Goal: Task Accomplishment & Management: Manage account settings

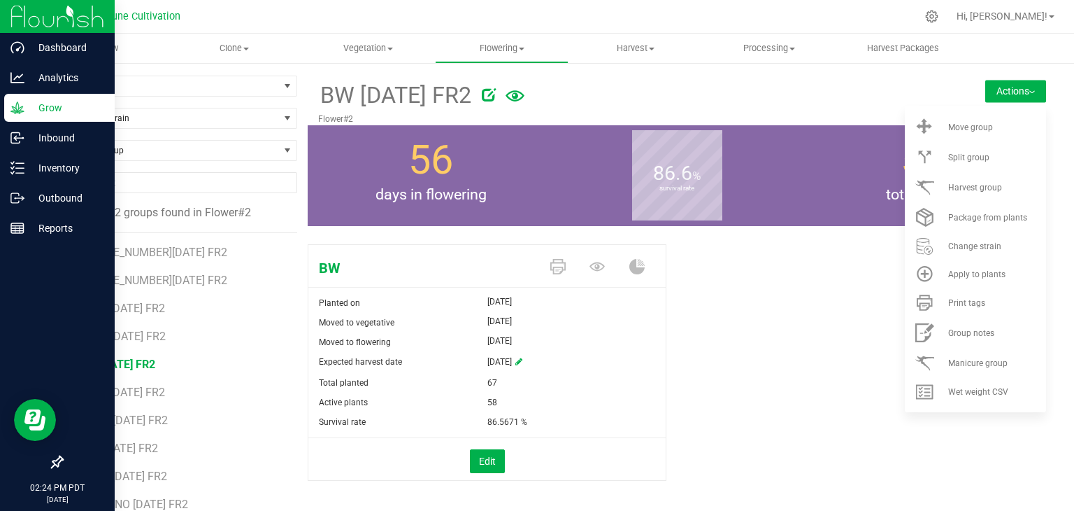
click at [62, 108] on p "Grow" at bounding box center [66, 107] width 84 height 17
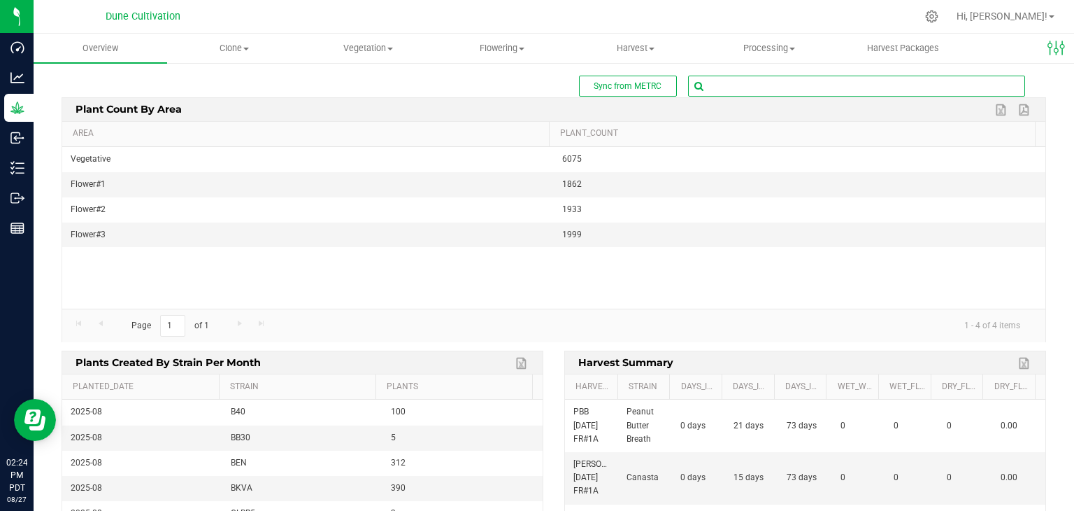
click at [708, 83] on input "text" at bounding box center [857, 86] width 336 height 20
type input "80057"
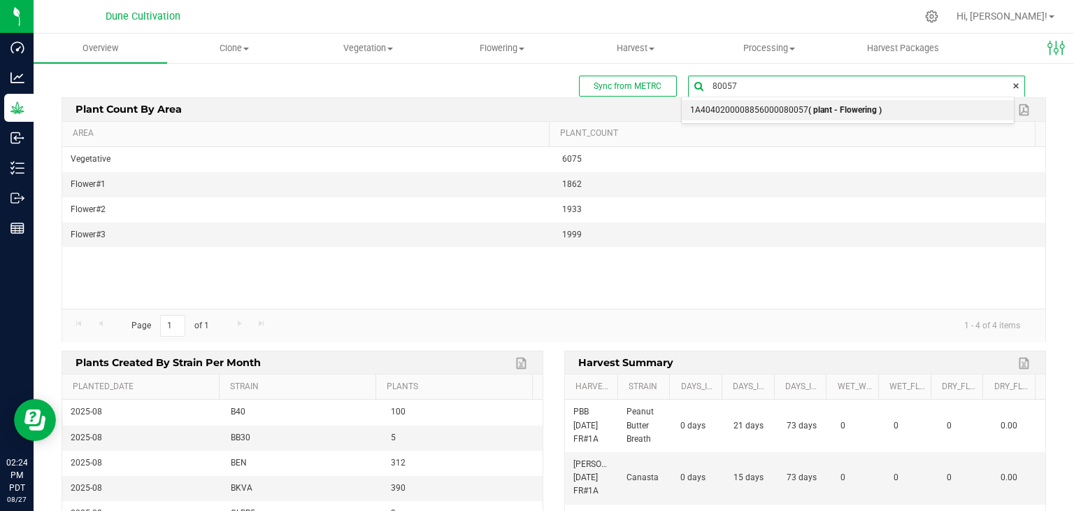
click at [764, 102] on span "1A4040200008856000080057 ( plant - Flowering )" at bounding box center [786, 110] width 192 height 18
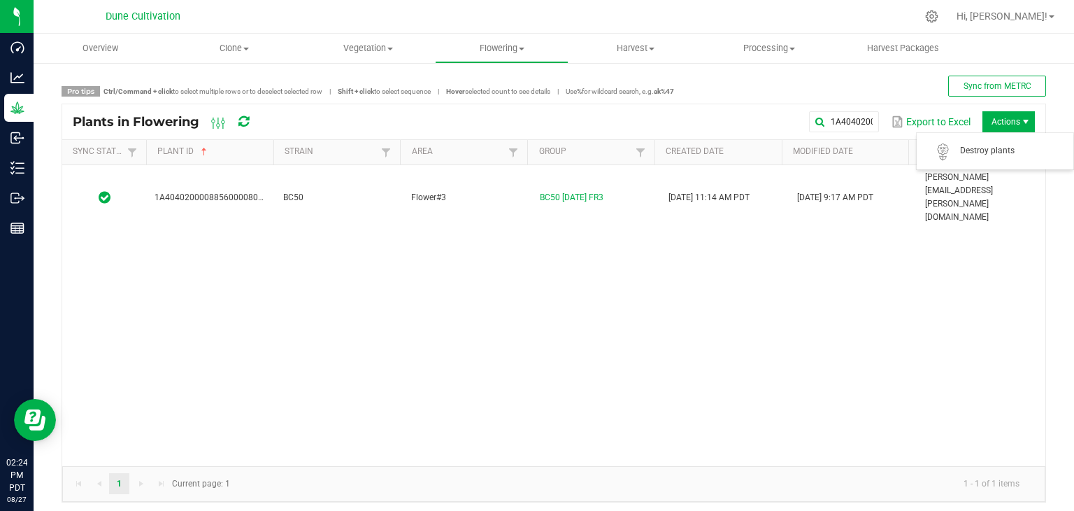
click at [990, 126] on span "Actions" at bounding box center [1009, 121] width 52 height 21
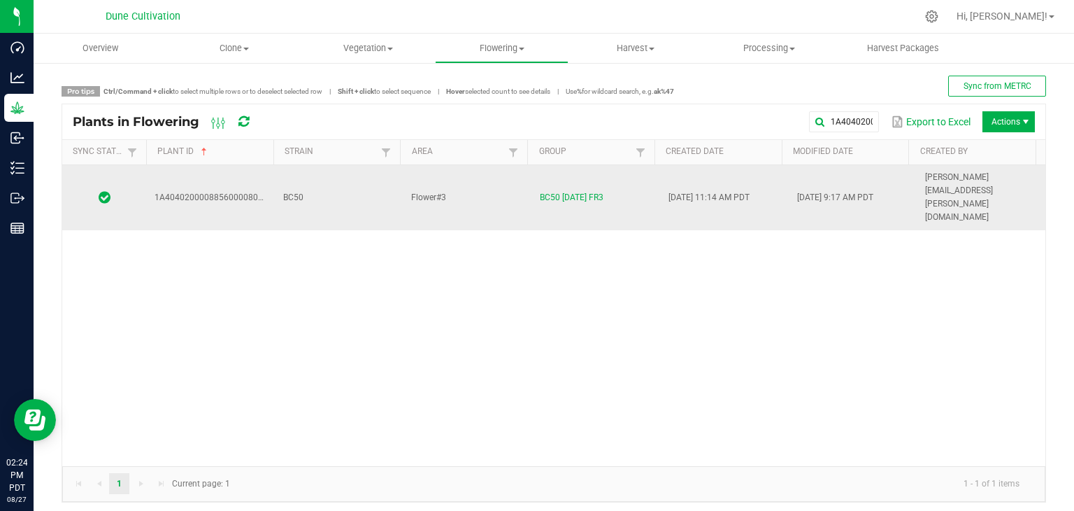
click at [336, 180] on td "BC50" at bounding box center [339, 197] width 129 height 65
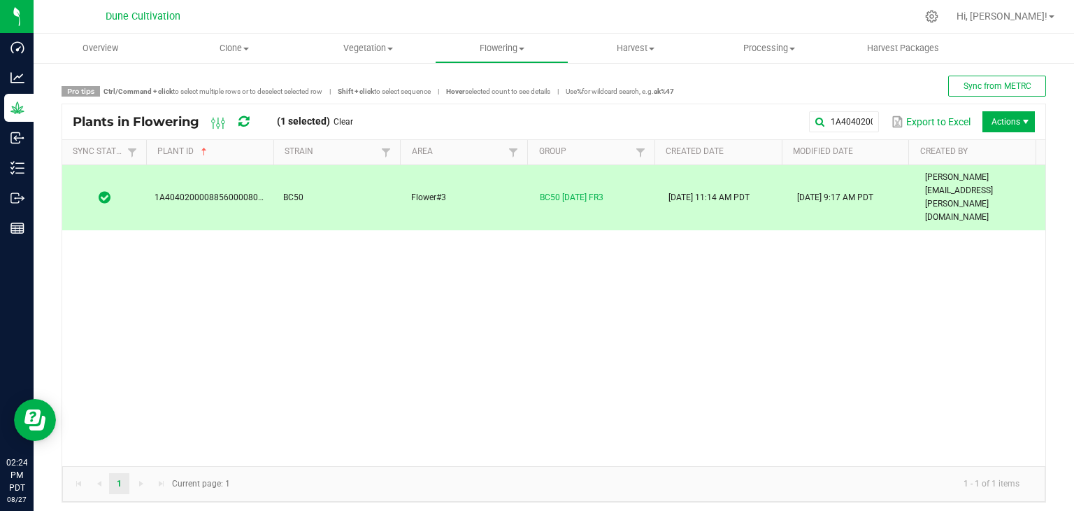
click at [983, 116] on span "Actions" at bounding box center [1009, 121] width 52 height 21
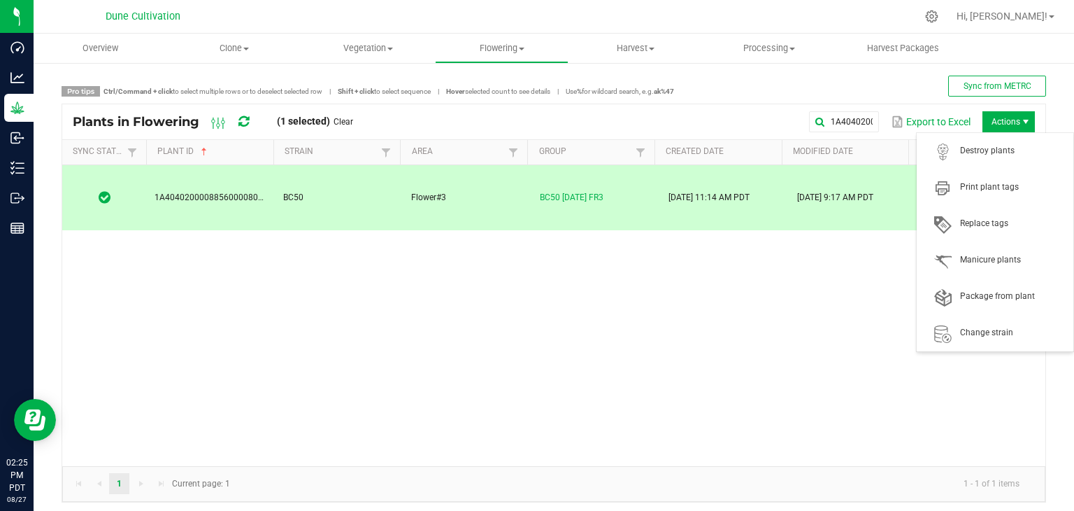
click at [797, 308] on div "1A4040200008856000080057 BC50 Flower#3 BC50 [DATE] FR3 [DATE] 11:14 AM PDT [DAT…" at bounding box center [553, 315] width 983 height 301
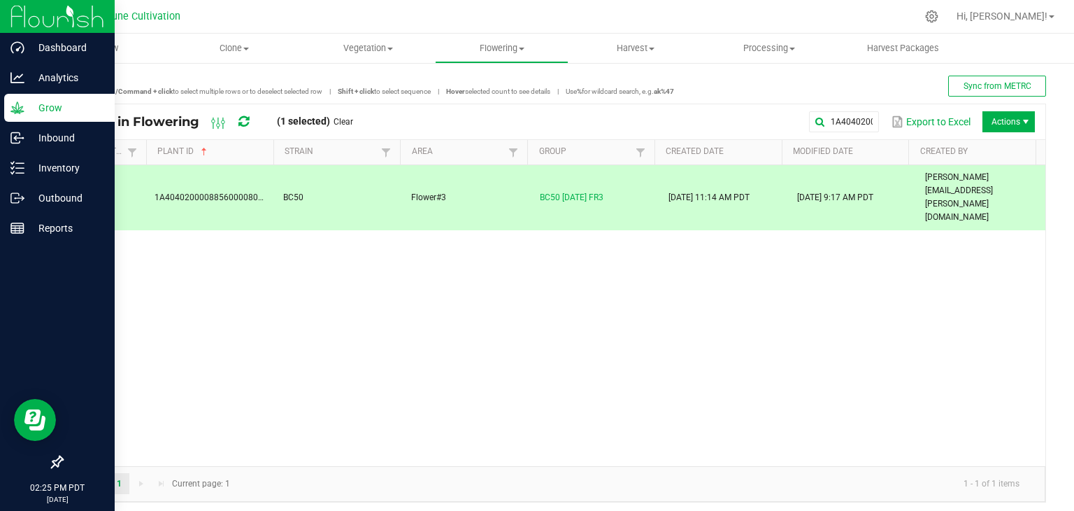
click at [44, 110] on p "Grow" at bounding box center [66, 107] width 84 height 17
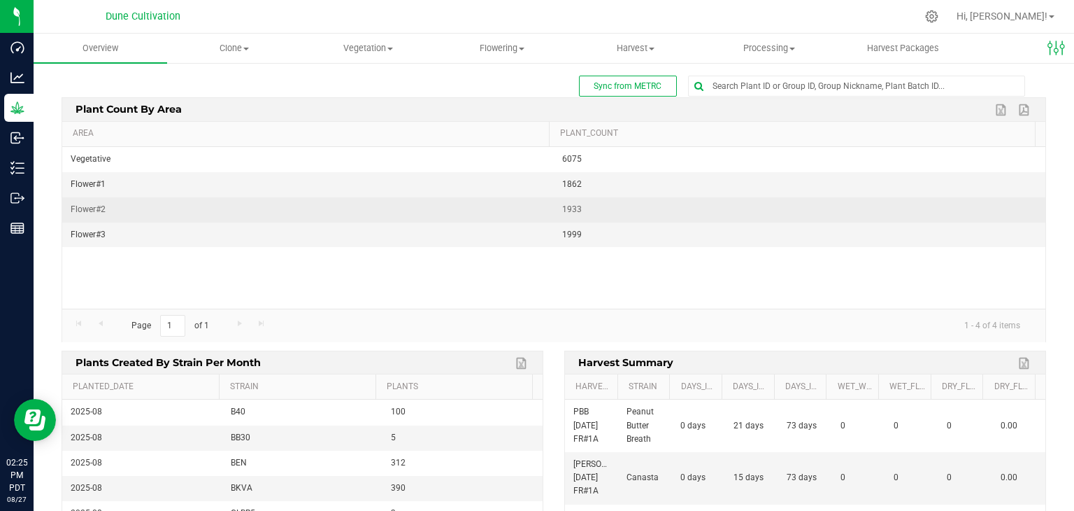
drag, startPoint x: 981, startPoint y: 206, endPoint x: 972, endPoint y: 208, distance: 9.2
click at [981, 206] on td "1933" at bounding box center [800, 209] width 492 height 25
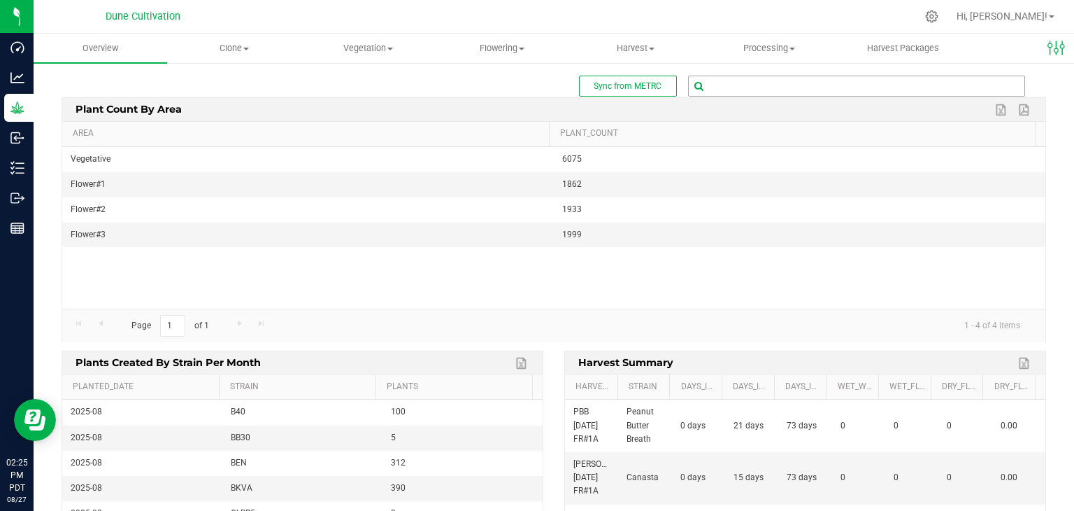
click at [757, 83] on input "text" at bounding box center [857, 86] width 336 height 20
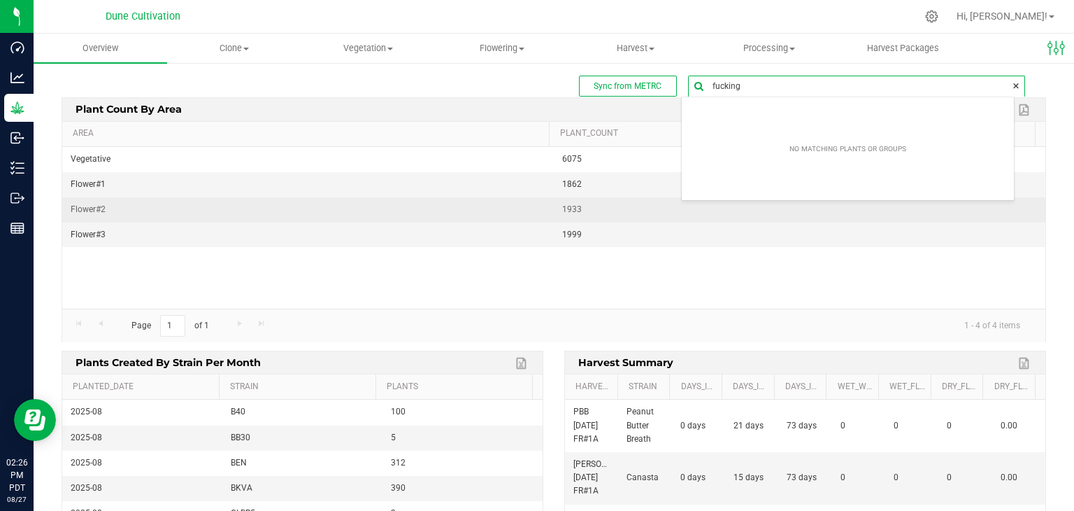
click at [629, 197] on td "1933" at bounding box center [800, 209] width 492 height 25
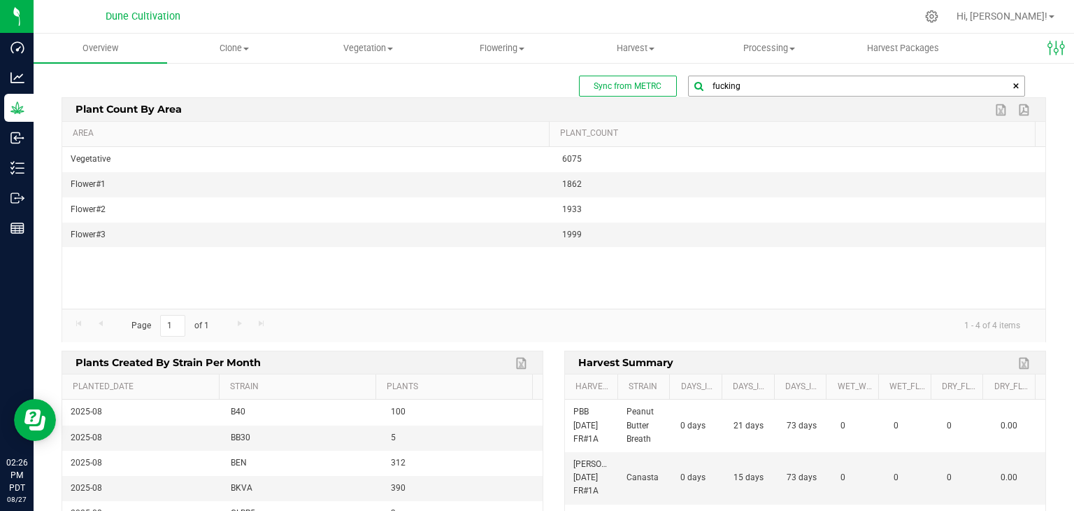
click at [748, 85] on input "fucking" at bounding box center [857, 86] width 336 height 20
type input "f"
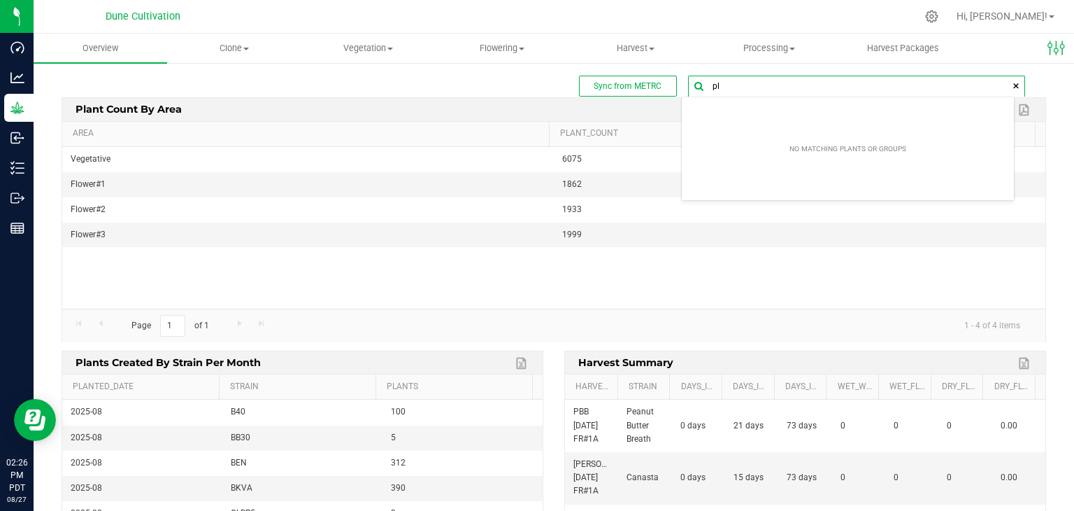
type input "p"
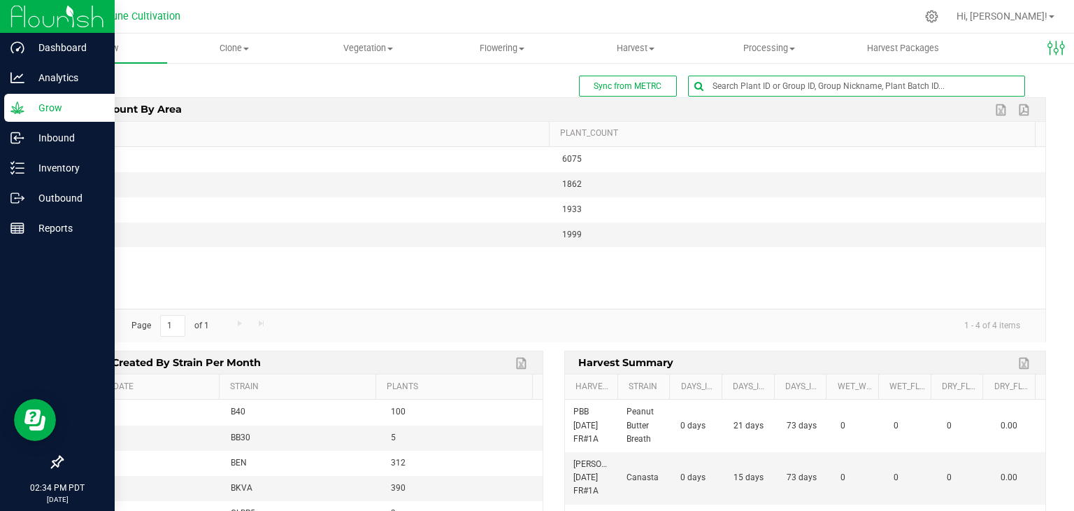
click at [48, 105] on p "Grow" at bounding box center [66, 107] width 84 height 17
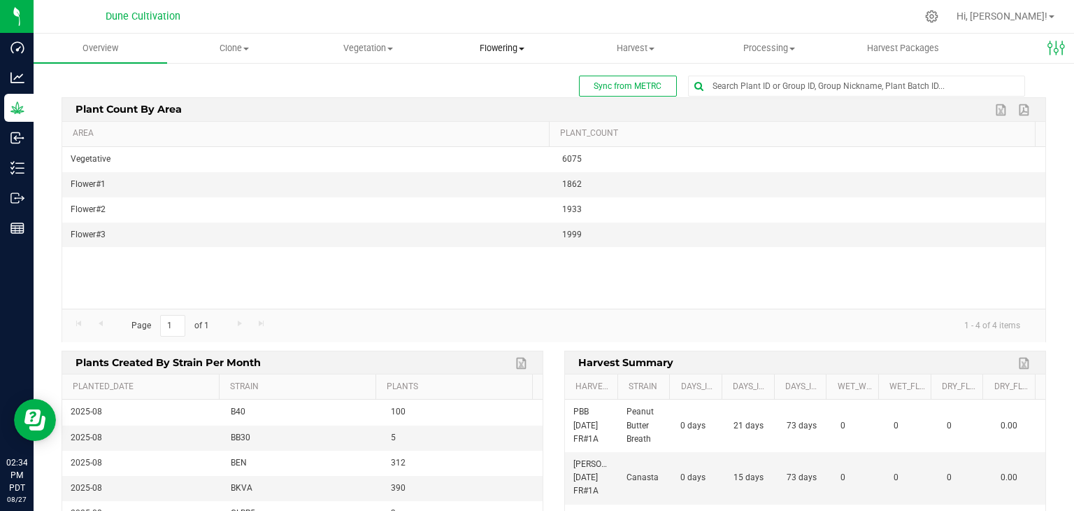
click at [499, 48] on span "Flowering" at bounding box center [502, 48] width 132 height 13
click at [483, 105] on span "Flowering groups" at bounding box center [493, 101] width 116 height 12
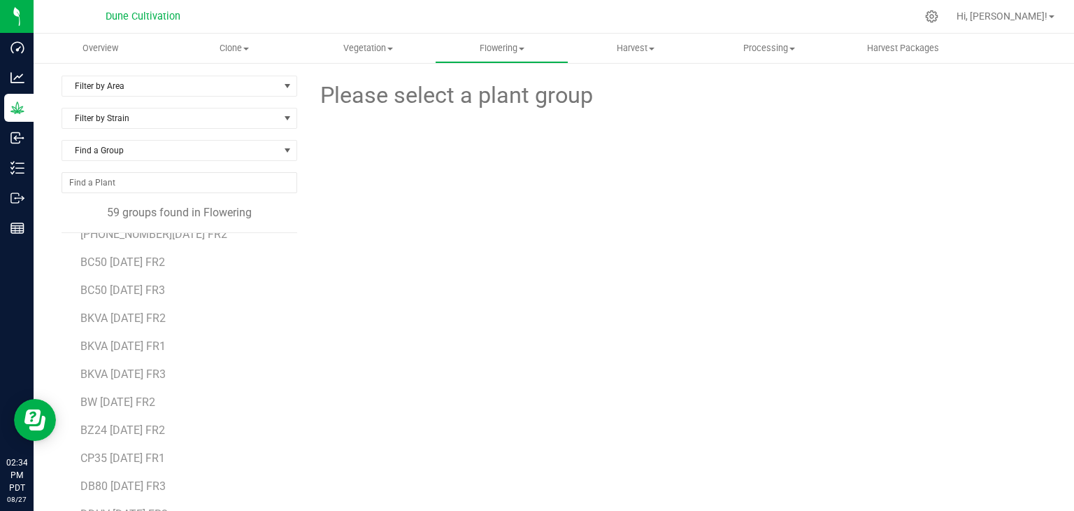
scroll to position [70, 0]
click at [211, 85] on span "Filter by Area" at bounding box center [170, 86] width 217 height 20
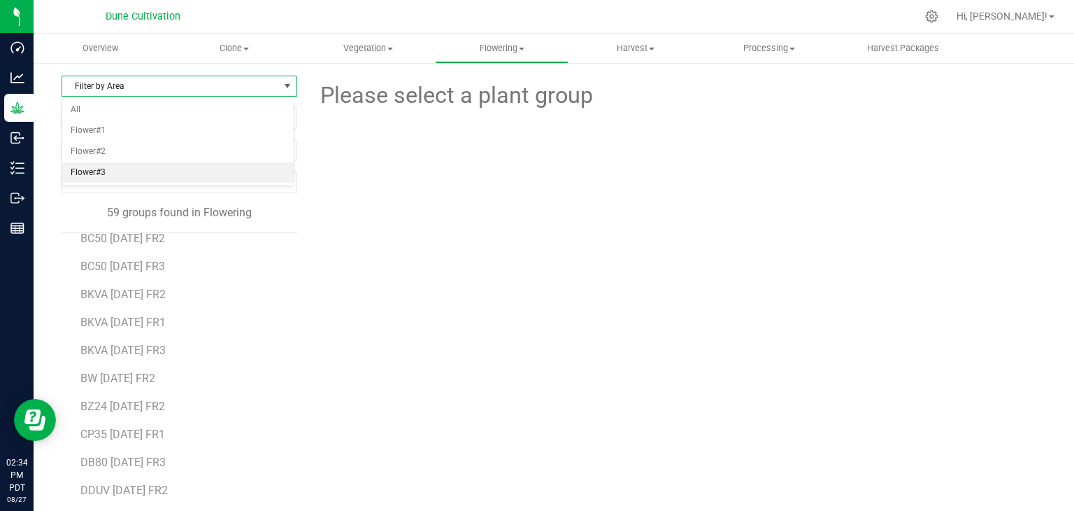
click at [148, 162] on li "Flower#3" at bounding box center [178, 172] width 232 height 21
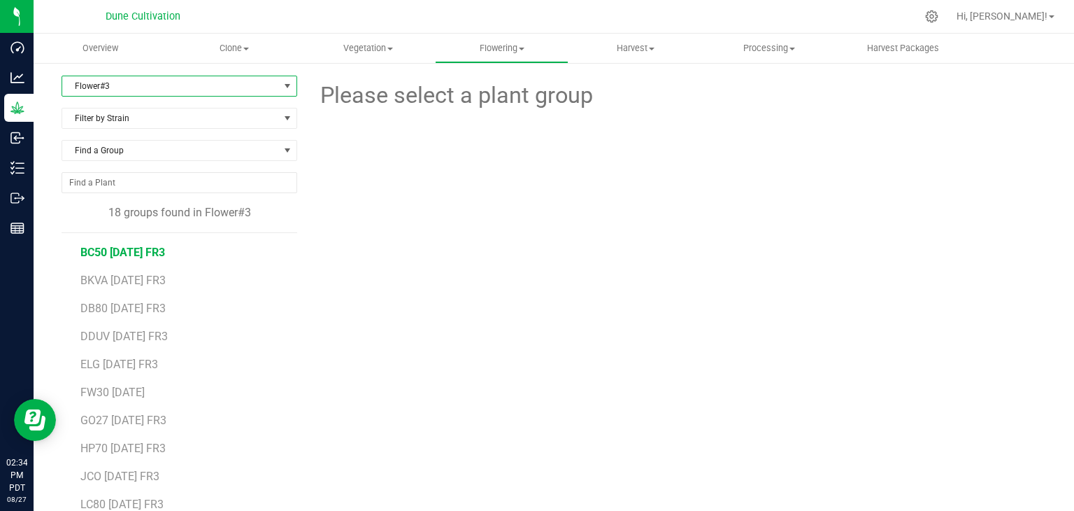
click at [122, 252] on span "BC50 [DATE] FR3" at bounding box center [122, 251] width 85 height 13
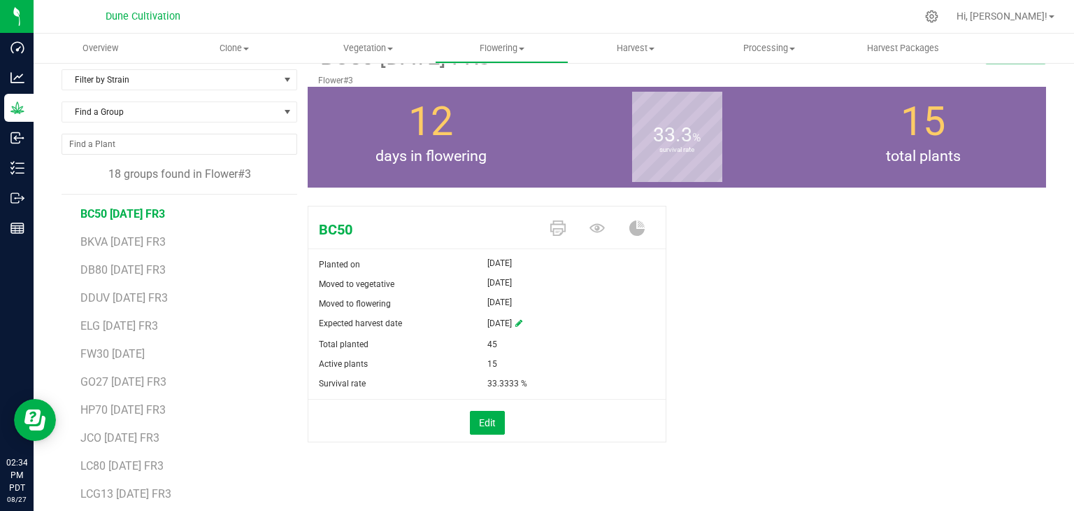
scroll to position [70, 0]
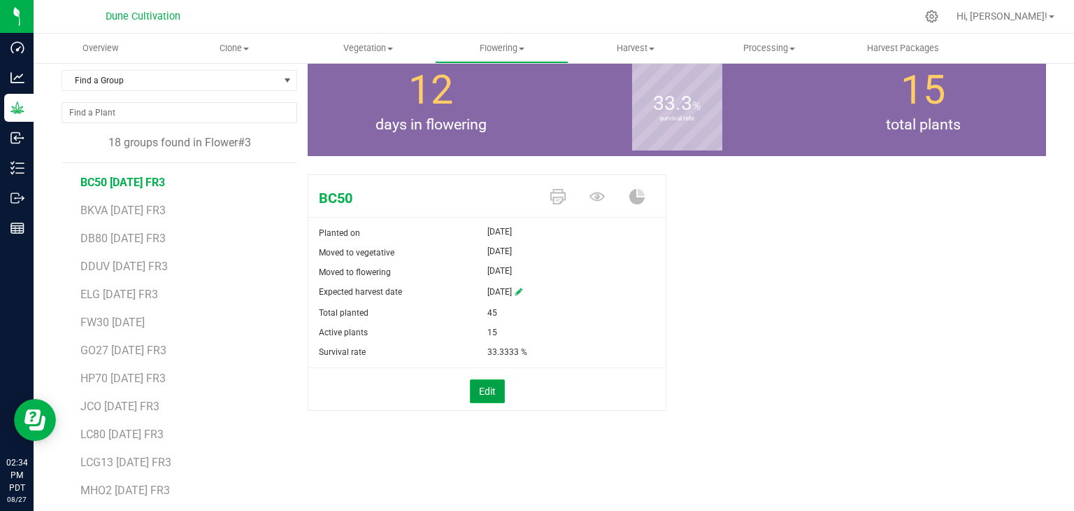
click at [470, 392] on button "Edit" at bounding box center [487, 391] width 35 height 24
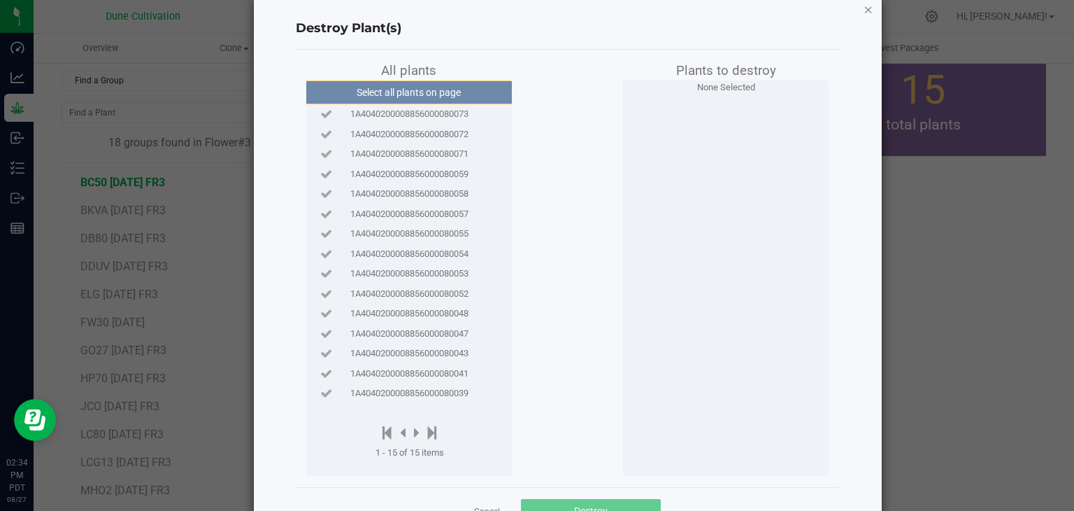
scroll to position [0, 0]
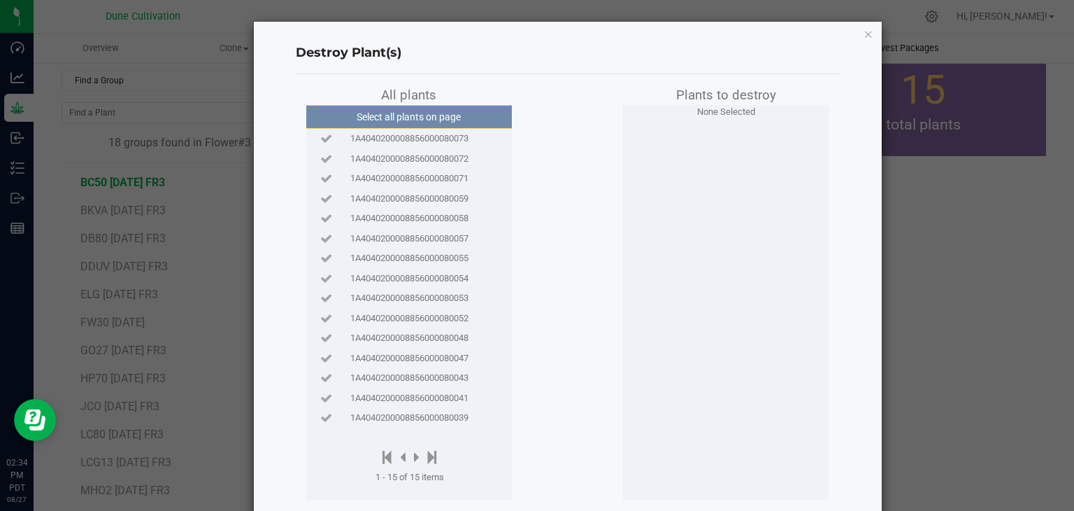
click at [864, 37] on icon "button" at bounding box center [869, 33] width 10 height 17
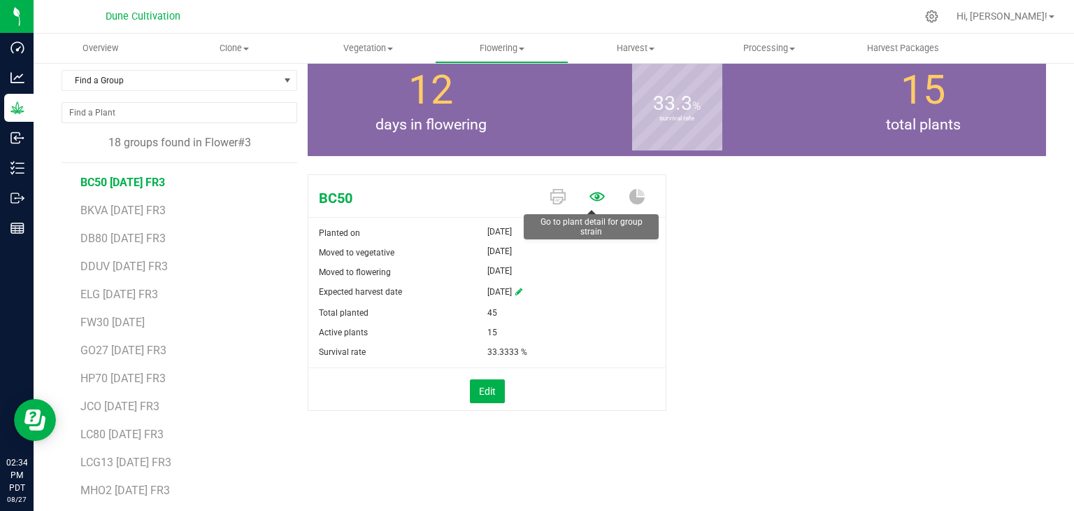
click at [594, 196] on icon at bounding box center [597, 196] width 15 height 15
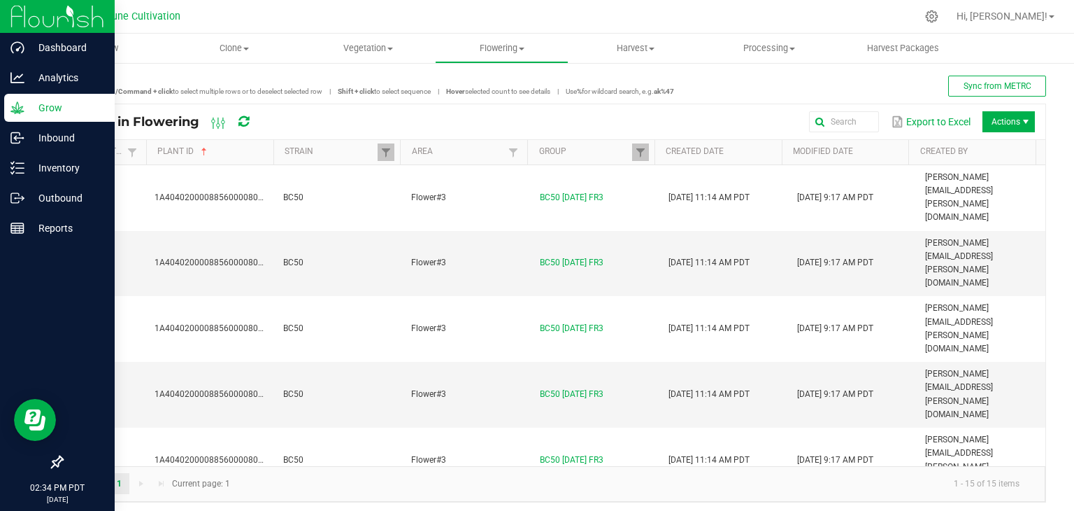
click at [42, 115] on p "Grow" at bounding box center [66, 107] width 84 height 17
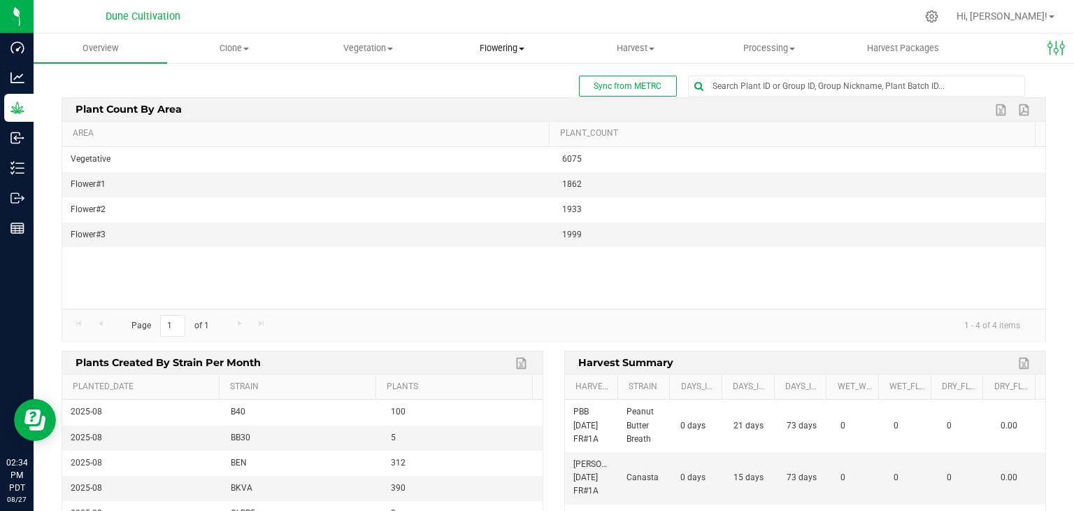
click at [506, 48] on span "Flowering" at bounding box center [502, 48] width 132 height 13
click at [520, 104] on span "Flowering groups" at bounding box center [493, 101] width 116 height 12
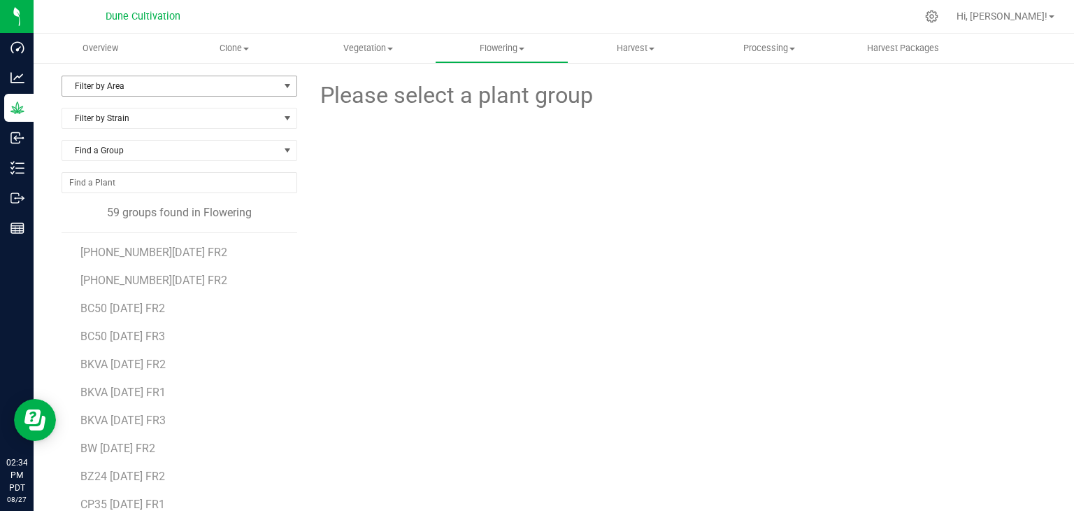
click at [259, 93] on span "Filter by Area" at bounding box center [170, 86] width 217 height 20
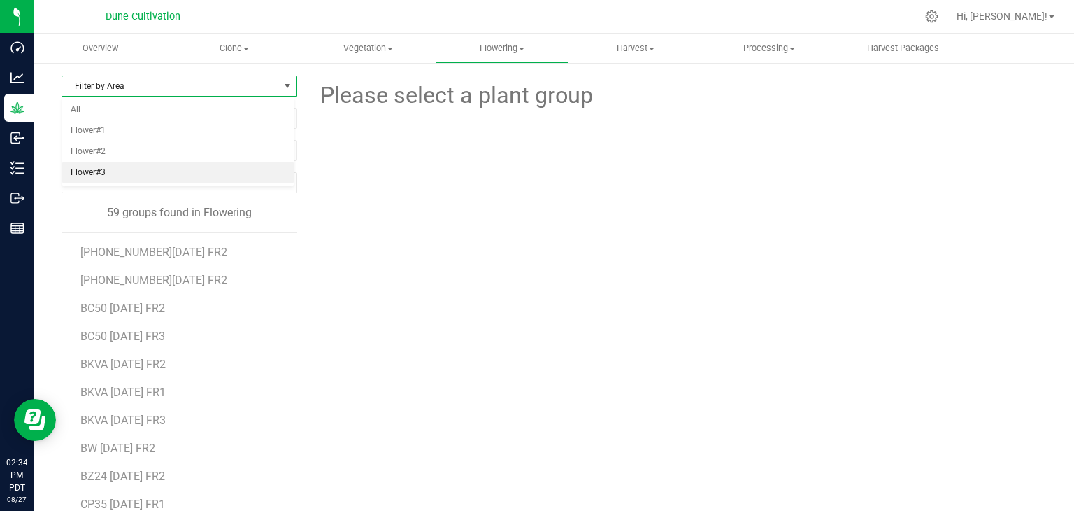
click at [185, 173] on li "Flower#3" at bounding box center [178, 172] width 232 height 21
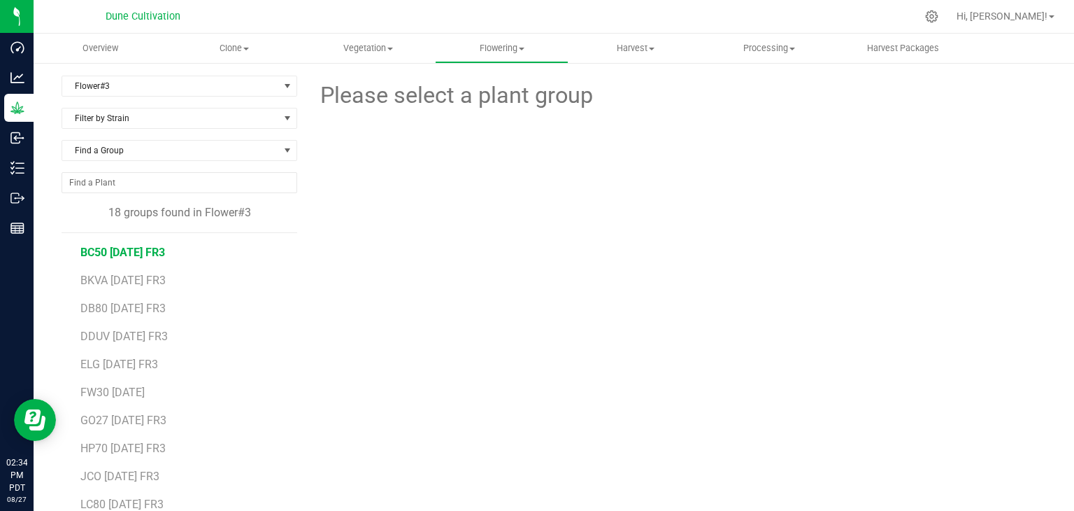
click at [163, 252] on span "BC50 [DATE] FR3" at bounding box center [122, 251] width 85 height 13
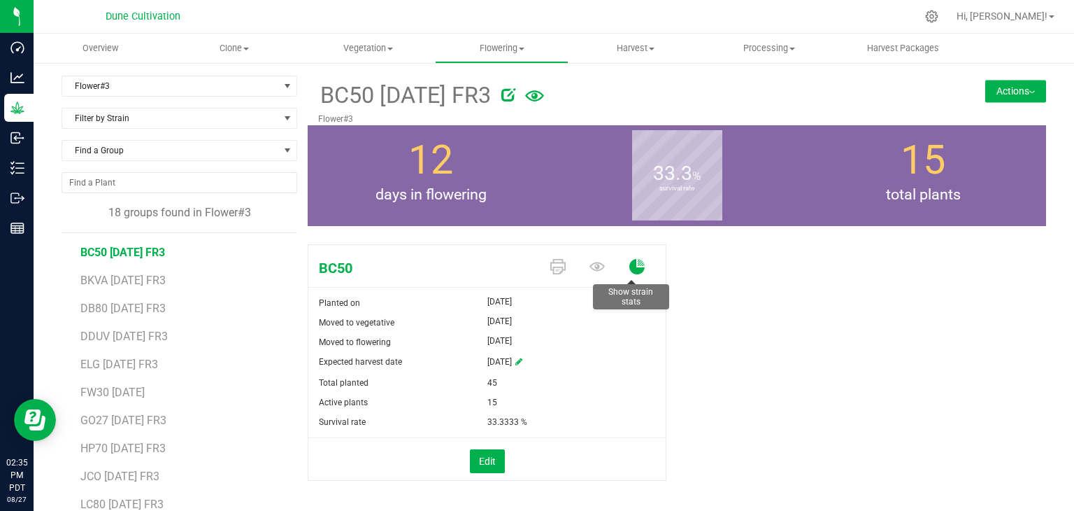
click at [629, 267] on icon at bounding box center [636, 266] width 15 height 15
click at [629, 266] on icon at bounding box center [636, 266] width 15 height 15
click at [991, 90] on button "Actions" at bounding box center [1015, 91] width 61 height 22
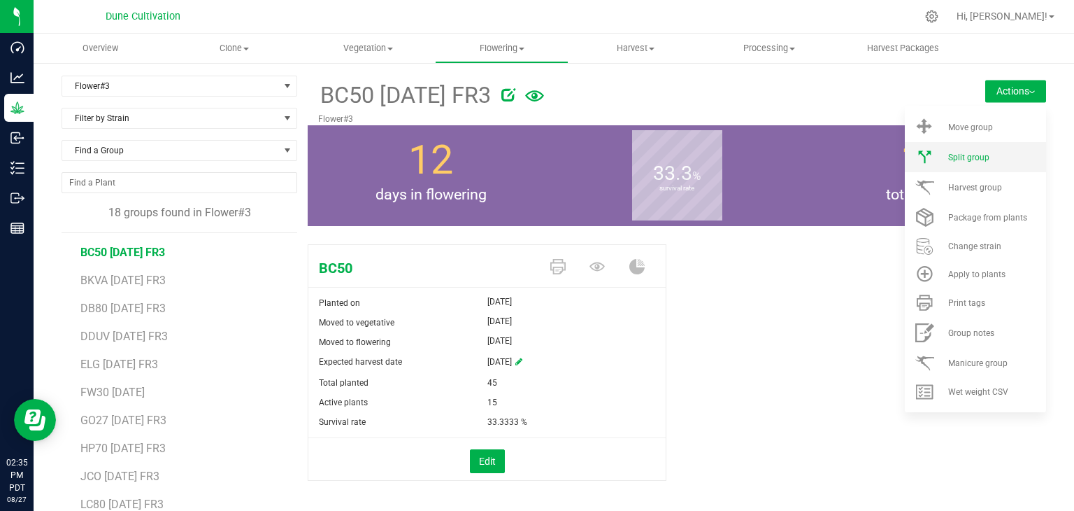
click at [954, 156] on span "Split group" at bounding box center [968, 157] width 41 height 10
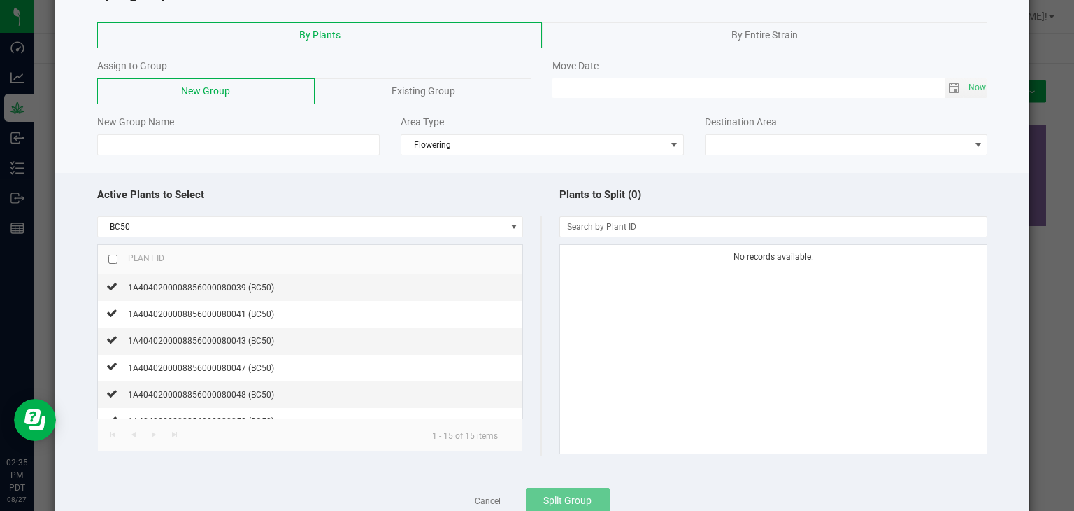
scroll to position [105, 0]
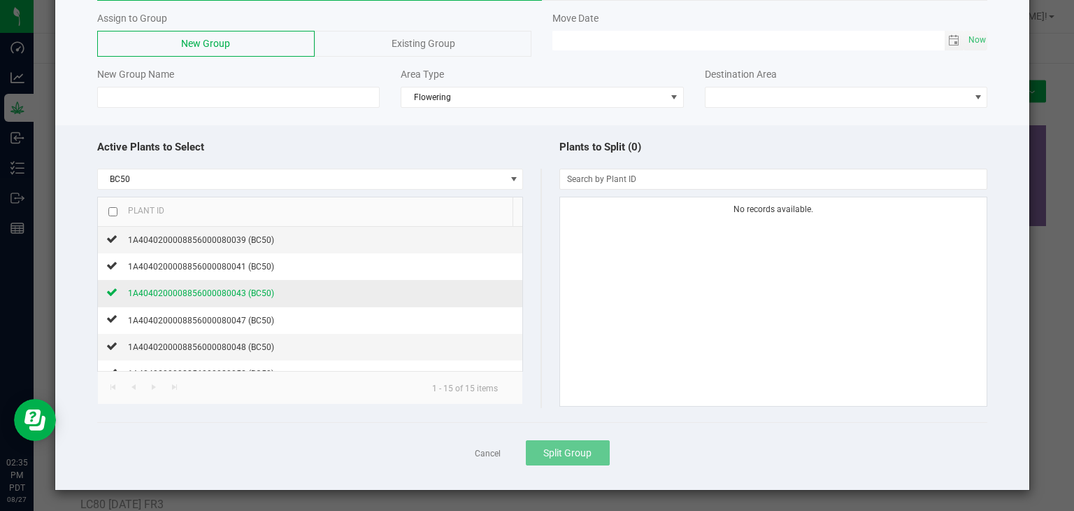
click at [238, 298] on div "1A4040200008856000080043 (BC50)" at bounding box center [196, 292] width 157 height 15
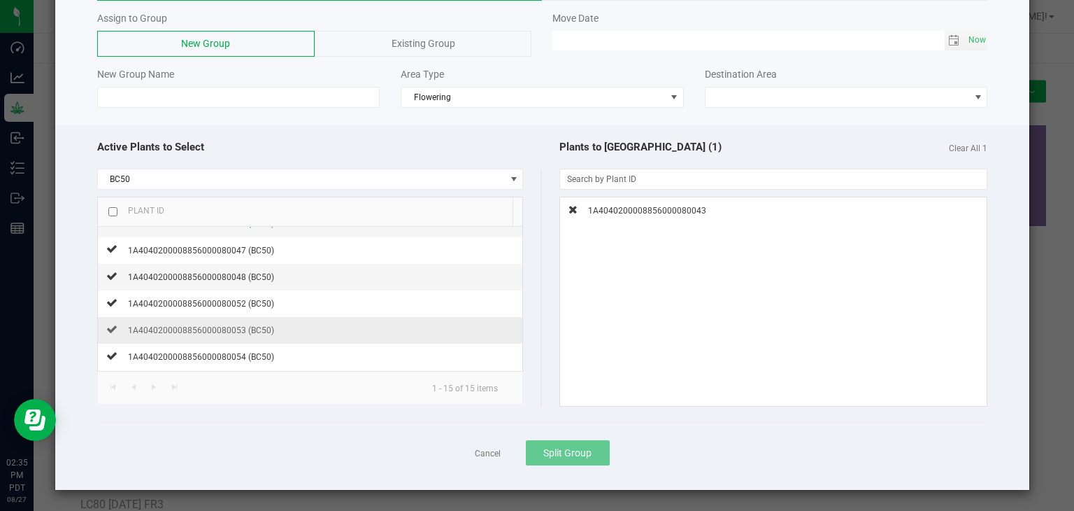
click at [260, 337] on td "1A4040200008856000080053 (BC50)" at bounding box center [310, 330] width 425 height 27
click at [243, 333] on span "1A4040200008856000080053 (BC50)" at bounding box center [201, 330] width 146 height 10
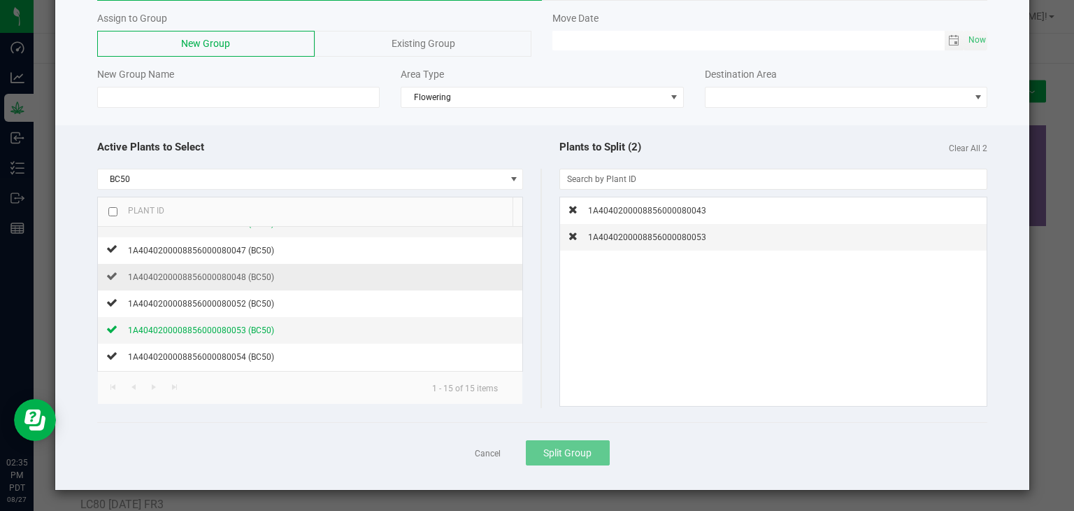
scroll to position [140, 0]
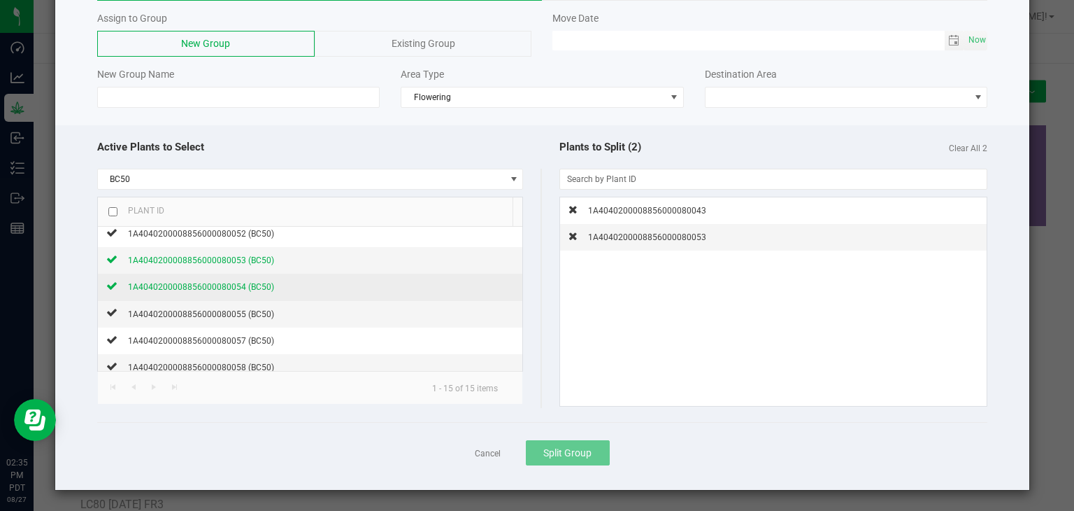
click at [234, 282] on span "1A4040200008856000080054 (BC50)" at bounding box center [201, 287] width 146 height 10
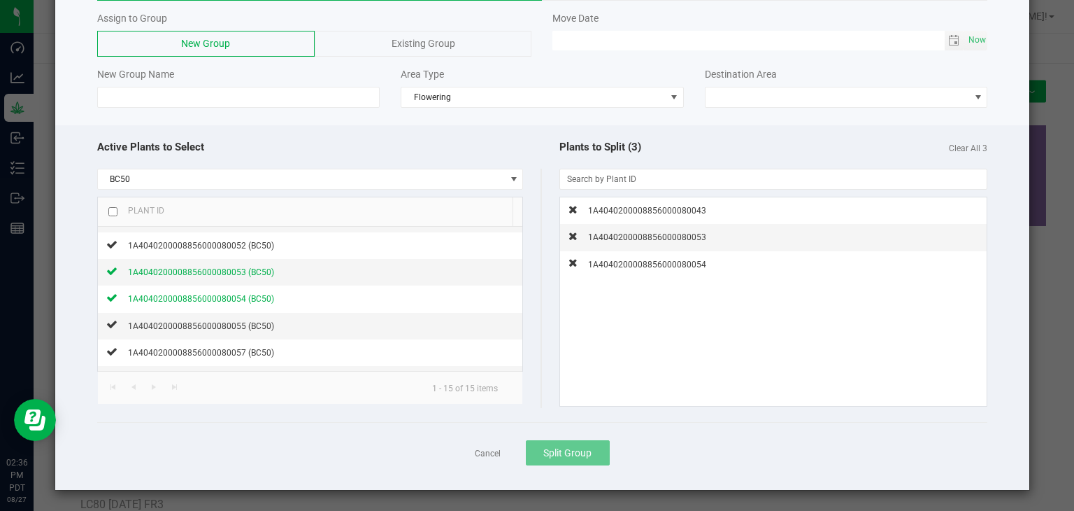
scroll to position [210, 0]
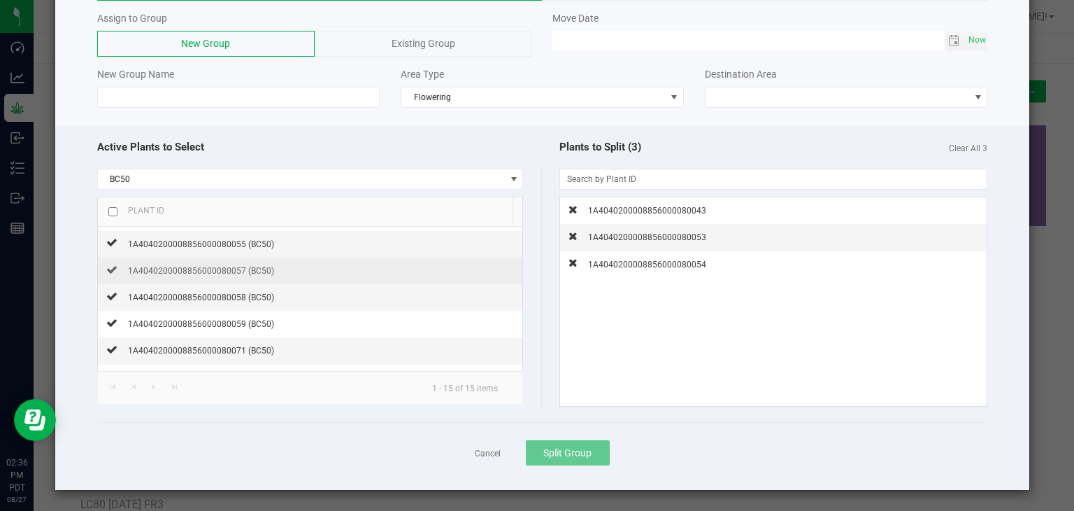
click at [244, 258] on td "1A4040200008856000080057 (BC50)" at bounding box center [310, 270] width 425 height 27
click at [240, 268] on span "1A4040200008856000080057 (BC50)" at bounding box center [201, 271] width 146 height 10
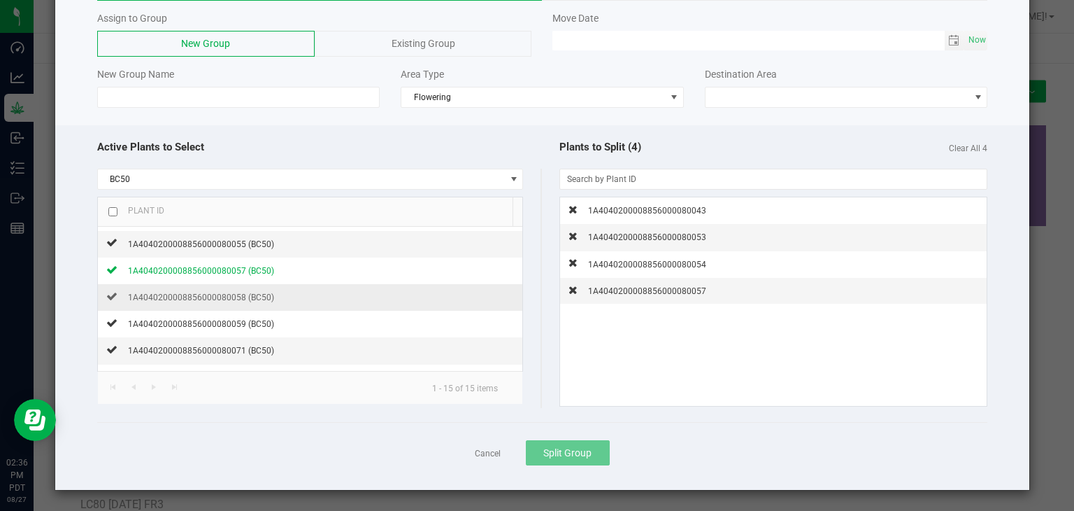
click at [237, 306] on td "1A4040200008856000080058 (BC50)" at bounding box center [310, 297] width 425 height 27
click at [241, 294] on span "1A4040200008856000080058 (BC50)" at bounding box center [201, 297] width 146 height 10
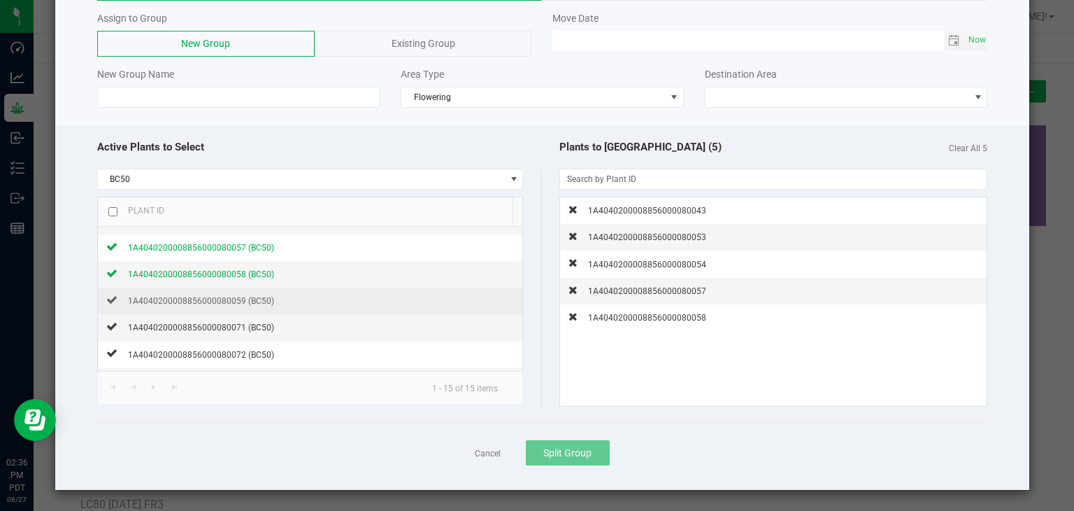
scroll to position [253, 0]
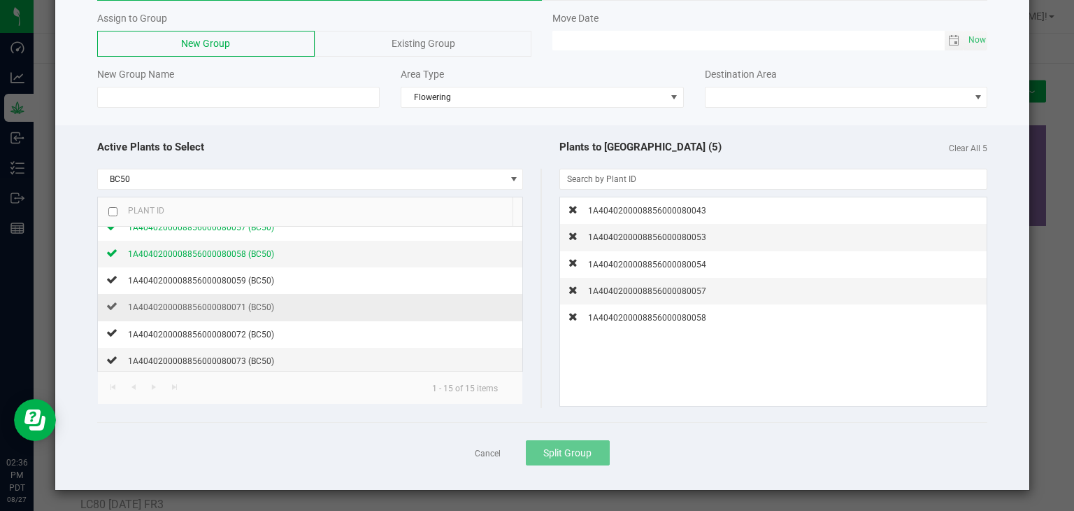
click at [275, 315] on td "1A4040200008856000080071 (BC50)" at bounding box center [310, 307] width 425 height 27
click at [280, 312] on td "1A4040200008856000080071 (BC50)" at bounding box center [310, 307] width 425 height 27
click at [527, 94] on span "Flowering" at bounding box center [533, 97] width 264 height 20
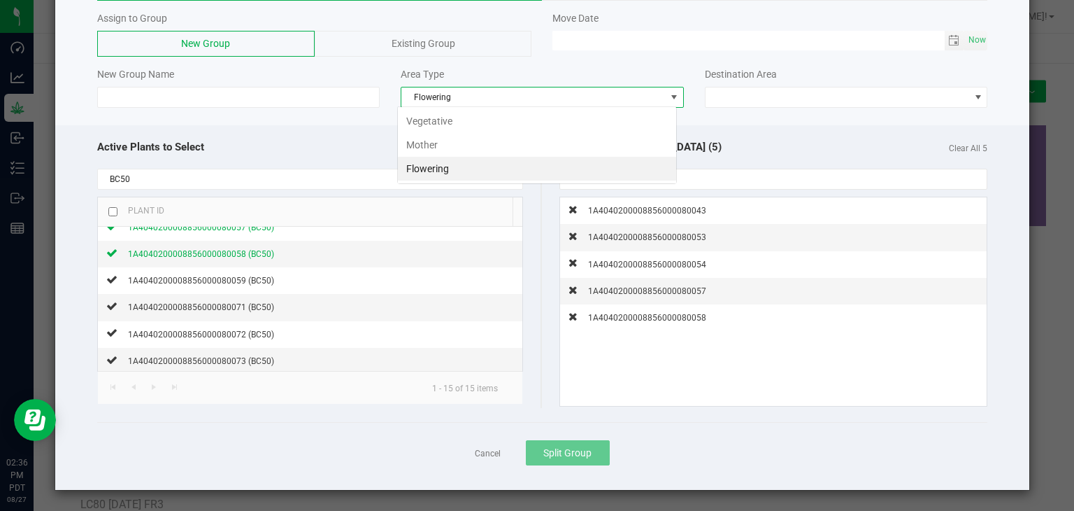
scroll to position [20, 280]
click at [491, 145] on li "Mother" at bounding box center [537, 145] width 278 height 24
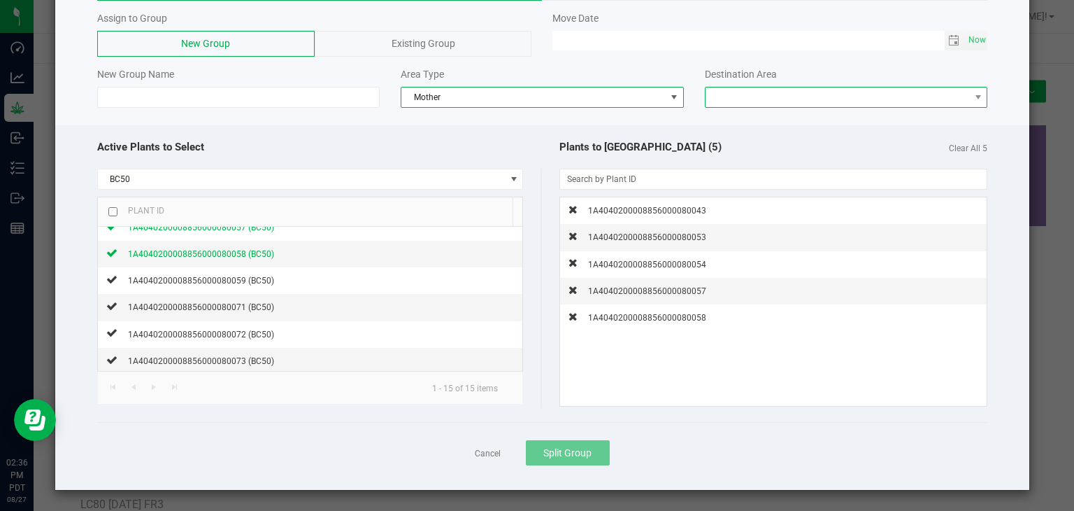
click at [832, 87] on span at bounding box center [838, 97] width 264 height 20
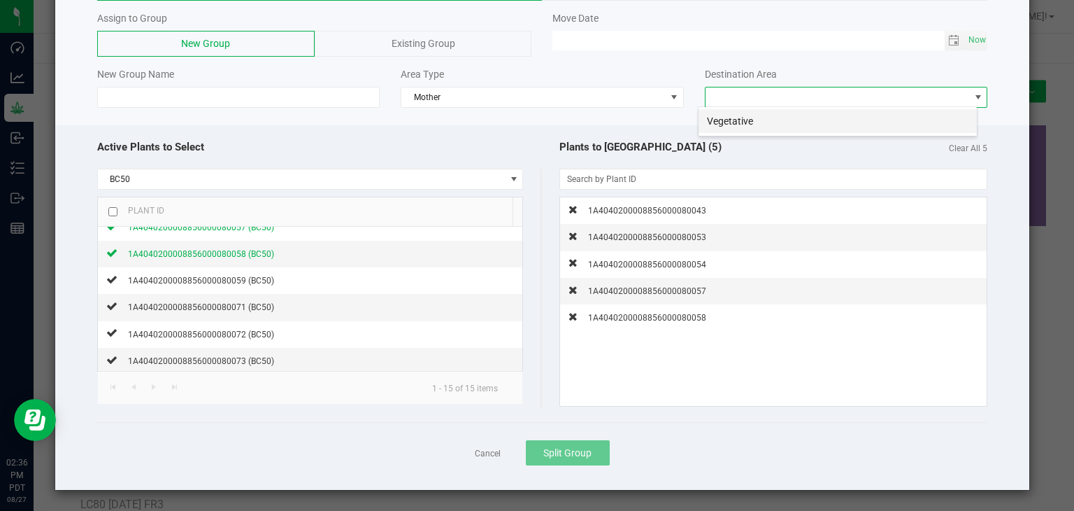
click at [729, 127] on li "Vegetative" at bounding box center [838, 121] width 278 height 24
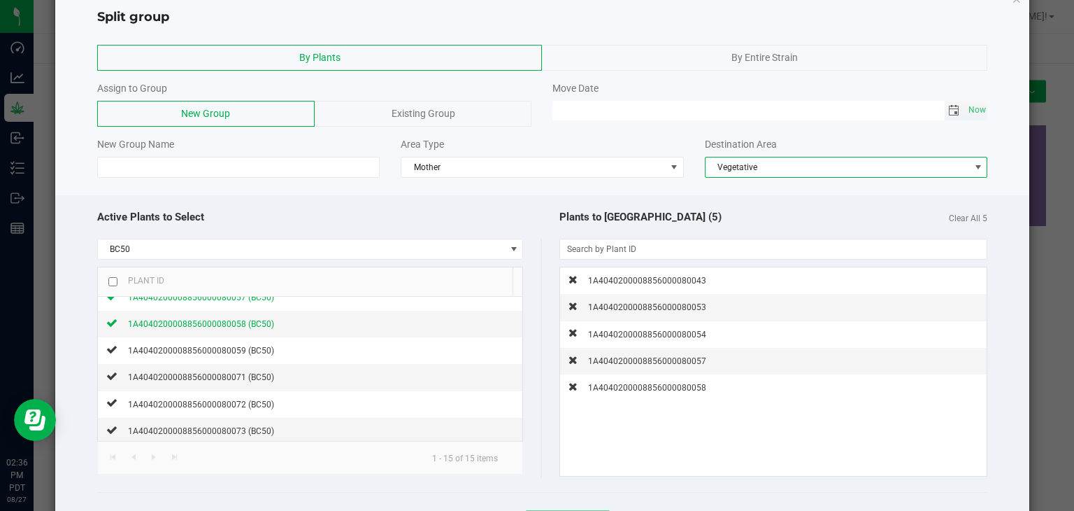
click at [948, 107] on span "Toggle calendar" at bounding box center [953, 110] width 11 height 11
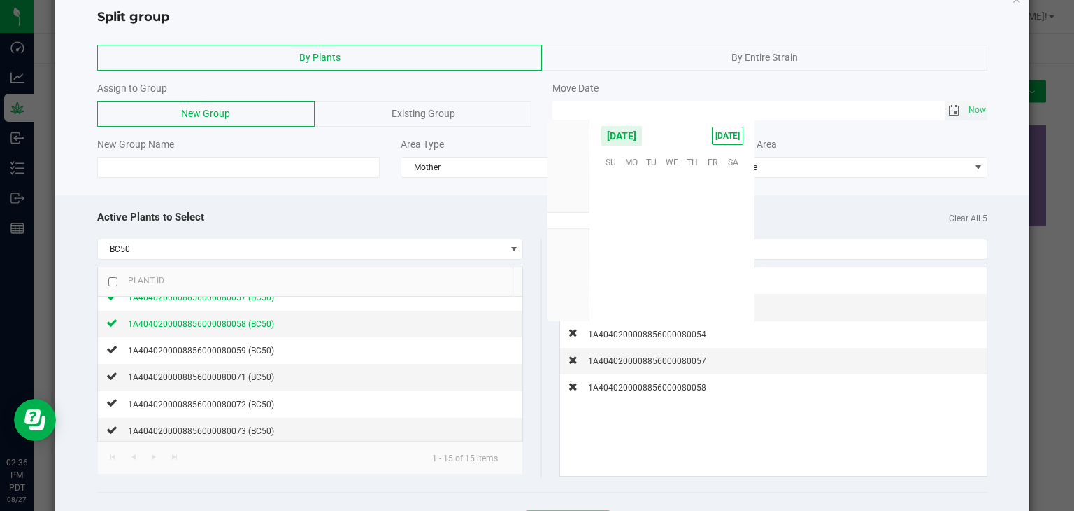
scroll to position [226717, 0]
click at [706, 230] on span "15" at bounding box center [713, 226] width 20 height 22
type input "[DATE] 12:00 AM"
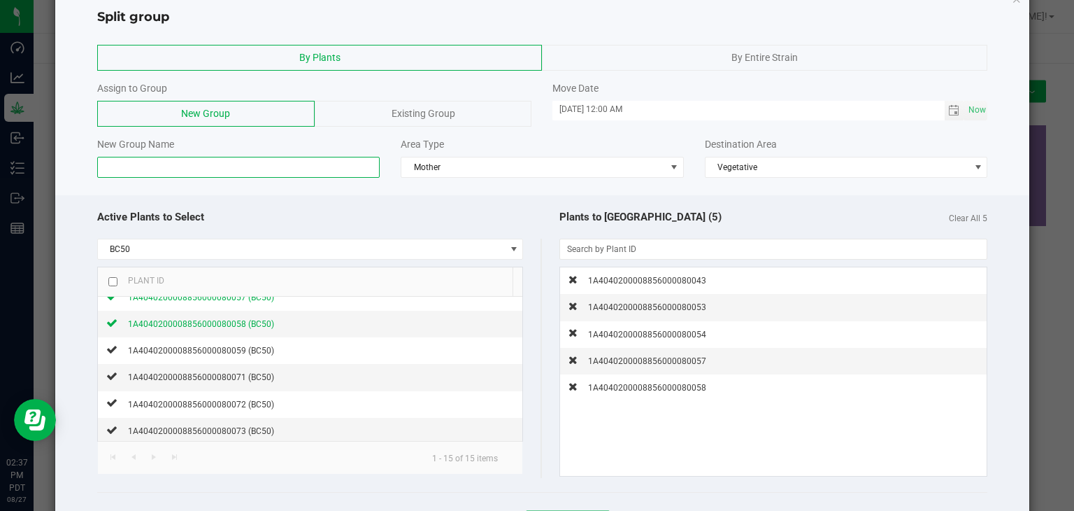
click at [178, 171] on input at bounding box center [238, 167] width 283 height 21
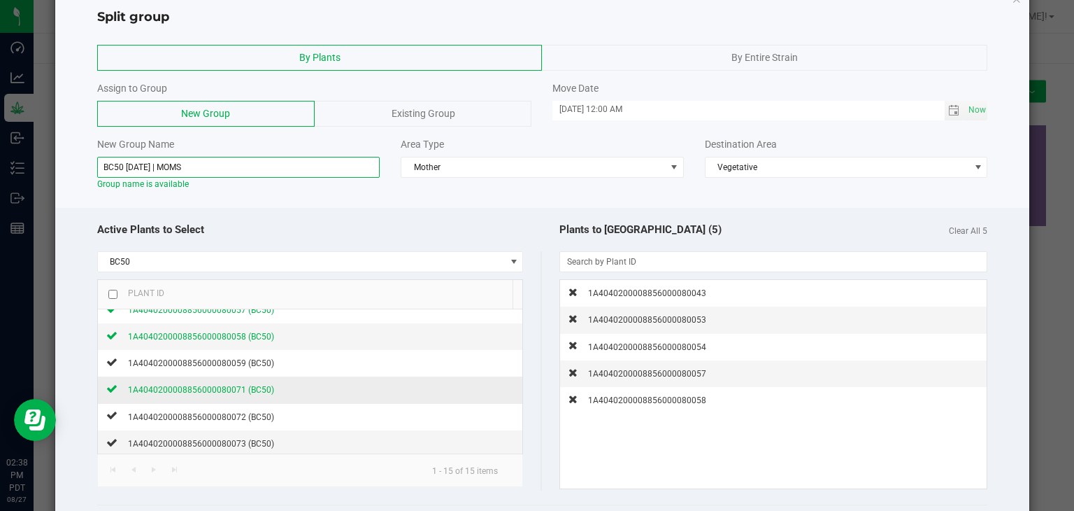
type input "BC50 [DATE] | MOMS"
click at [229, 385] on span "1A4040200008856000080071 (BC50)" at bounding box center [201, 390] width 146 height 10
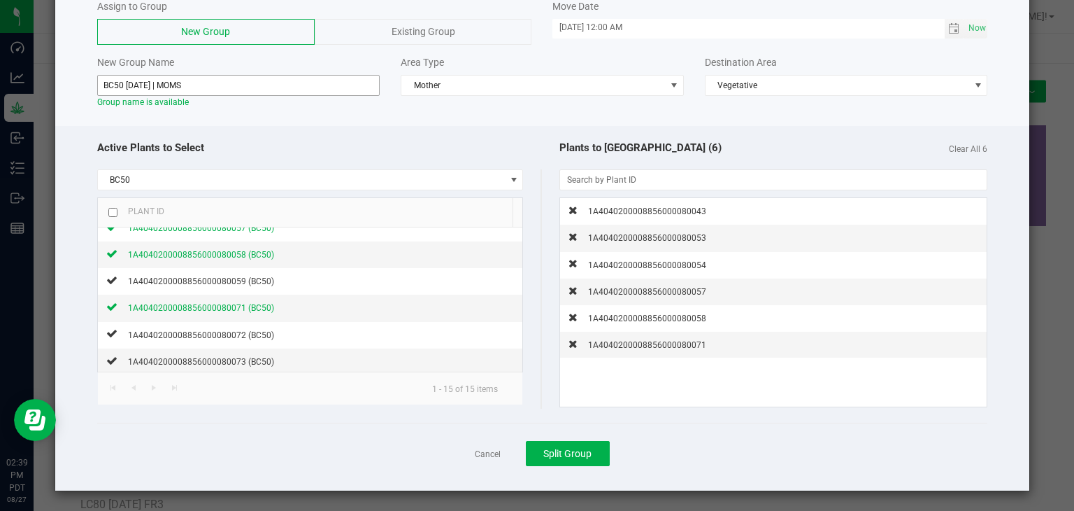
scroll to position [118, 0]
click at [574, 455] on span "Split Group" at bounding box center [567, 452] width 48 height 11
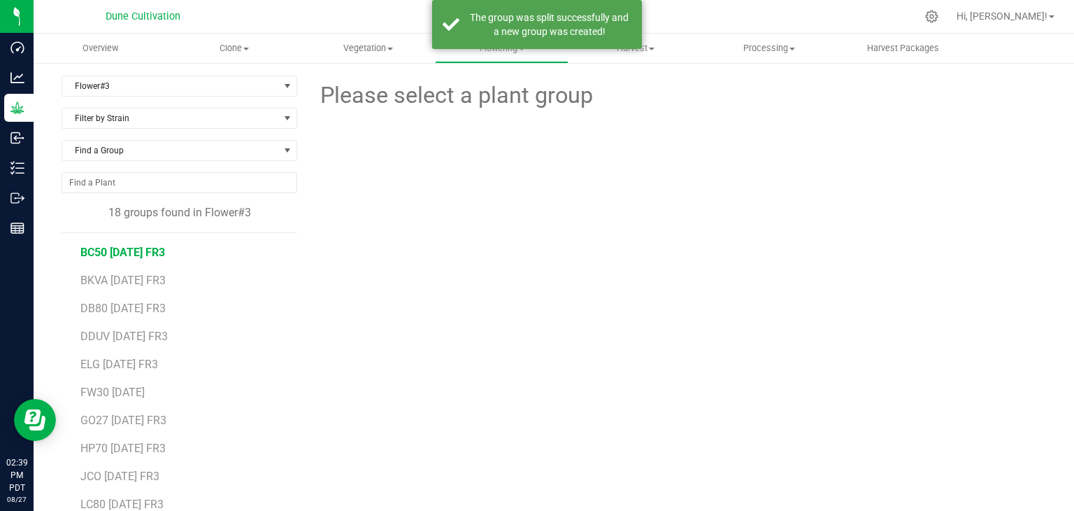
click at [165, 255] on span "BC50 [DATE] FR3" at bounding box center [122, 251] width 85 height 13
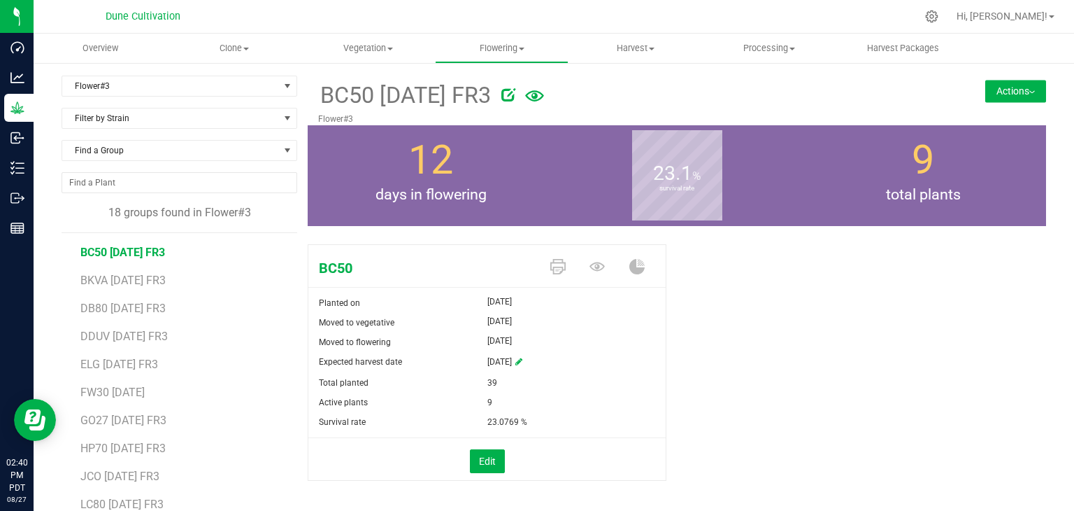
click at [138, 250] on span "BC50 [DATE] FR3" at bounding box center [122, 251] width 85 height 13
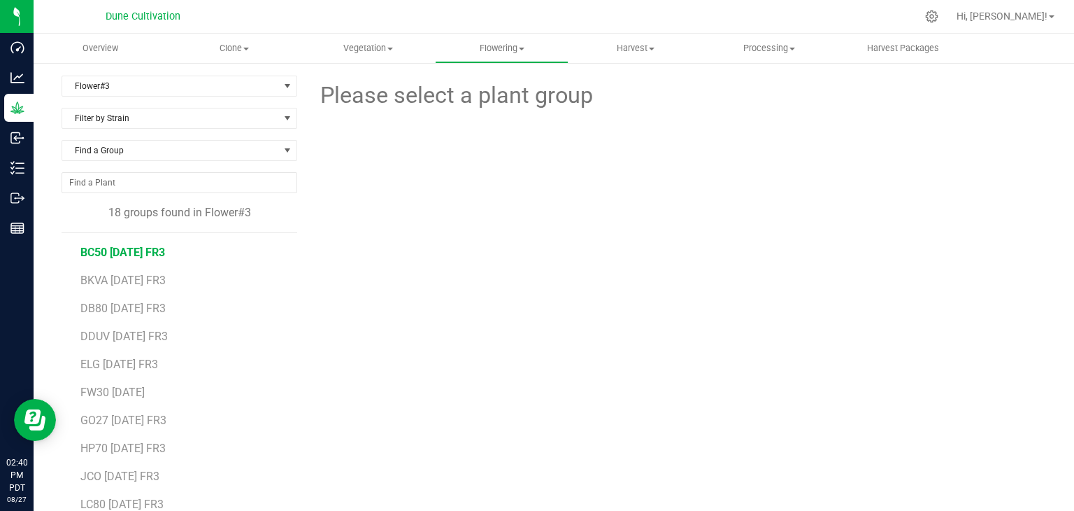
click at [126, 250] on span "BC50 [DATE] FR3" at bounding box center [122, 251] width 85 height 13
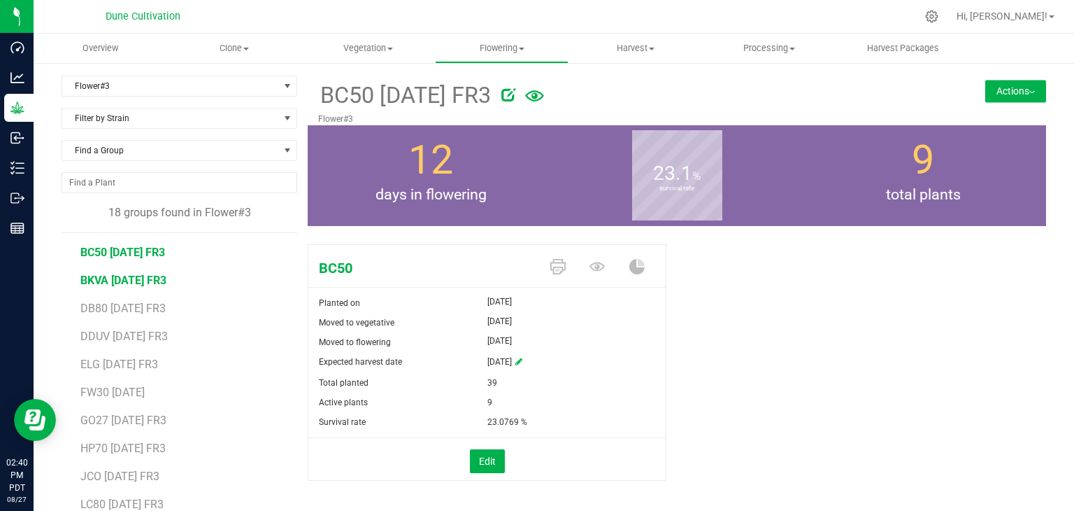
click at [154, 282] on span "BKVA [DATE] FR3" at bounding box center [123, 279] width 86 height 13
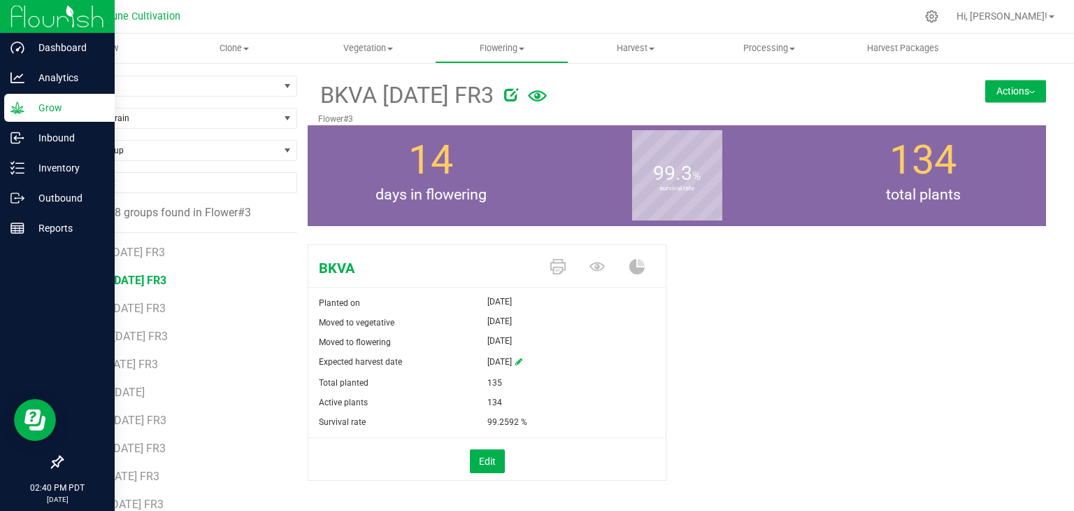
click at [78, 101] on p "Grow" at bounding box center [66, 107] width 84 height 17
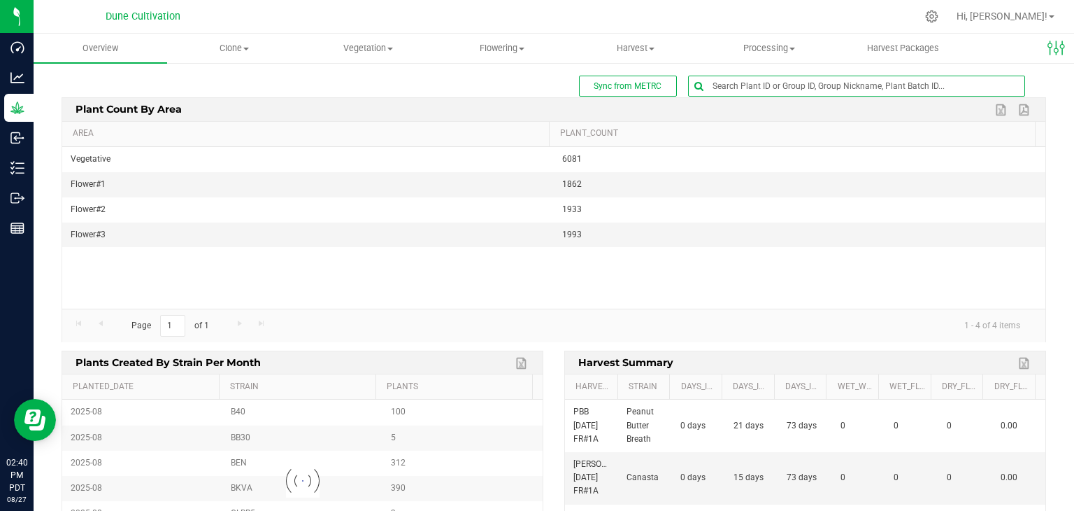
click at [734, 76] on span at bounding box center [856, 86] width 337 height 21
click at [728, 87] on input "text" at bounding box center [857, 86] width 336 height 20
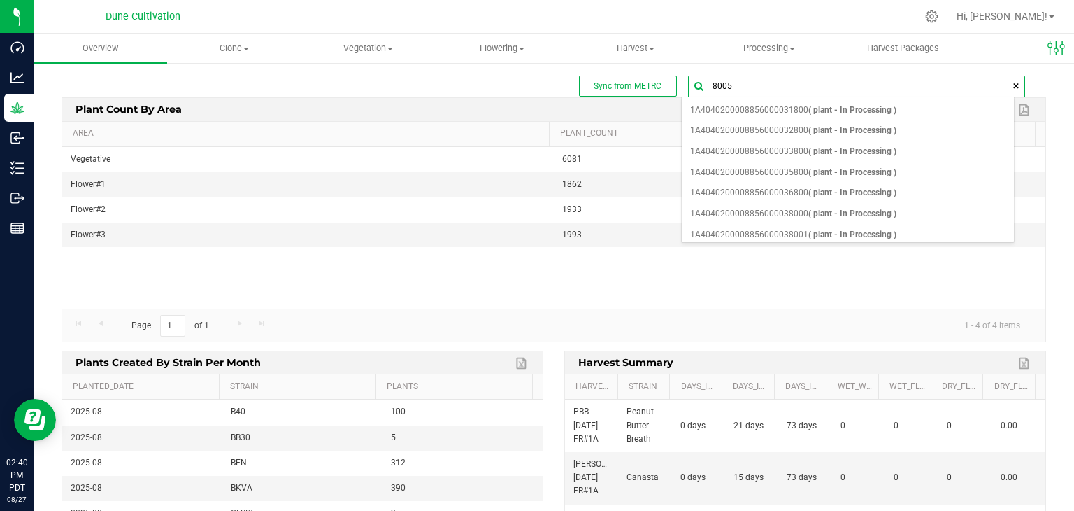
type input "80057"
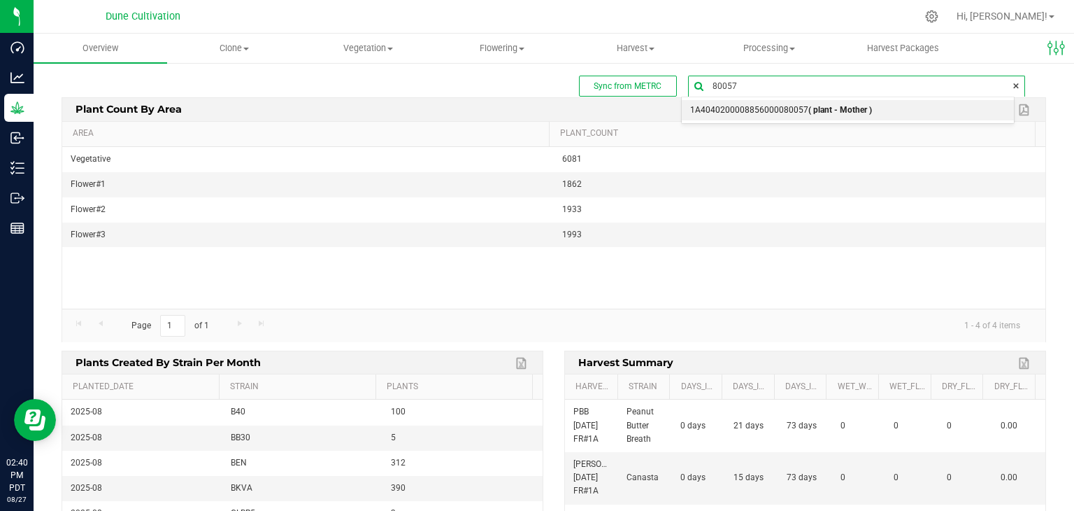
click at [817, 105] on b "( plant - Mother )" at bounding box center [841, 110] width 64 height 10
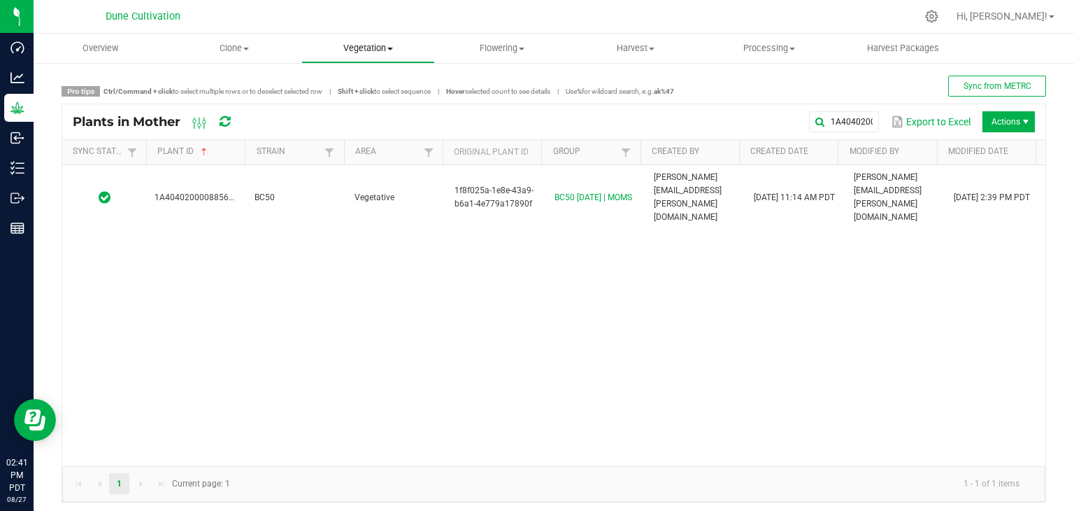
click at [388, 48] on span at bounding box center [390, 49] width 6 height 3
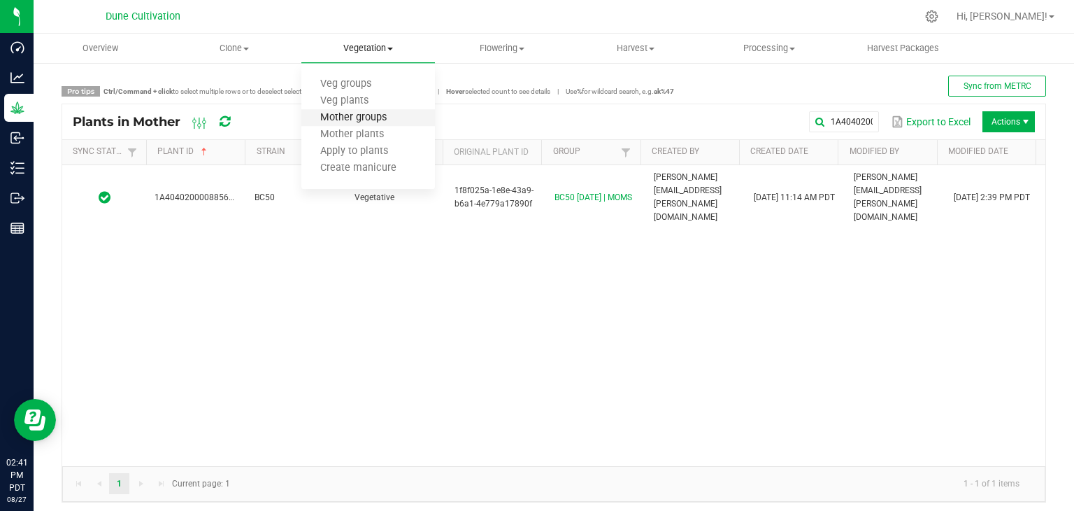
click at [355, 112] on span "Mother groups" at bounding box center [353, 118] width 104 height 12
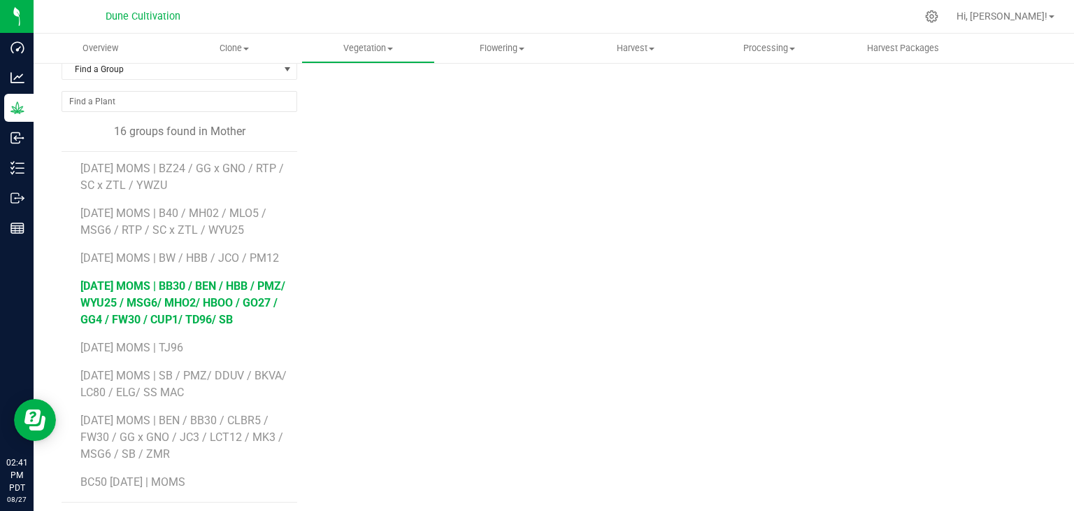
scroll to position [85, 0]
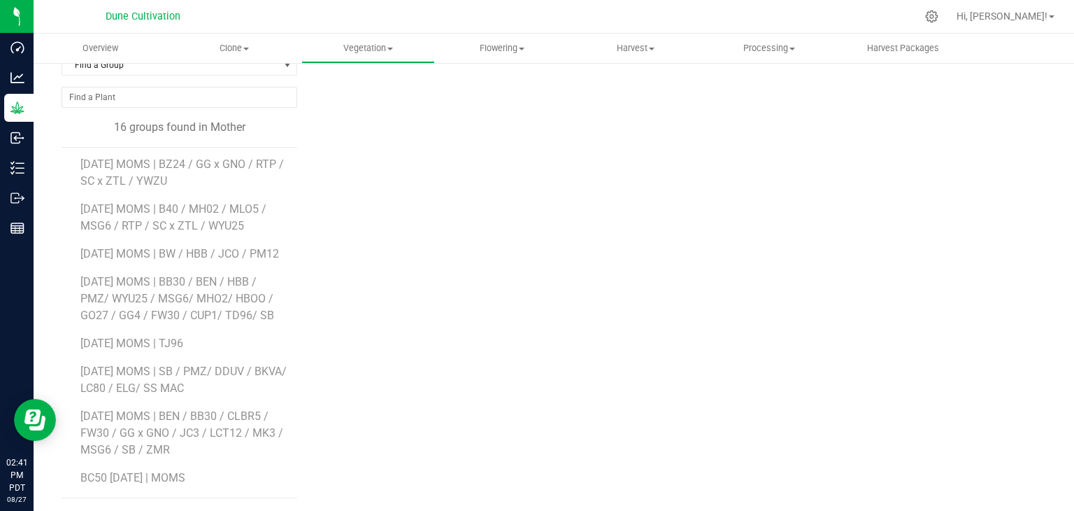
click at [148, 487] on li "BC50 [DATE] | MOMS" at bounding box center [183, 477] width 207 height 39
click at [135, 481] on span "BC50 [DATE] | MOMS" at bounding box center [132, 477] width 105 height 13
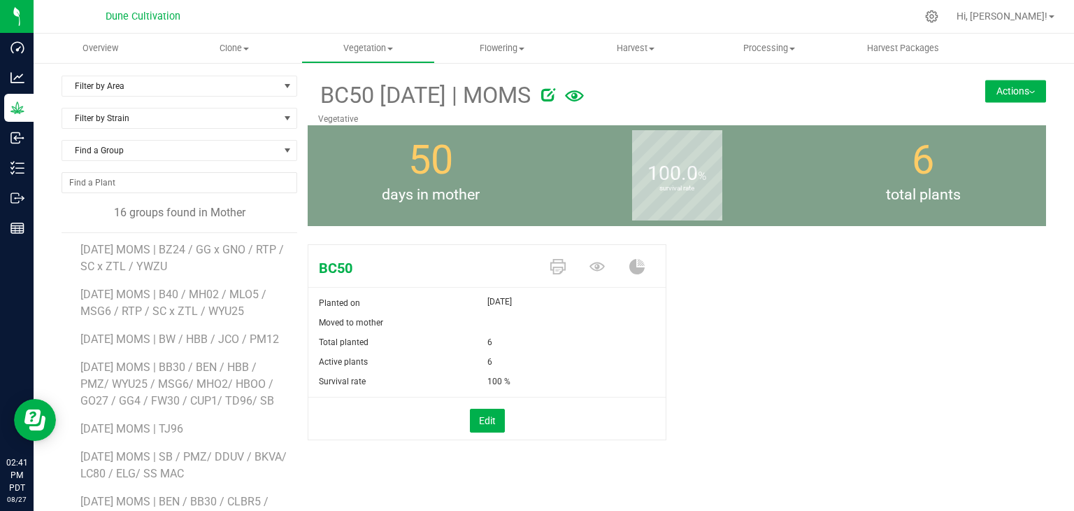
click at [555, 97] on icon at bounding box center [548, 94] width 14 height 14
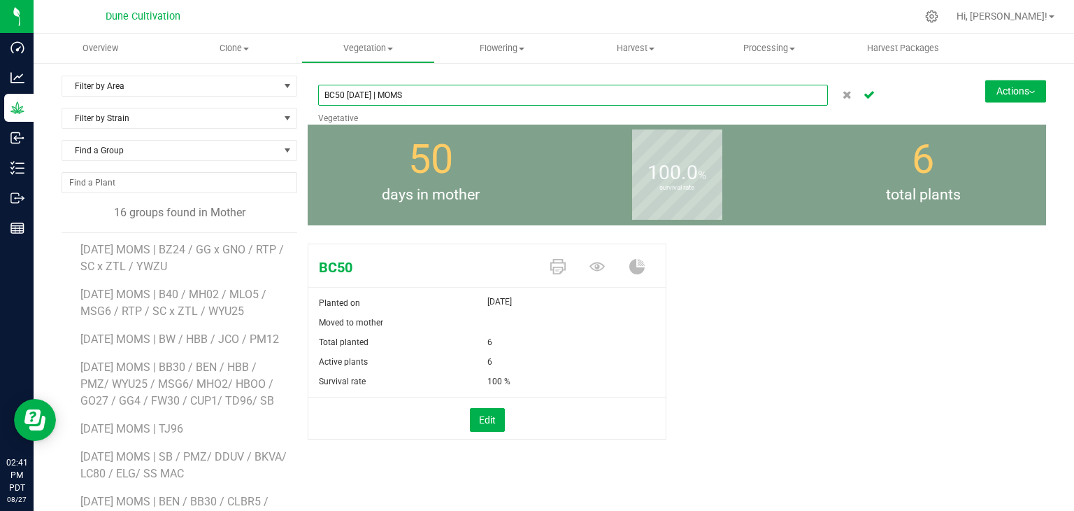
click at [343, 99] on input "BC50 [DATE] | MOMS" at bounding box center [573, 95] width 510 height 21
click at [339, 94] on input "BC50 [DATE] | MOMS" at bounding box center [573, 95] width 510 height 21
click at [329, 92] on input "BC50 [DATE] | MOMS" at bounding box center [573, 95] width 510 height 21
click at [340, 96] on input "BC50 [DATE] | MOMS" at bounding box center [573, 95] width 510 height 21
click at [341, 96] on input "BC50 [DATE] | MOMS" at bounding box center [573, 95] width 510 height 21
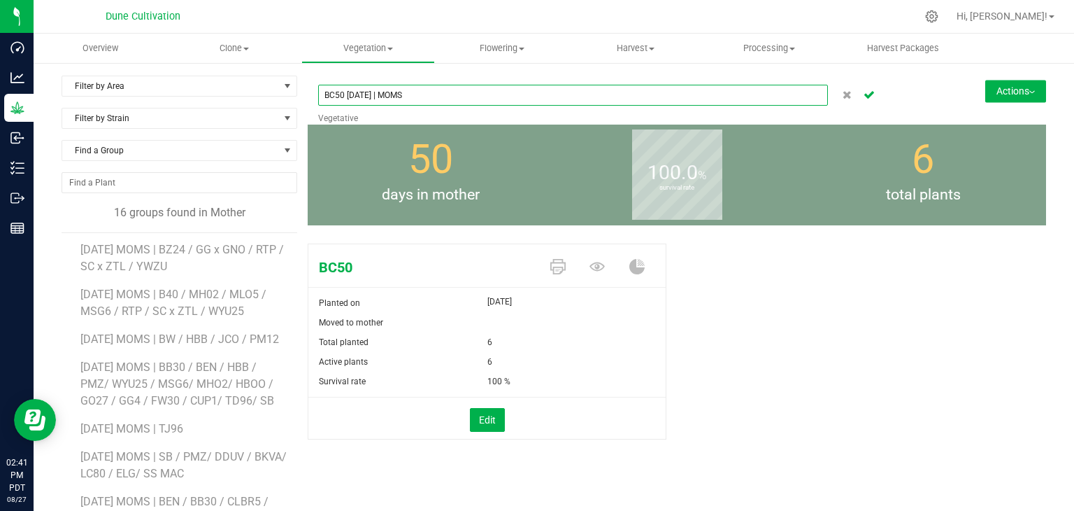
click at [364, 94] on input "BC50 [DATE] | MOMS" at bounding box center [573, 95] width 510 height 21
click at [349, 99] on input "BC50 [DATE] | MOMS" at bounding box center [573, 95] width 510 height 21
click at [353, 96] on input "BC50 [DATE] | MOMS" at bounding box center [573, 95] width 510 height 21
click at [342, 96] on input "BC50 [DATE] | MOMS" at bounding box center [573, 95] width 510 height 21
click at [408, 97] on input "[DATE] | MOMS" at bounding box center [573, 95] width 510 height 21
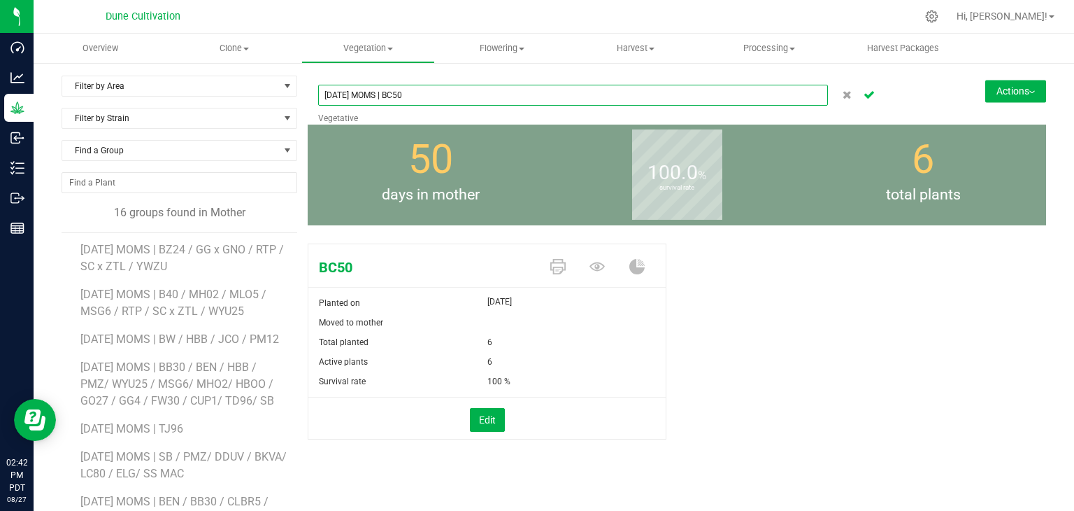
type input "[DATE] MOMS | BC50"
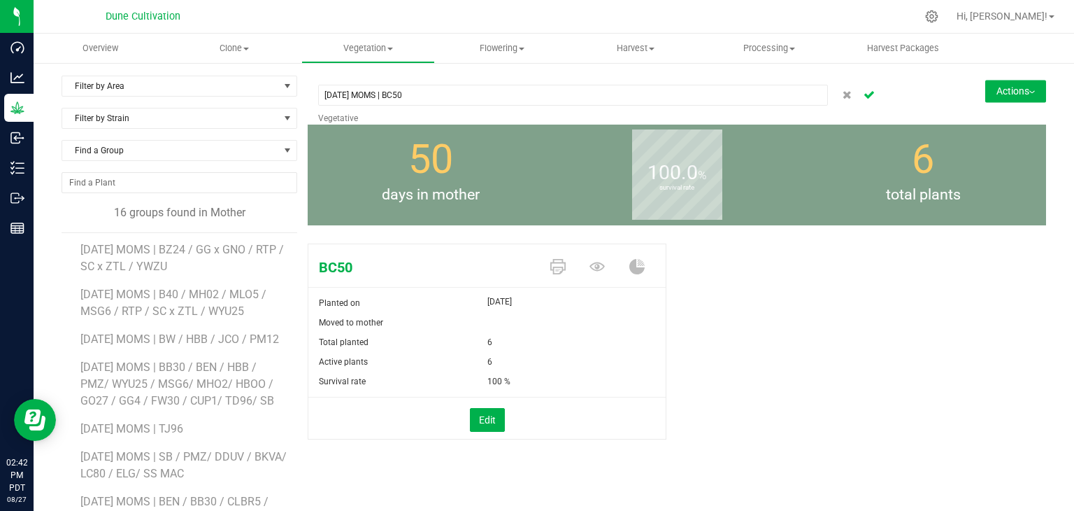
click at [864, 96] on icon "Cancel button" at bounding box center [869, 94] width 11 height 8
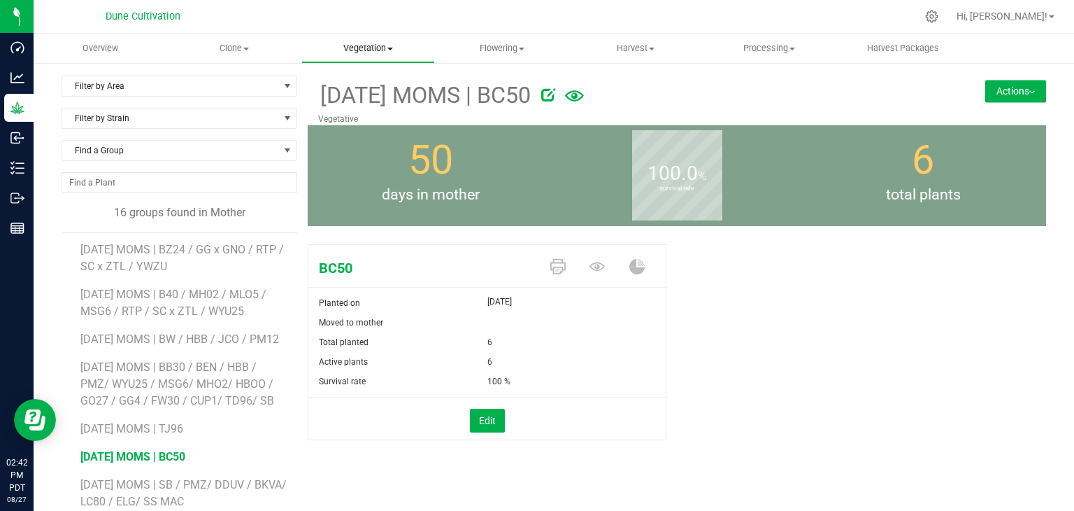
click at [383, 49] on span "Vegetation" at bounding box center [368, 48] width 132 height 13
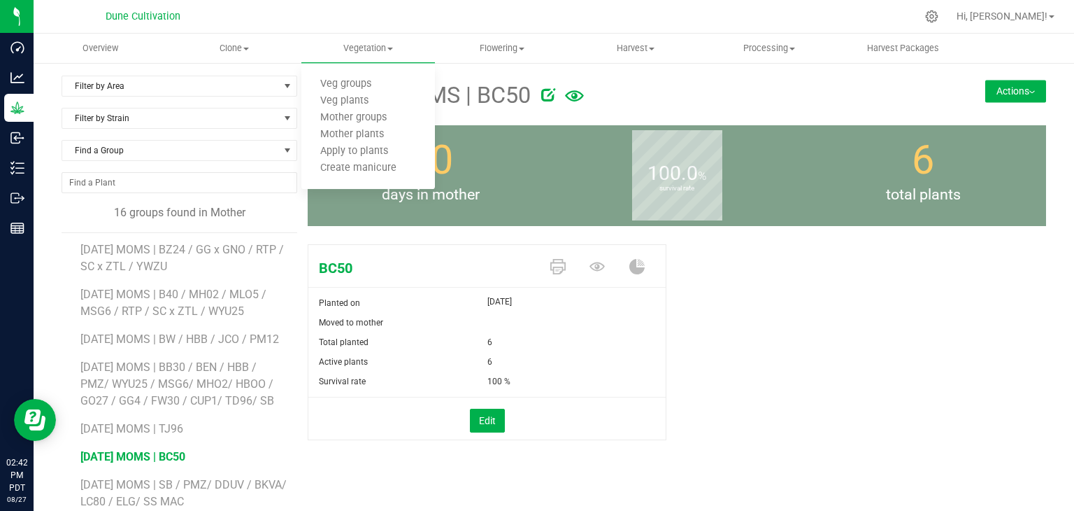
click at [502, 64] on div "Filter by Area Filter by Area All Vegetative Filter by Strain Find a Group 16 g…" at bounding box center [554, 330] width 1041 height 536
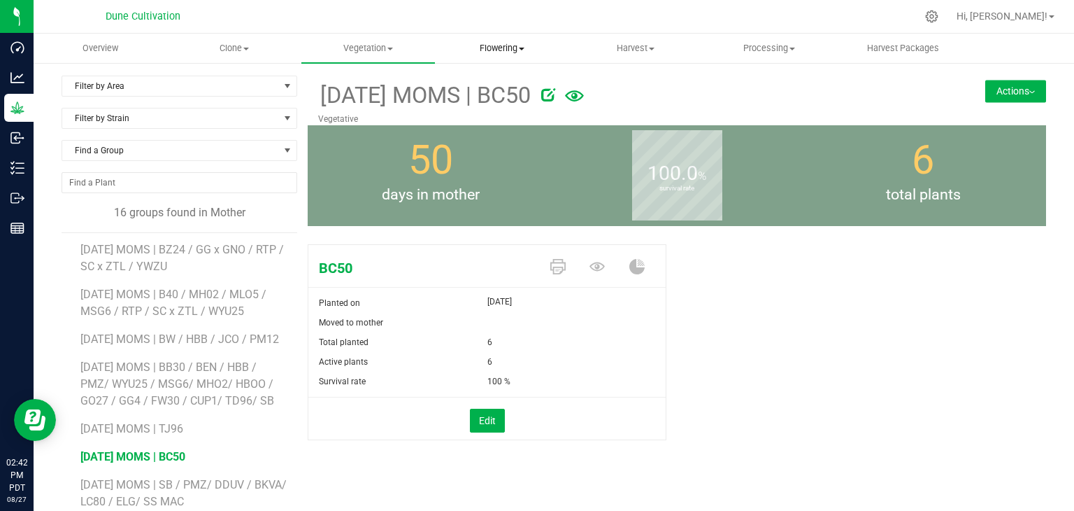
click at [506, 48] on span "Flowering" at bounding box center [502, 48] width 132 height 13
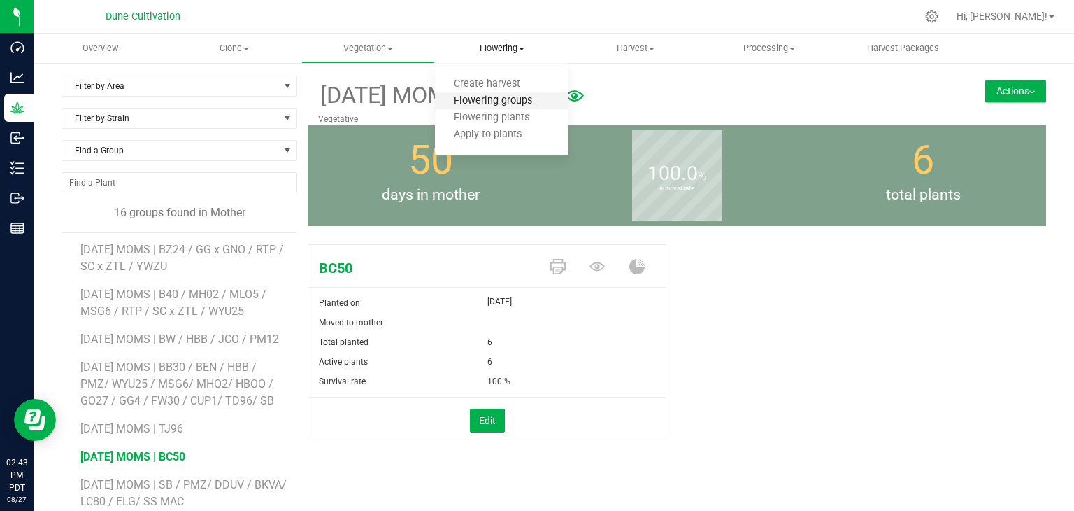
click at [513, 106] on span "Flowering groups" at bounding box center [493, 101] width 116 height 12
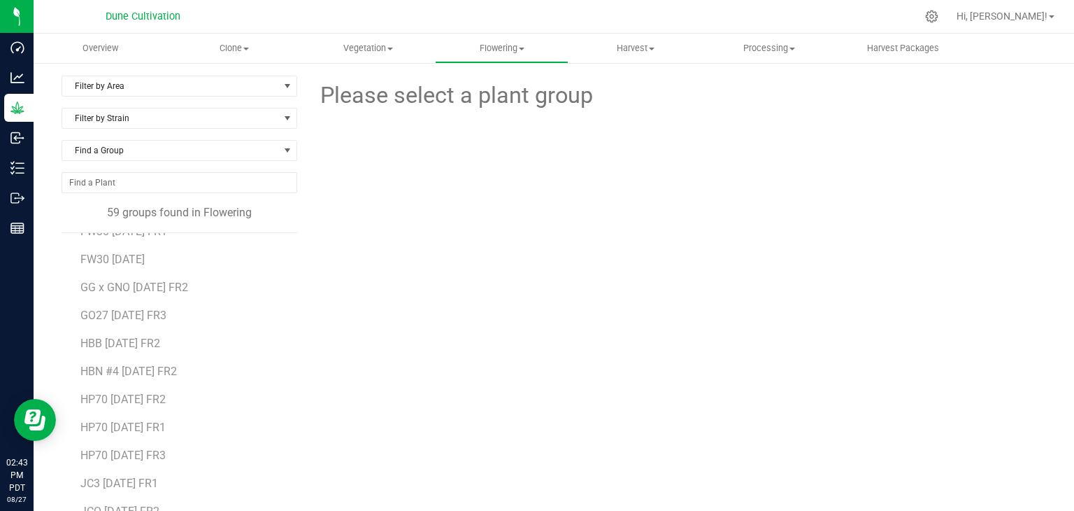
scroll to position [420, 0]
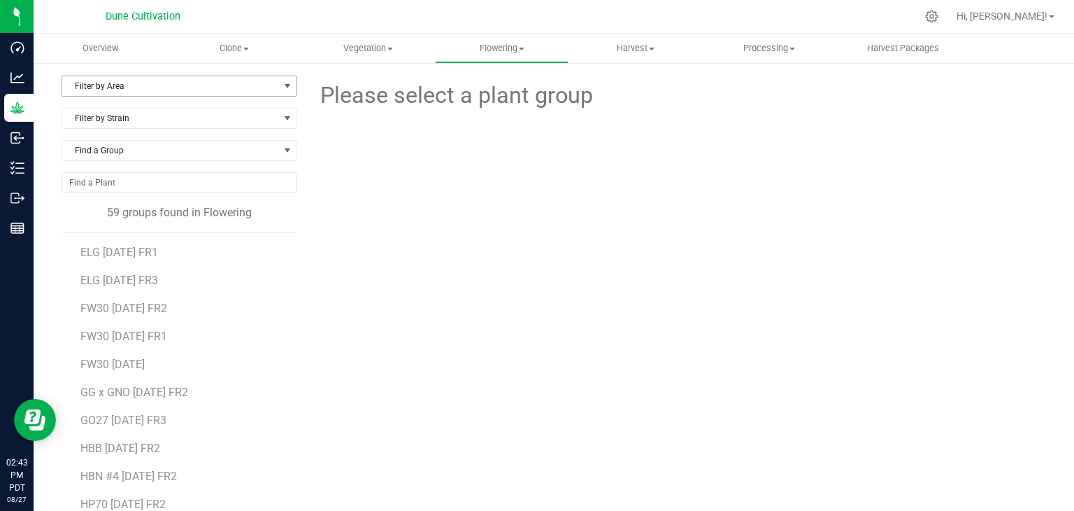
click at [241, 85] on span "Filter by Area" at bounding box center [170, 86] width 217 height 20
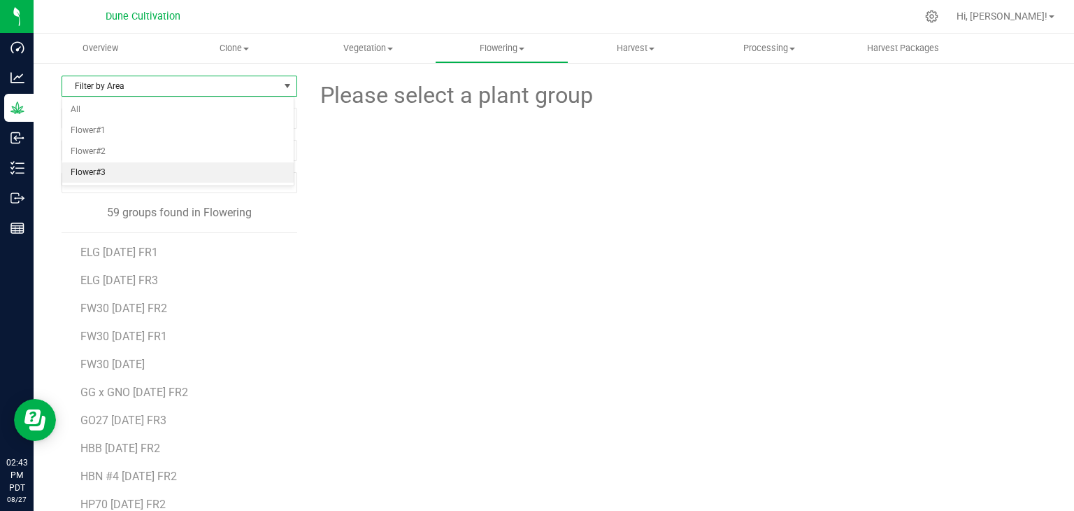
click at [151, 171] on li "Flower#3" at bounding box center [178, 172] width 232 height 21
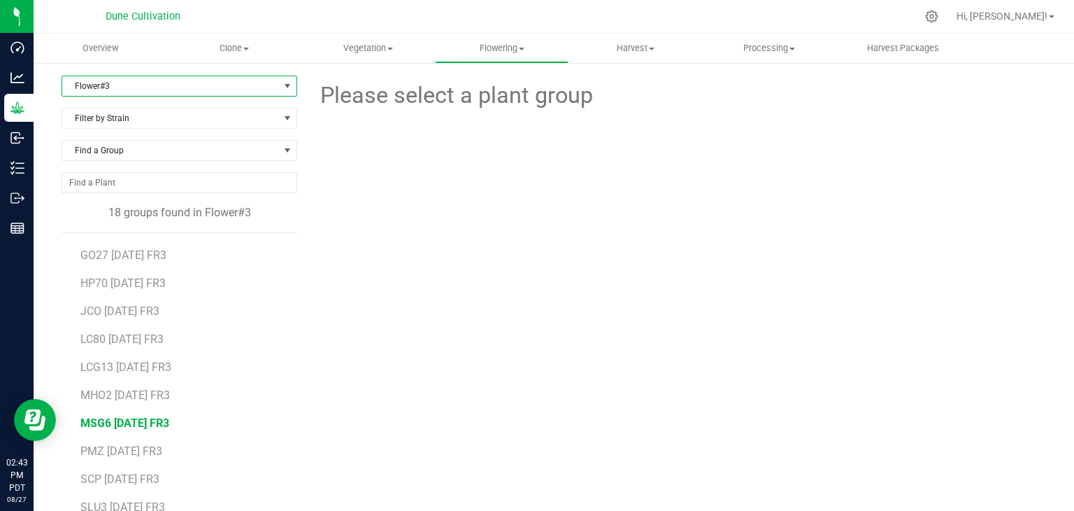
click at [159, 416] on span "MSG6 [DATE] FR3" at bounding box center [124, 422] width 89 height 13
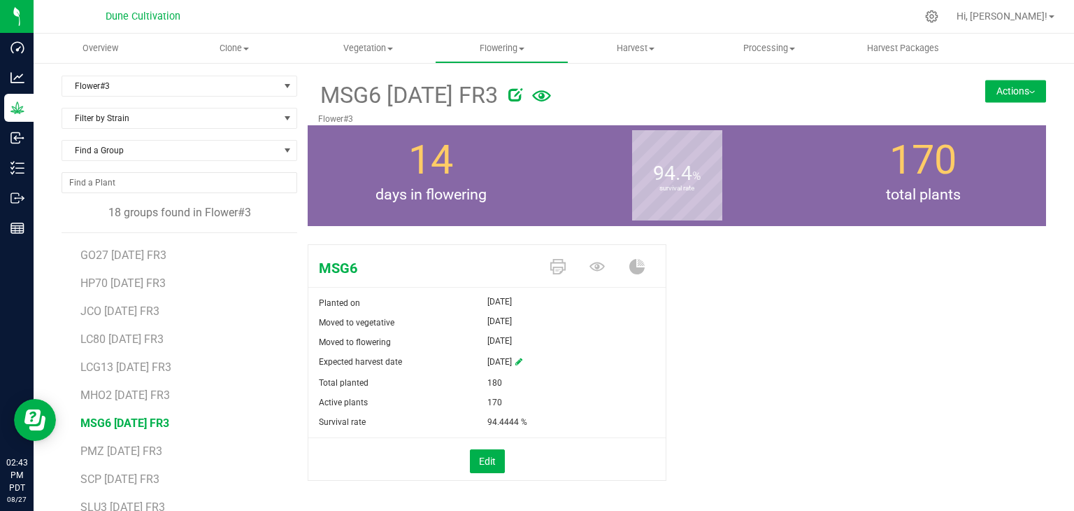
click at [1012, 84] on button "Actions" at bounding box center [1015, 91] width 61 height 22
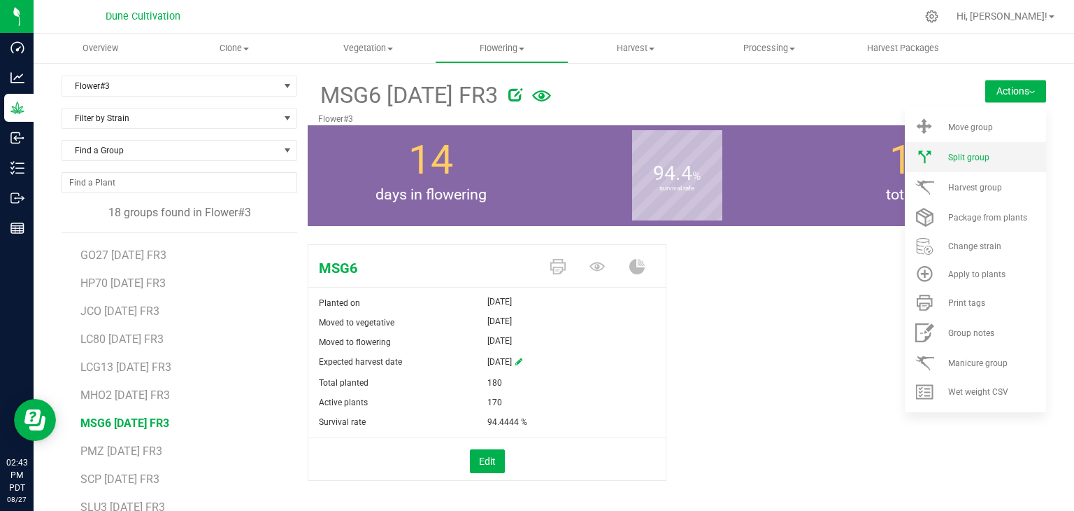
click at [985, 150] on li "Split group" at bounding box center [975, 157] width 141 height 30
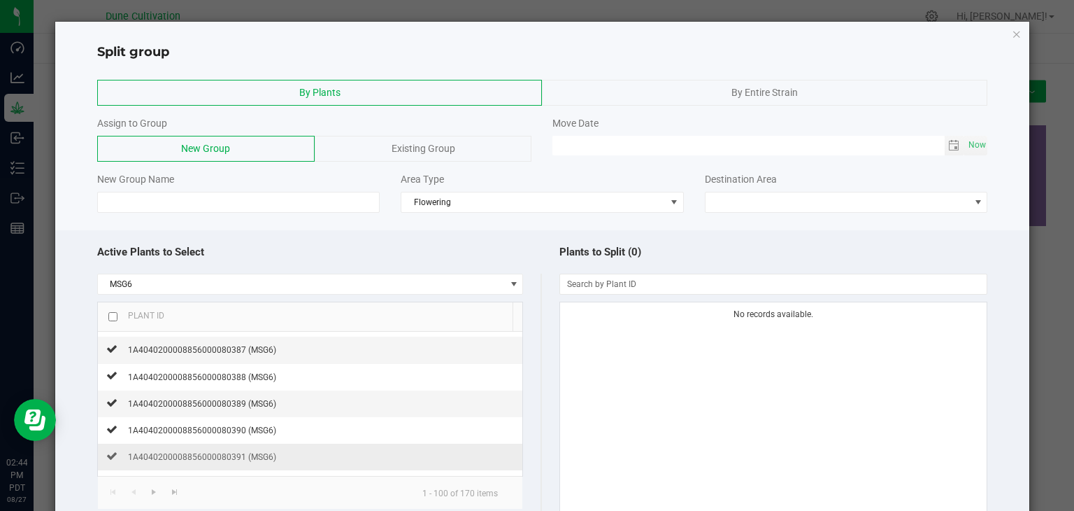
scroll to position [979, 0]
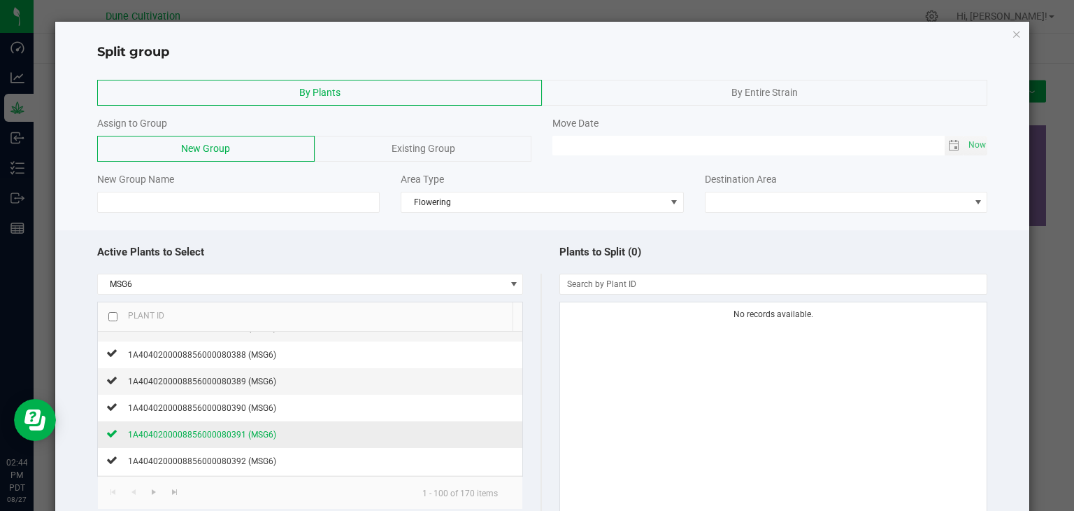
click at [134, 429] on span "1A4040200008856000080391 (MSG6)" at bounding box center [202, 434] width 148 height 10
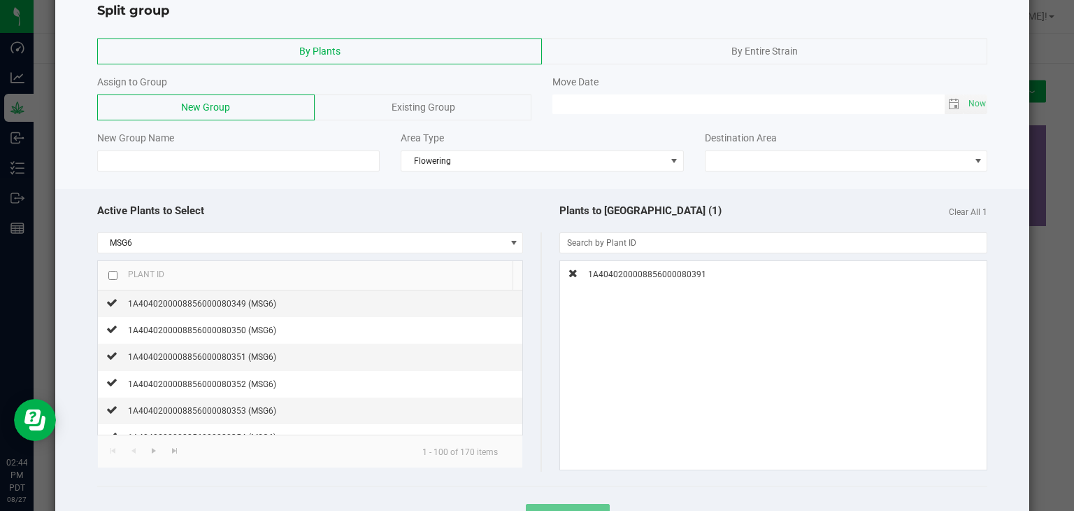
scroll to position [0, 0]
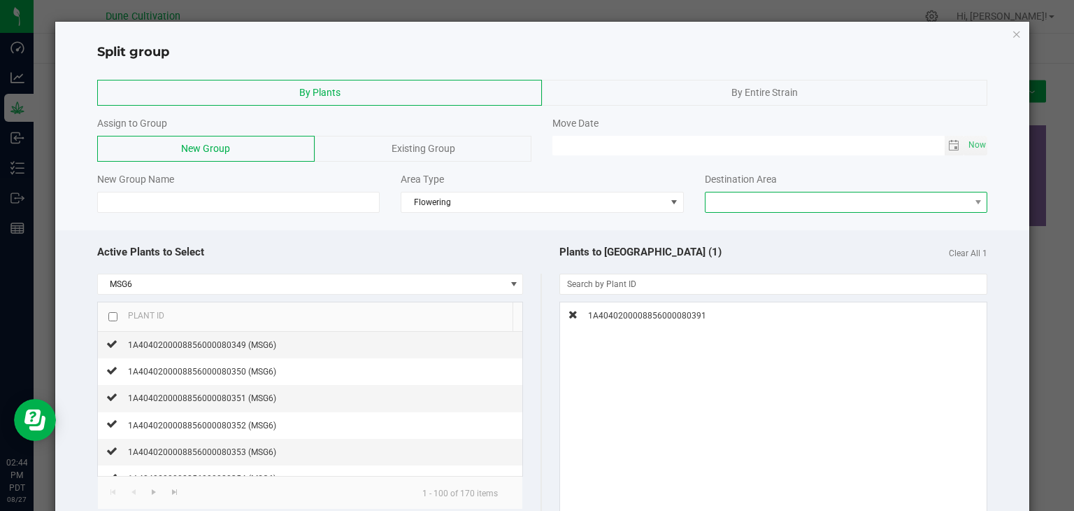
click at [752, 208] on span at bounding box center [838, 202] width 264 height 20
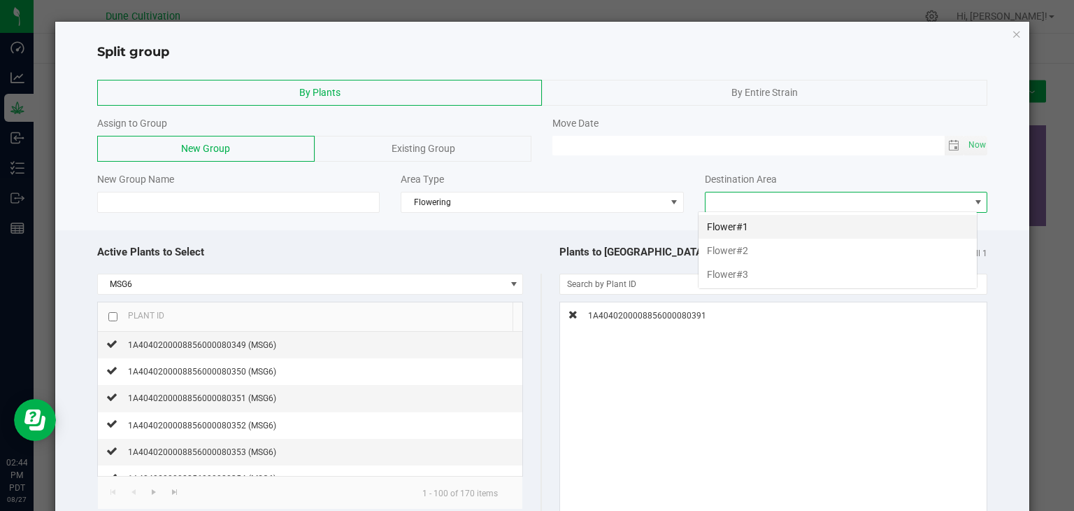
scroll to position [20, 280]
click at [564, 199] on span "Flowering" at bounding box center [533, 202] width 264 height 20
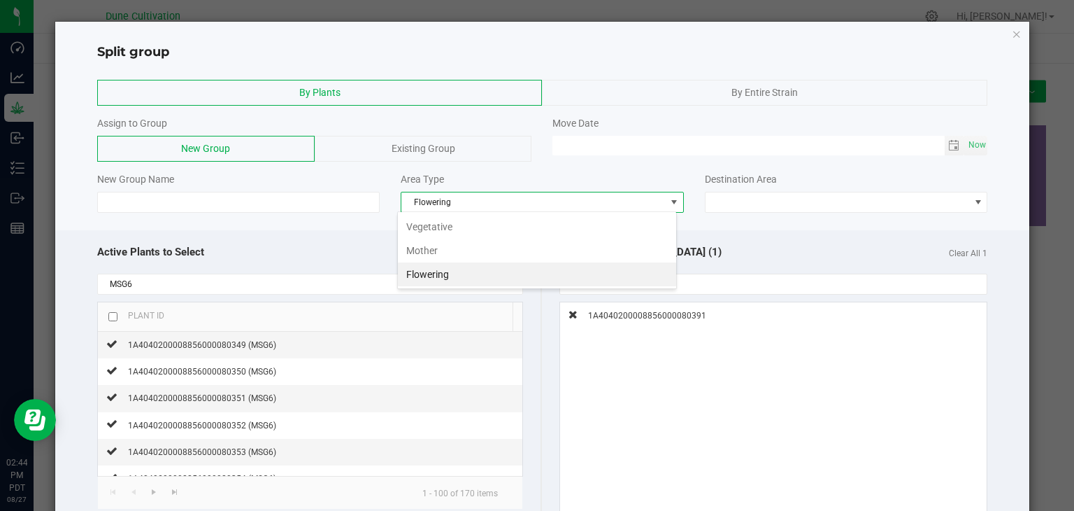
click at [498, 249] on li "Mother" at bounding box center [537, 250] width 278 height 24
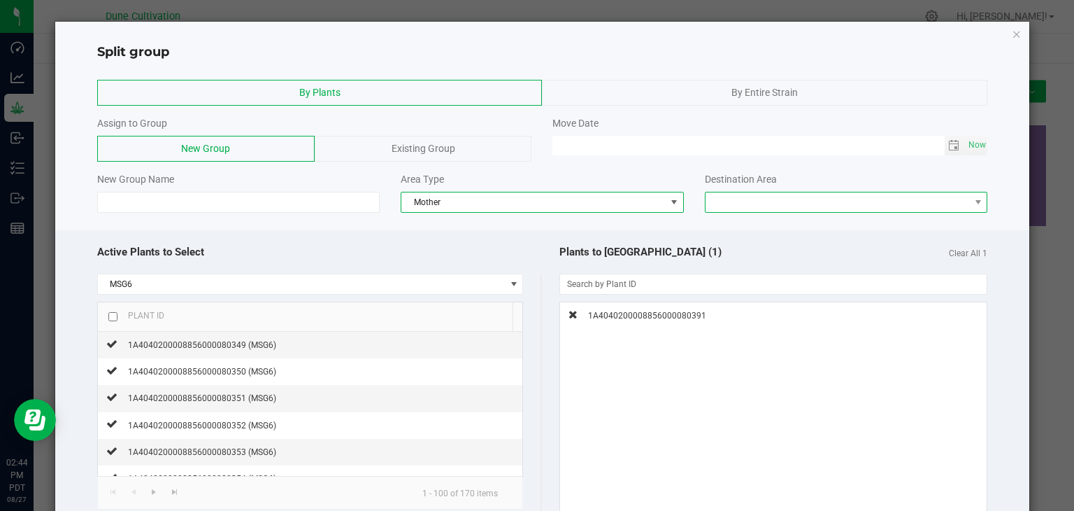
click at [736, 201] on span at bounding box center [838, 202] width 264 height 20
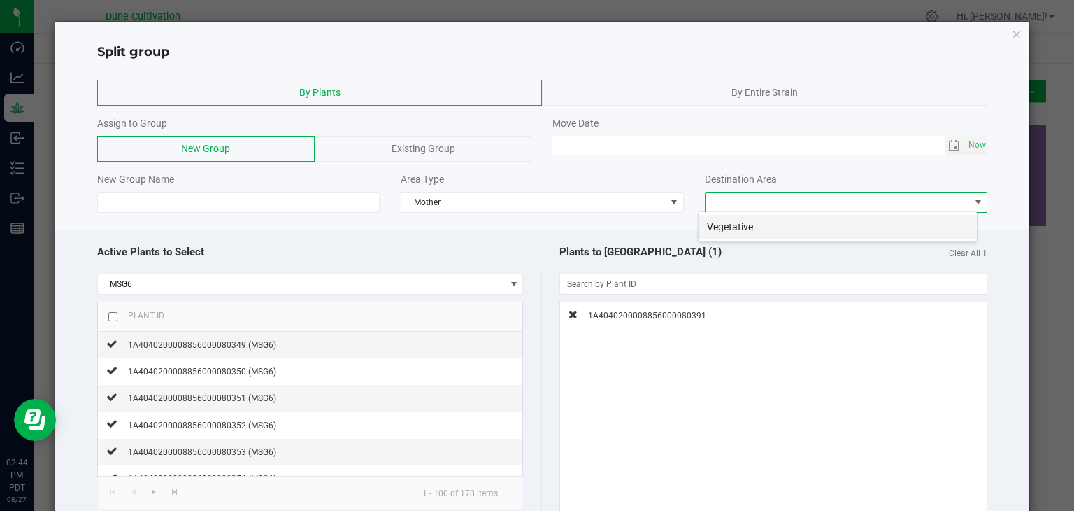
click at [730, 227] on li "Vegetative" at bounding box center [838, 227] width 278 height 24
click at [948, 145] on span "Toggle calendar" at bounding box center [953, 145] width 11 height 11
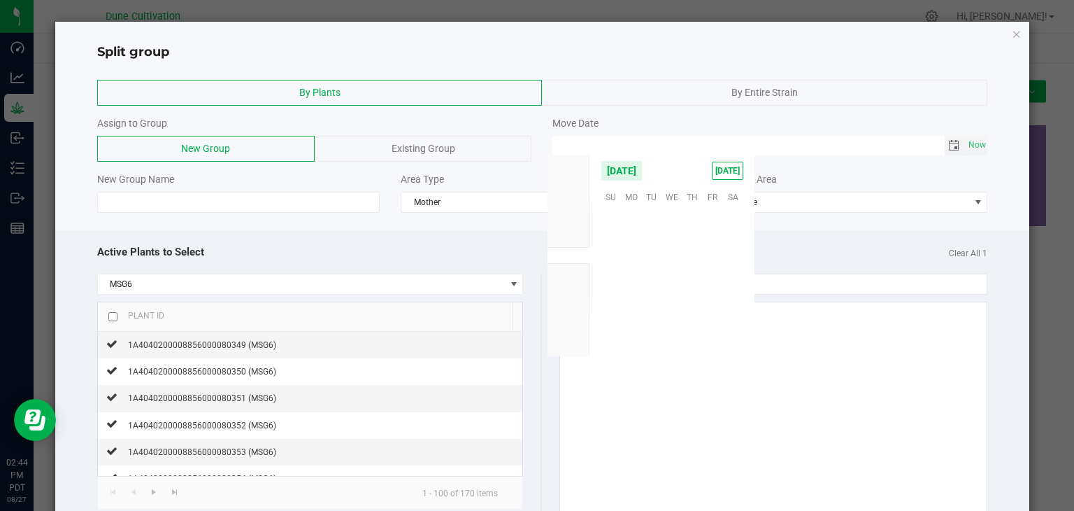
scroll to position [226717, 0]
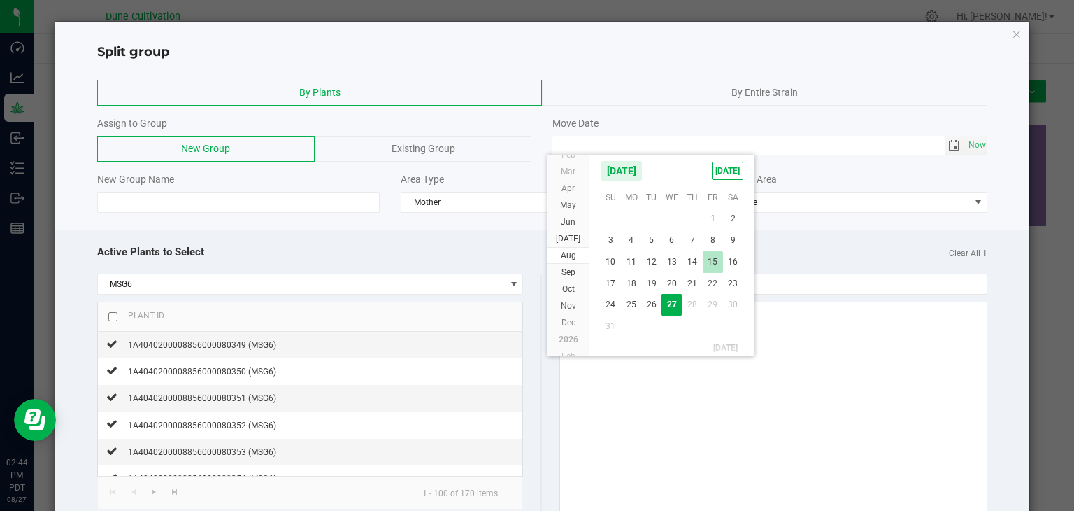
click at [719, 262] on span "15" at bounding box center [713, 262] width 20 height 22
type input "[DATE] 12:00 AM"
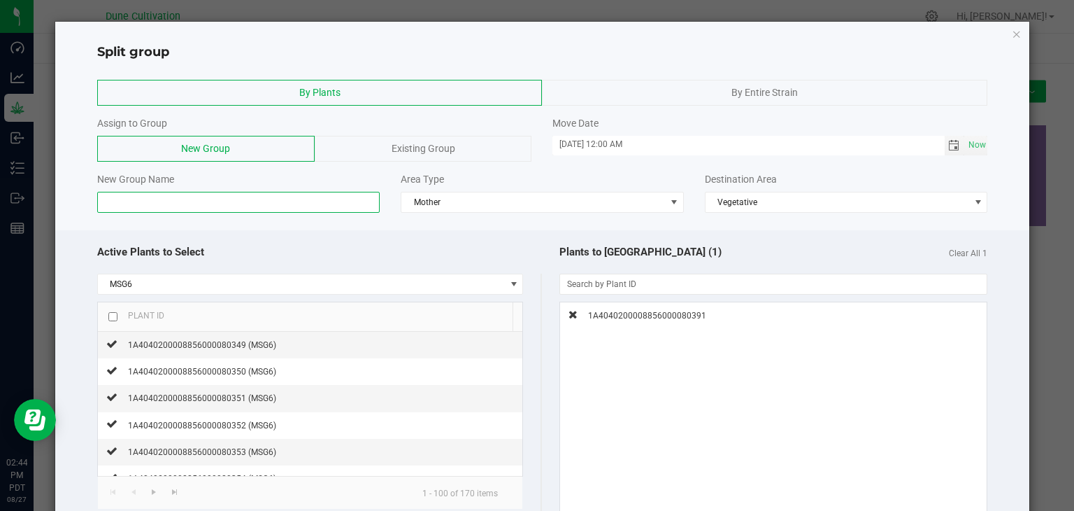
click at [200, 202] on input at bounding box center [238, 202] width 283 height 21
click at [367, 146] on div "Existing Group" at bounding box center [424, 149] width 218 height 26
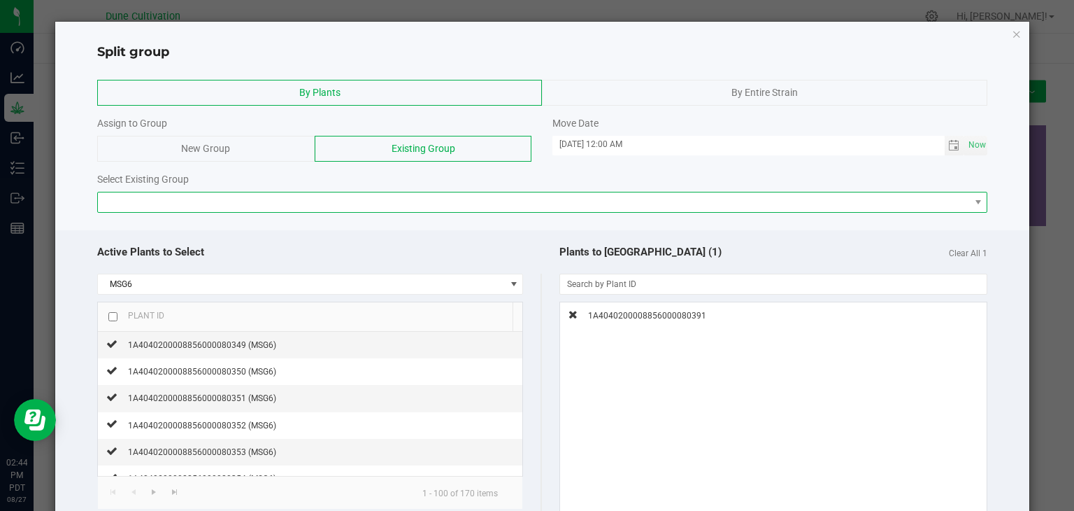
click at [222, 199] on span at bounding box center [534, 202] width 872 height 20
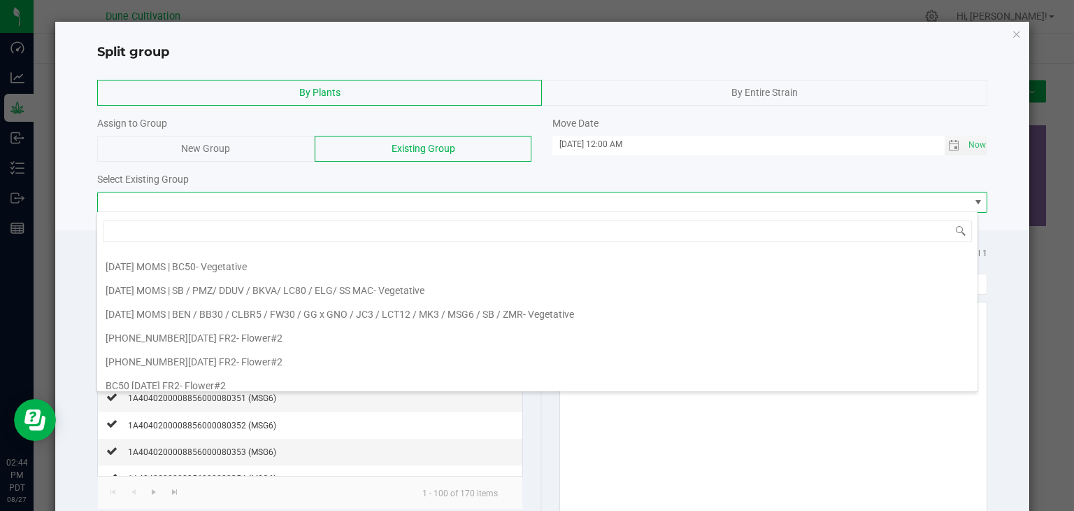
scroll to position [280, 0]
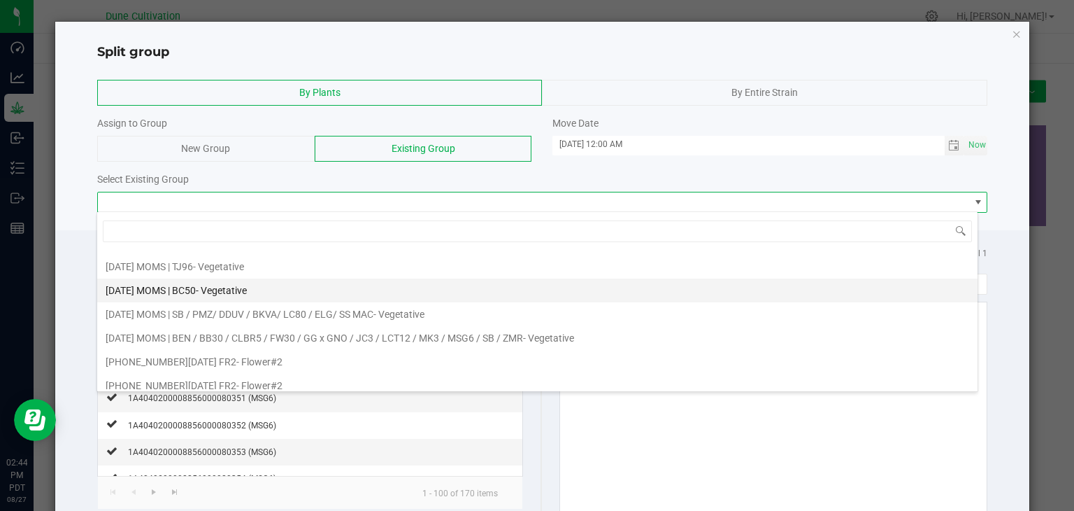
click at [213, 280] on div "[DATE] MOMS | BC50 - Vegetative" at bounding box center [176, 290] width 141 height 21
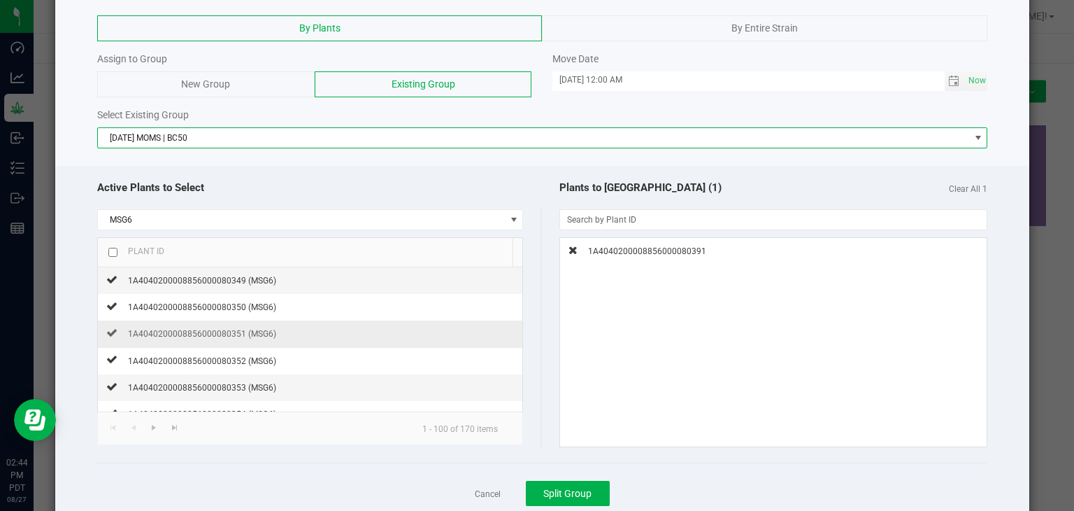
scroll to position [104, 0]
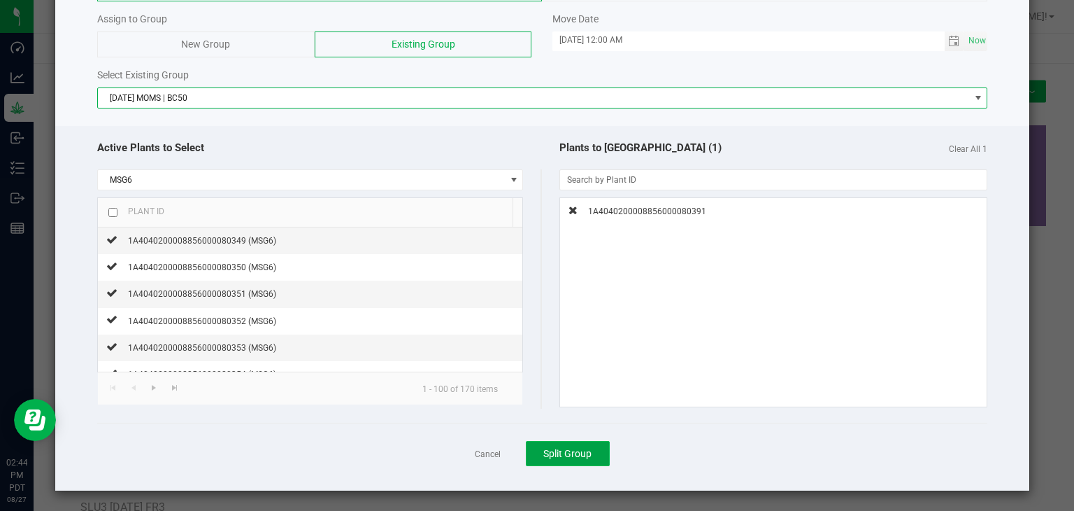
click at [568, 458] on button "Split Group" at bounding box center [568, 453] width 84 height 25
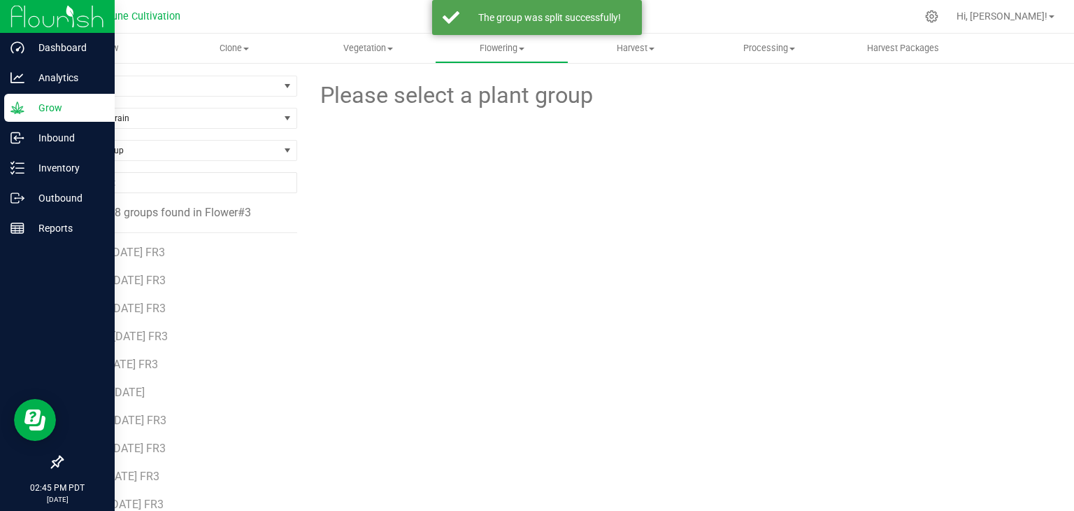
click at [35, 110] on p "Grow" at bounding box center [66, 107] width 84 height 17
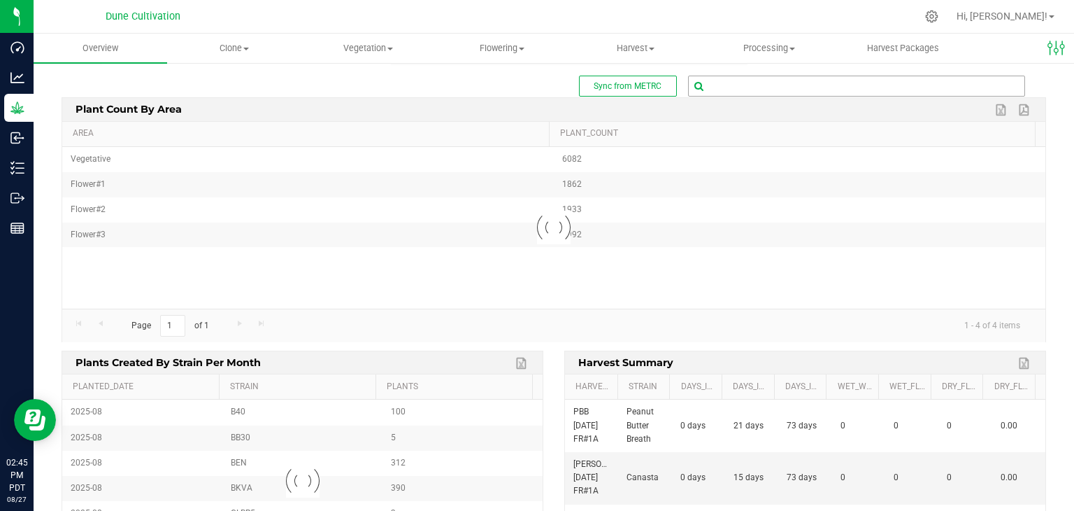
click at [798, 85] on input "text" at bounding box center [857, 86] width 336 height 20
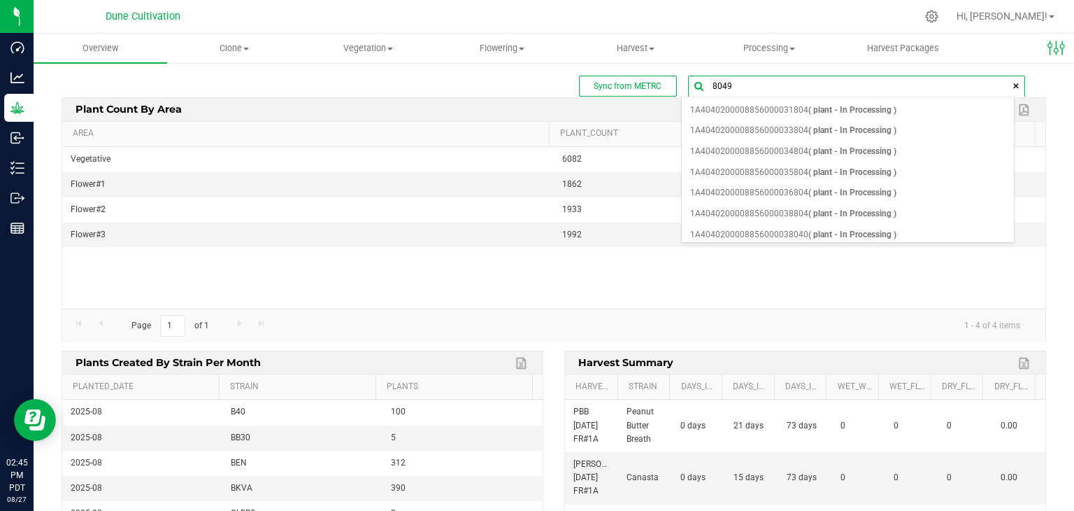
type input "80496"
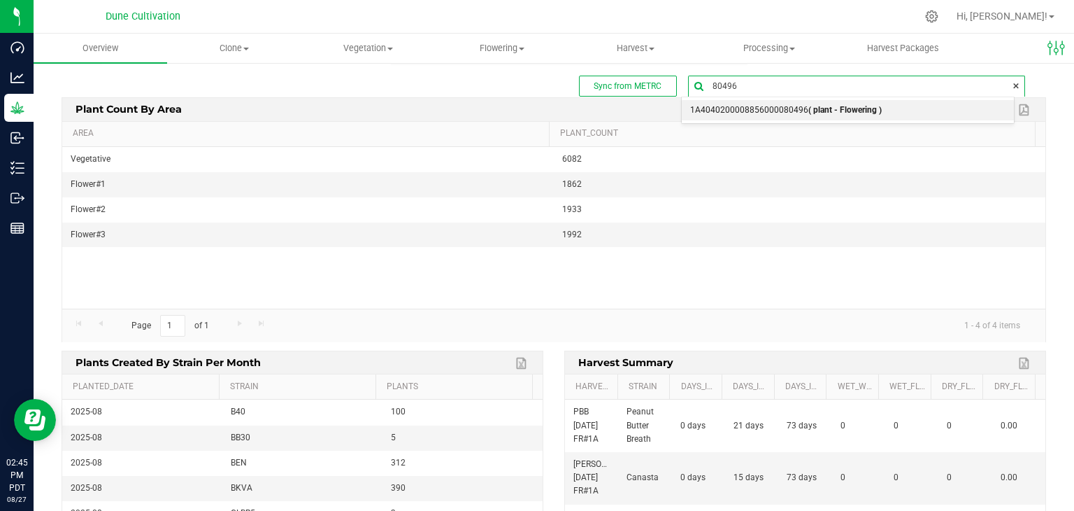
click at [729, 115] on span "1A4040200008856000080496 ( plant - Flowering )" at bounding box center [786, 110] width 192 height 18
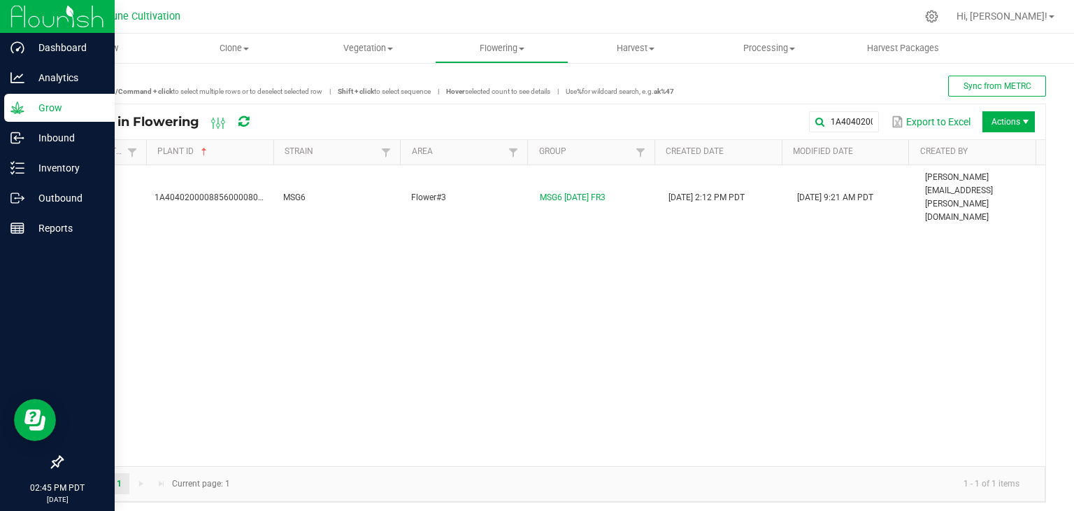
click at [38, 113] on p "Grow" at bounding box center [66, 107] width 84 height 17
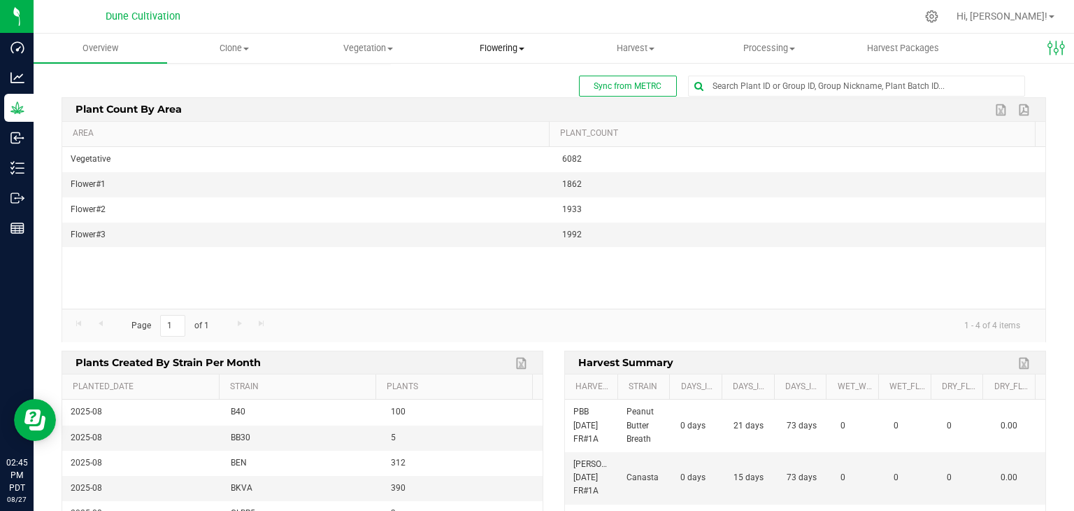
click at [497, 59] on uib-tab-heading "Flowering Create harvest Flowering groups Flowering plants Apply to plants" at bounding box center [502, 48] width 132 height 28
click at [512, 104] on span "Flowering groups" at bounding box center [493, 101] width 116 height 12
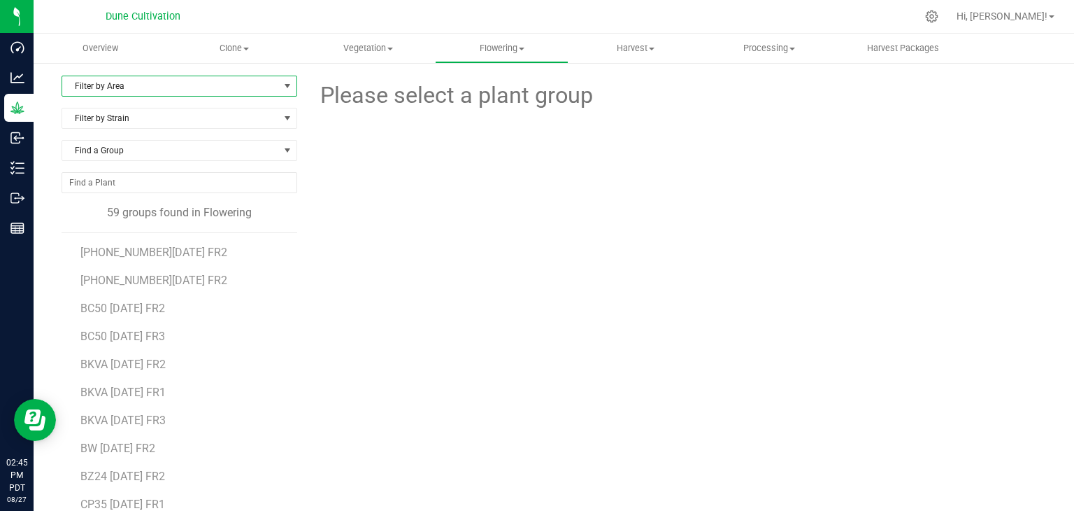
click at [191, 81] on span "Filter by Area" at bounding box center [170, 86] width 217 height 20
click at [163, 166] on li "Flower#3" at bounding box center [178, 172] width 232 height 21
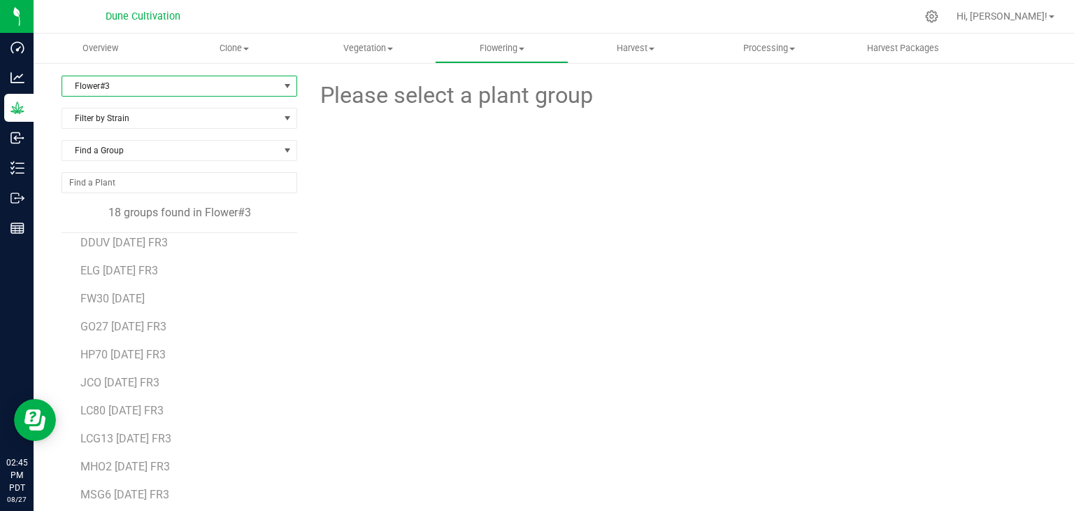
scroll to position [165, 0]
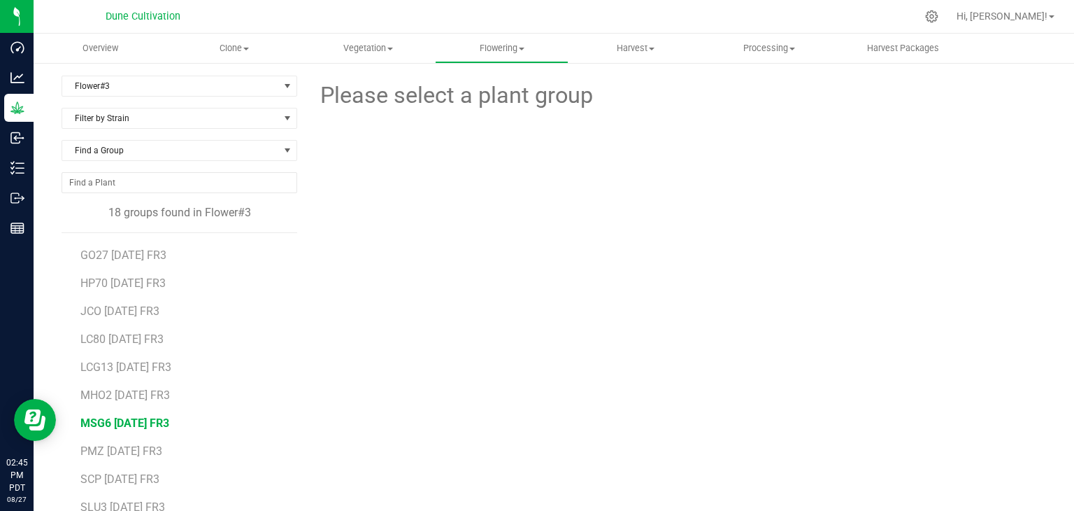
click at [140, 417] on span "MSG6 [DATE] FR3" at bounding box center [124, 422] width 89 height 13
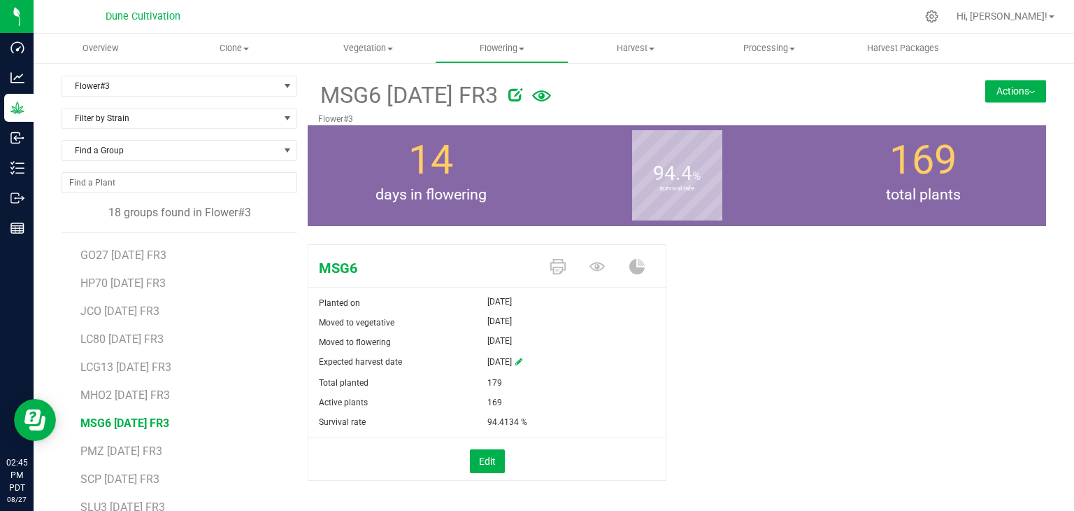
click at [1014, 91] on button "Actions" at bounding box center [1015, 91] width 61 height 22
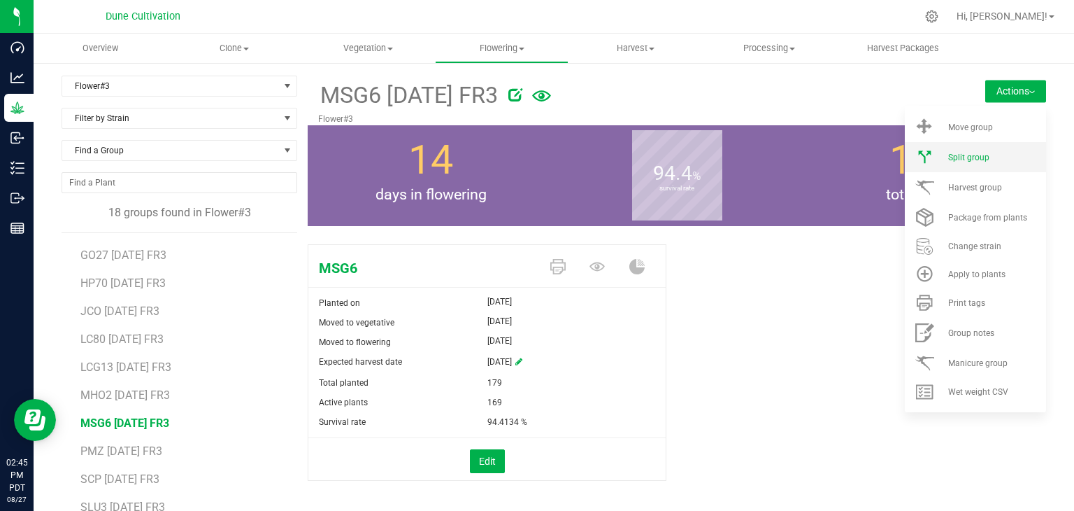
click at [979, 171] on li "Split group" at bounding box center [975, 157] width 141 height 30
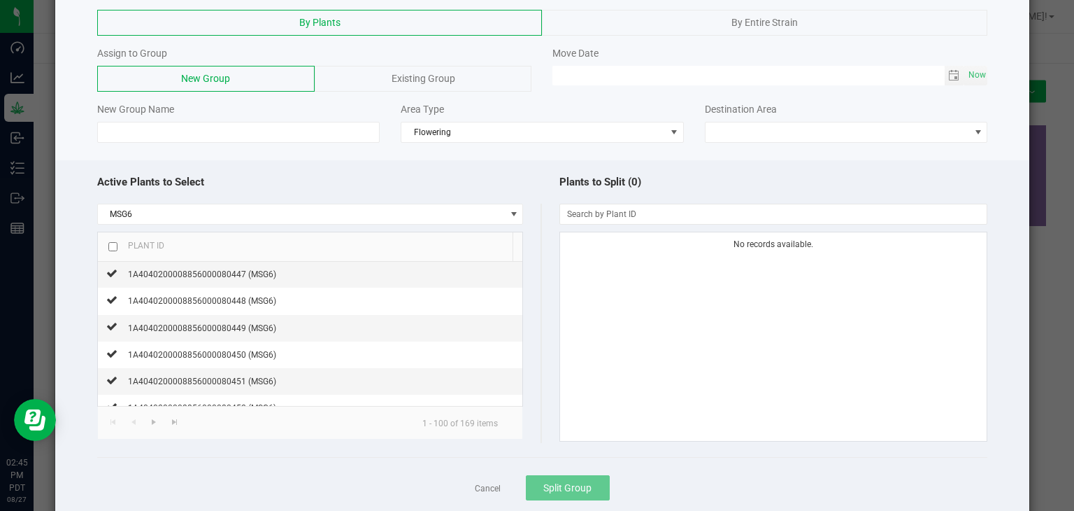
scroll to position [105, 0]
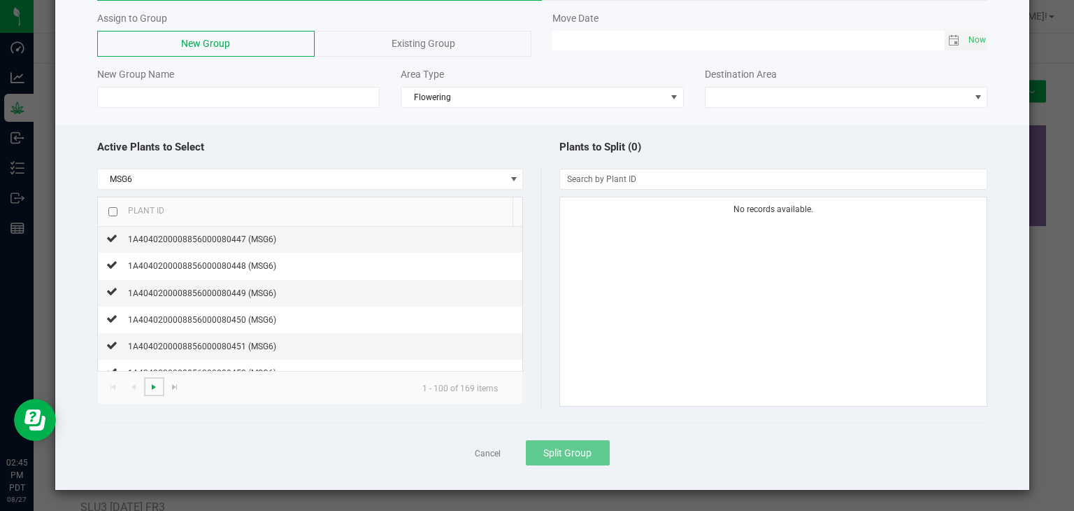
click at [156, 388] on span "Go to the next page" at bounding box center [153, 386] width 11 height 11
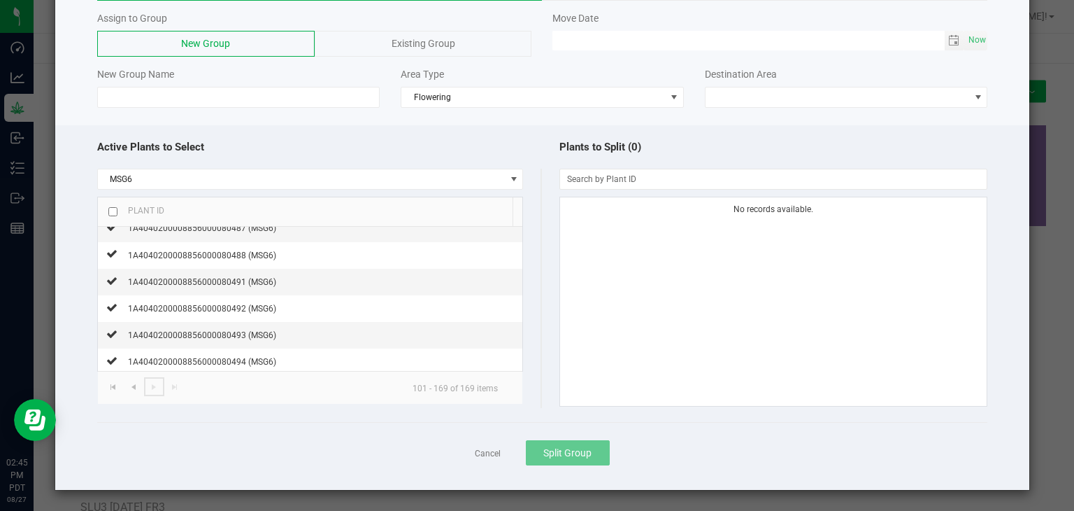
scroll to position [979, 0]
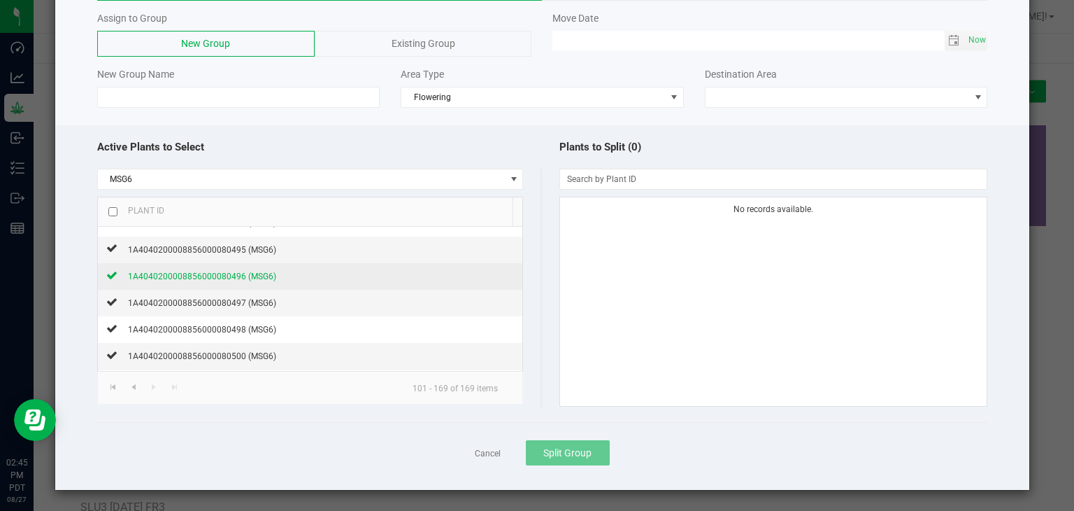
click at [207, 271] on span "1A4040200008856000080496 (MSG6)" at bounding box center [202, 276] width 148 height 10
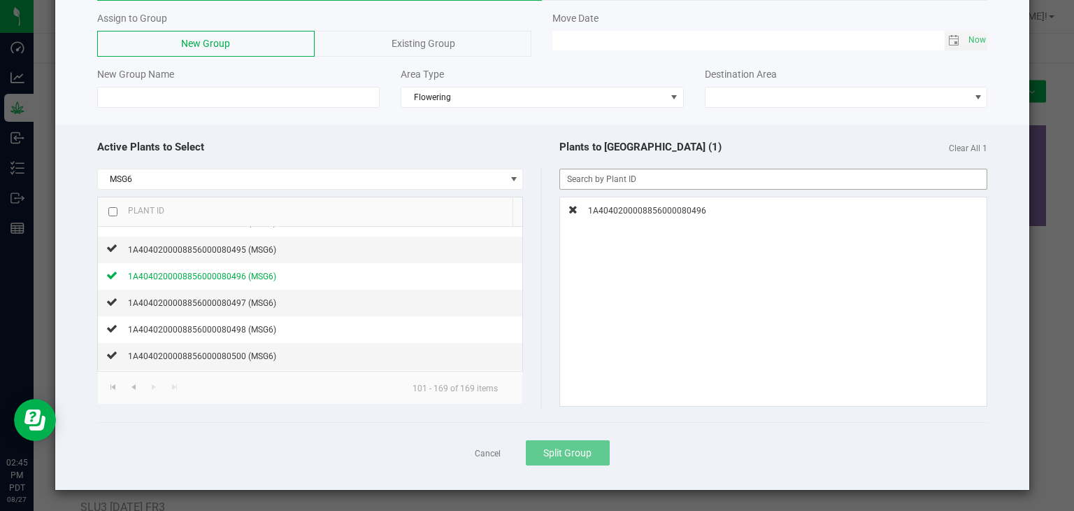
scroll to position [0, 0]
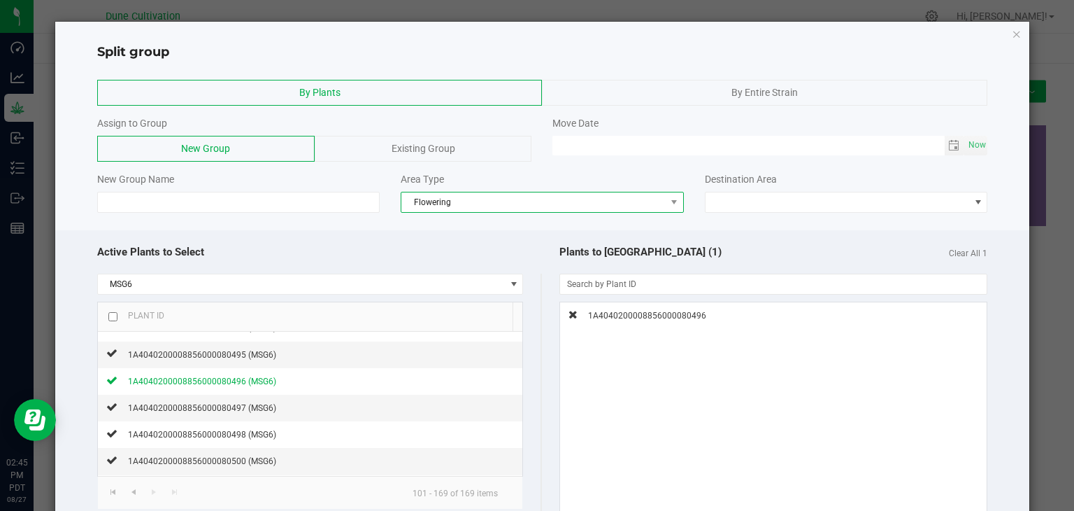
click at [589, 204] on span "Flowering" at bounding box center [533, 202] width 264 height 20
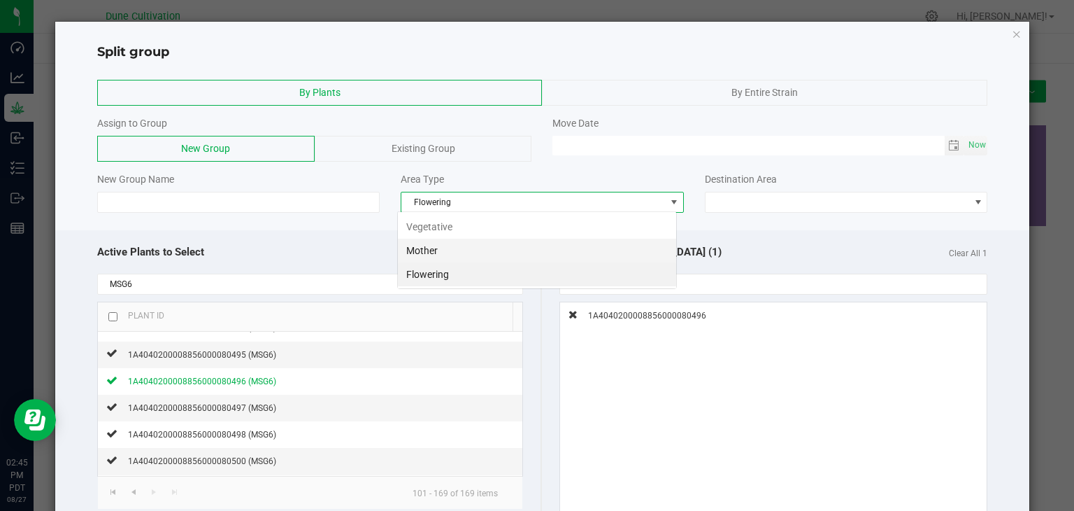
scroll to position [20, 280]
click at [477, 257] on li "Mother" at bounding box center [537, 250] width 278 height 24
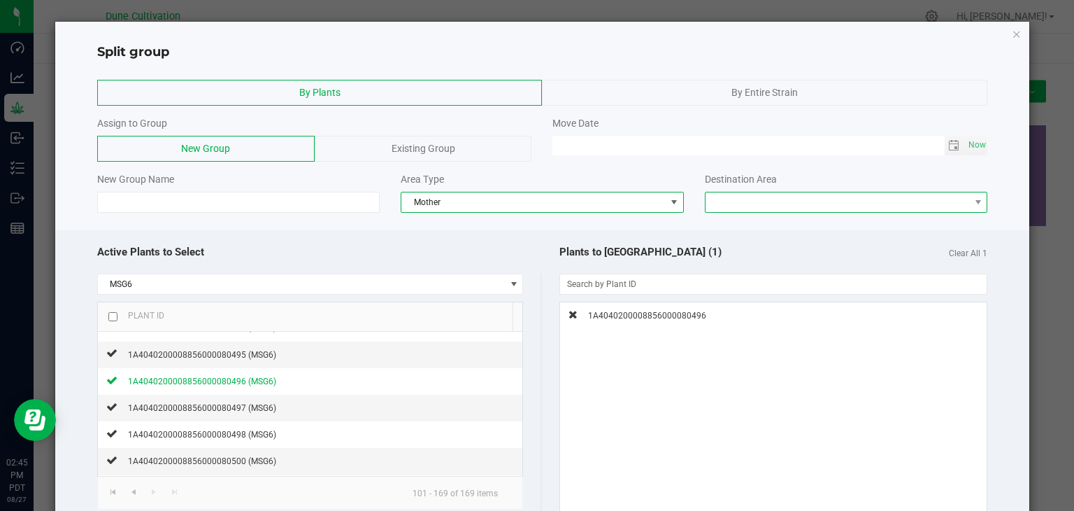
click at [706, 196] on span at bounding box center [838, 202] width 264 height 20
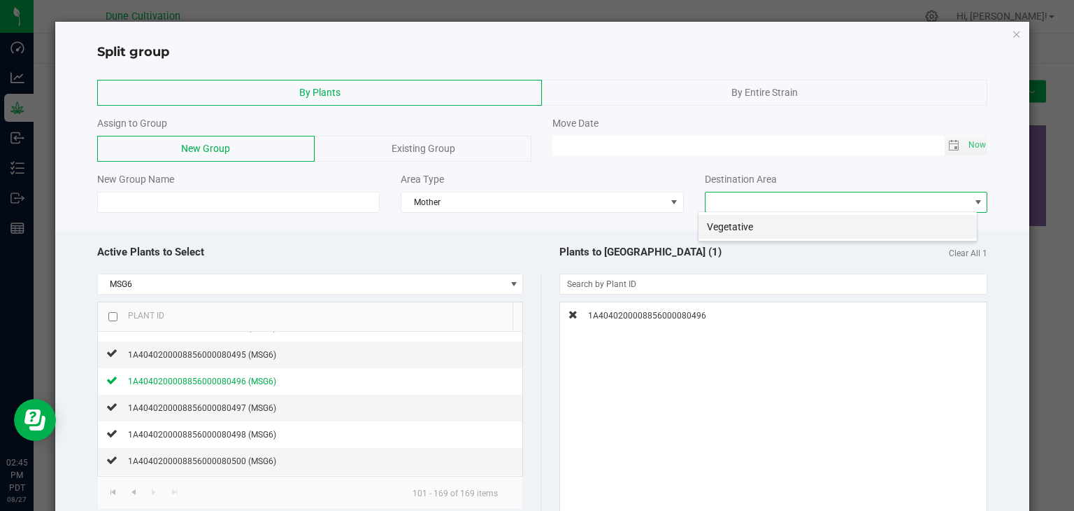
click at [709, 236] on li "Vegetative" at bounding box center [838, 227] width 278 height 24
click at [948, 147] on span "Toggle calendar" at bounding box center [953, 145] width 11 height 11
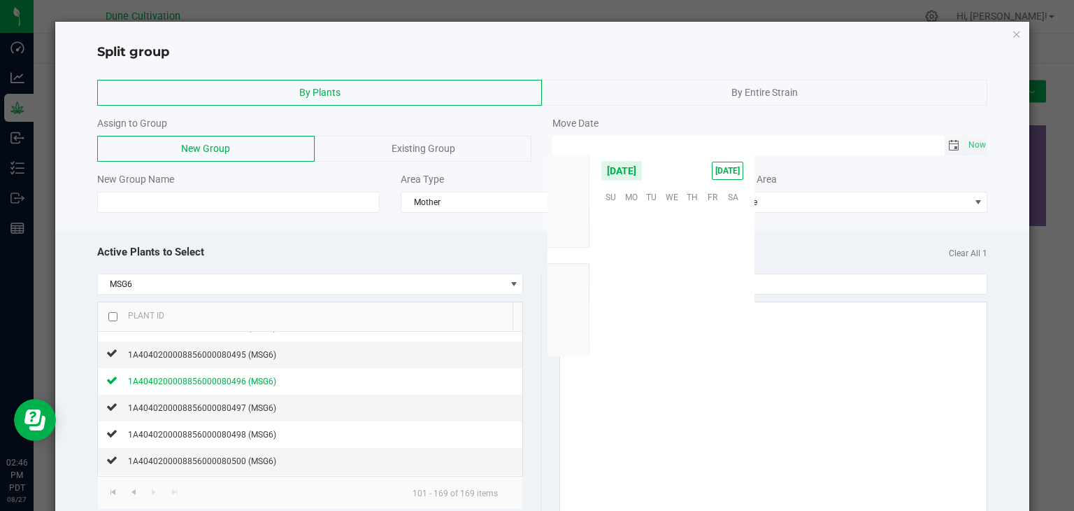
scroll to position [226717, 0]
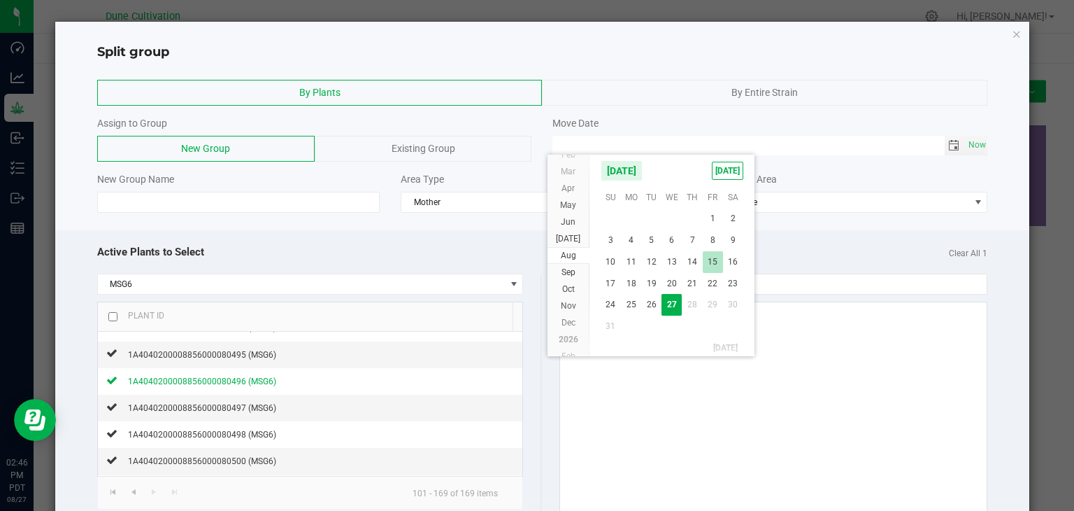
drag, startPoint x: 711, startPoint y: 261, endPoint x: 700, endPoint y: 261, distance: 10.5
click at [711, 261] on span "15" at bounding box center [713, 262] width 20 height 22
type input "[DATE] 12:00 AM"
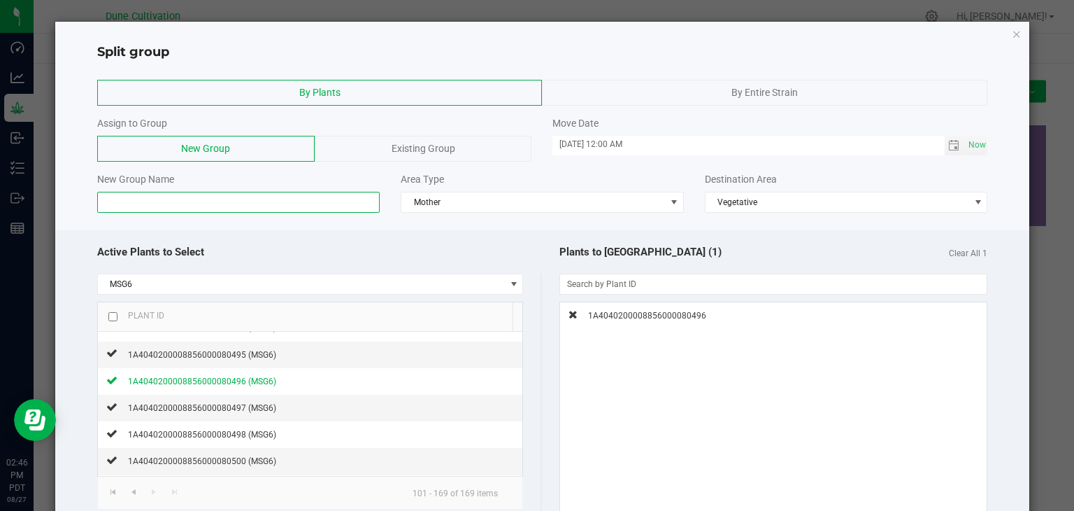
click at [195, 209] on input at bounding box center [238, 202] width 283 height 21
click at [413, 138] on div "Existing Group" at bounding box center [424, 149] width 218 height 26
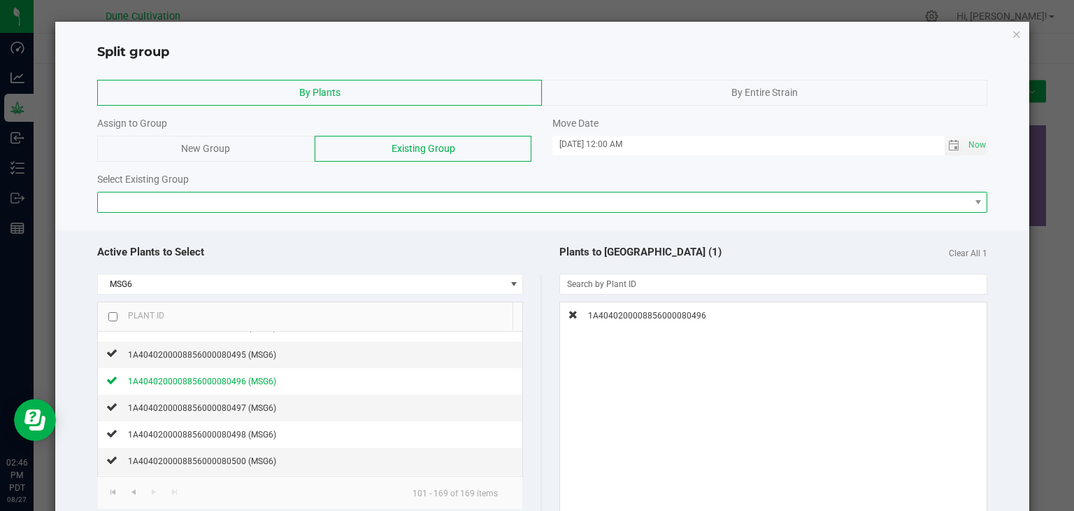
click at [266, 208] on span at bounding box center [534, 202] width 872 height 20
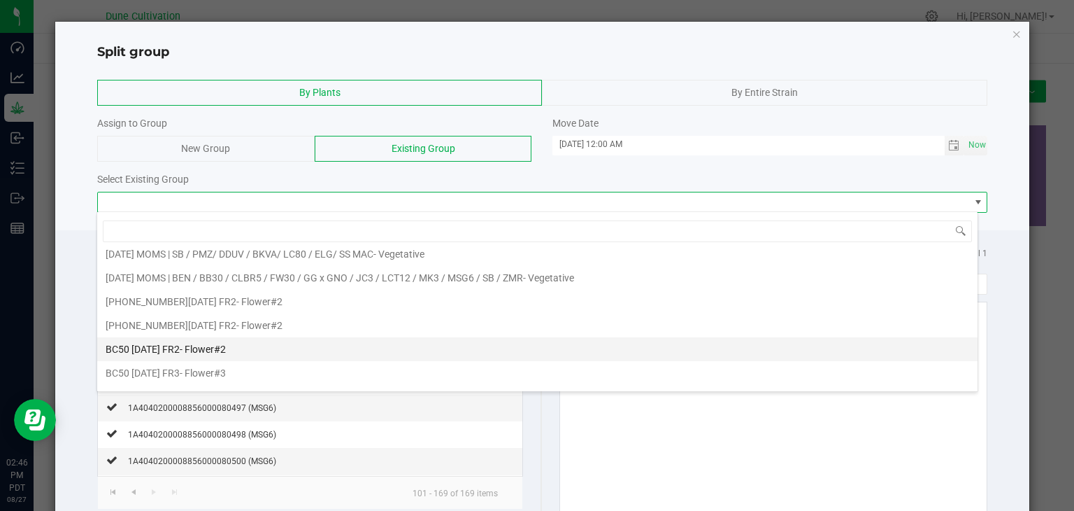
scroll to position [280, 0]
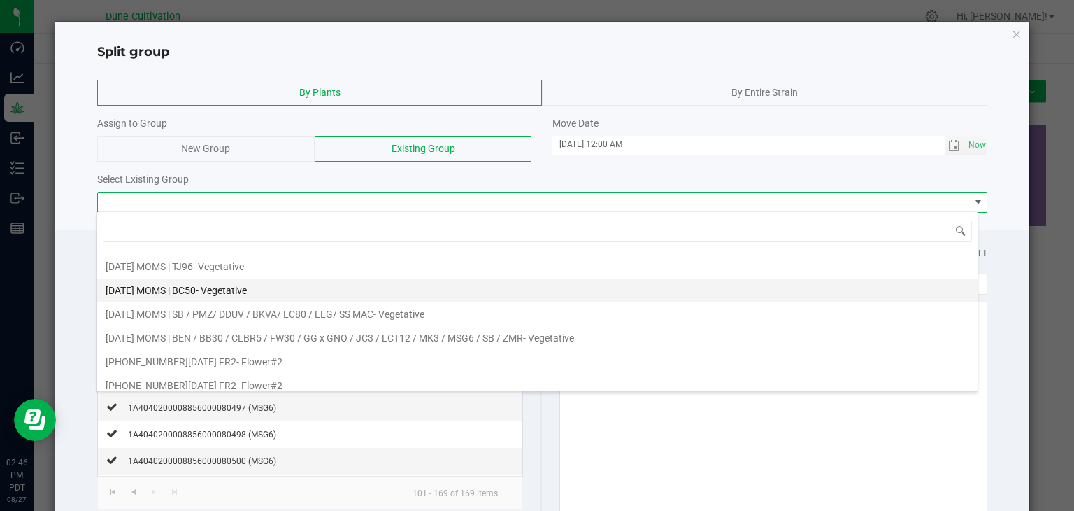
click at [221, 286] on span "- Vegetative" at bounding box center [221, 290] width 51 height 11
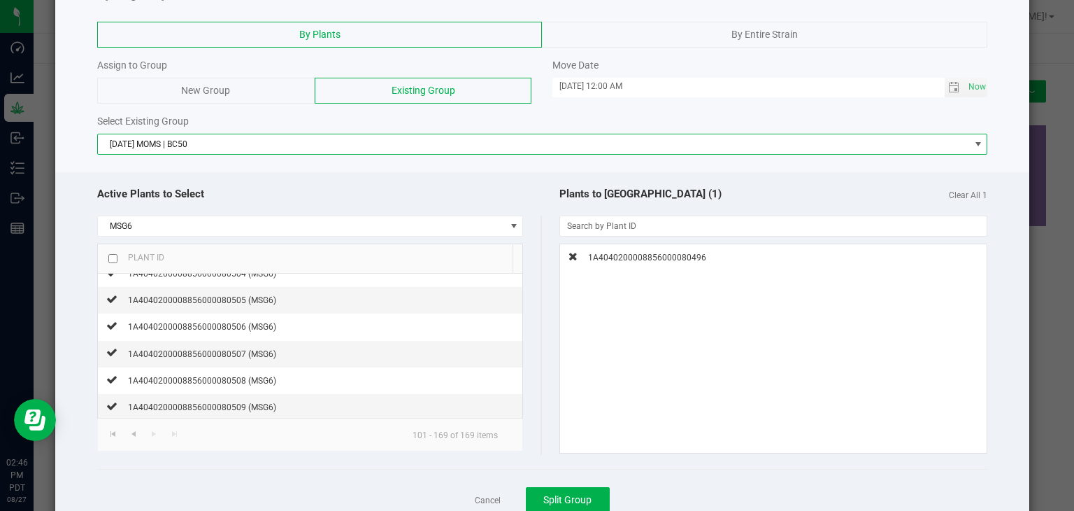
scroll to position [104, 0]
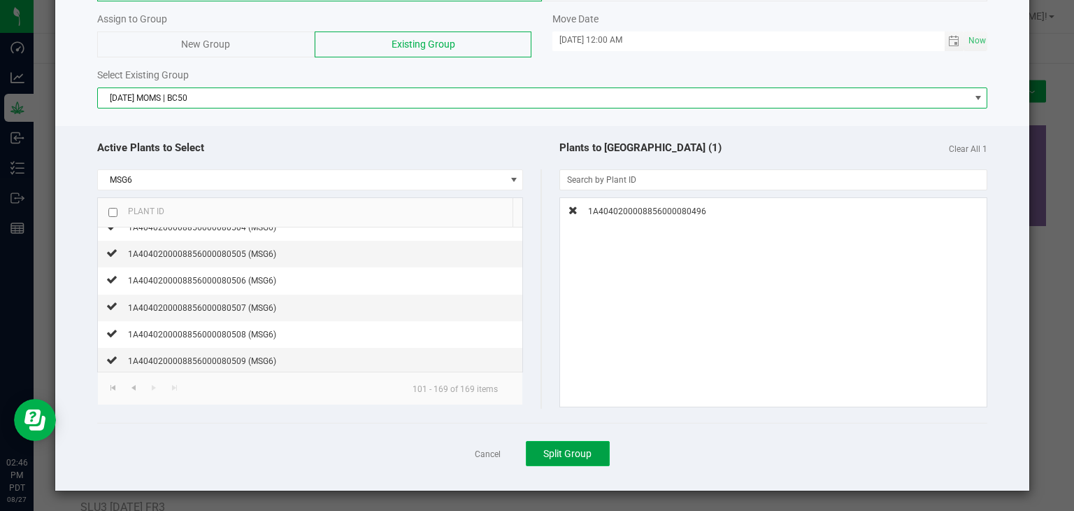
click at [572, 448] on span "Split Group" at bounding box center [567, 453] width 48 height 11
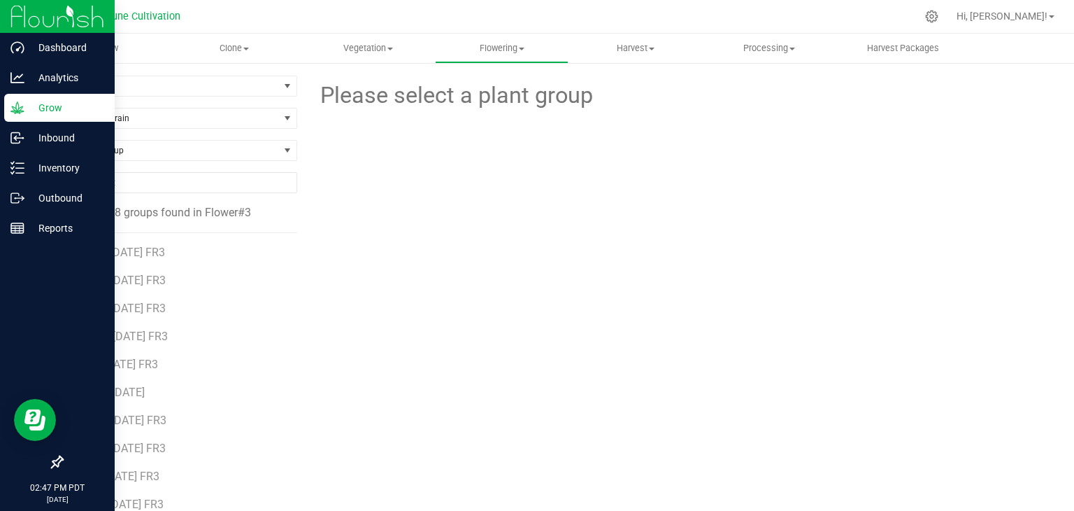
click at [63, 108] on p "Grow" at bounding box center [66, 107] width 84 height 17
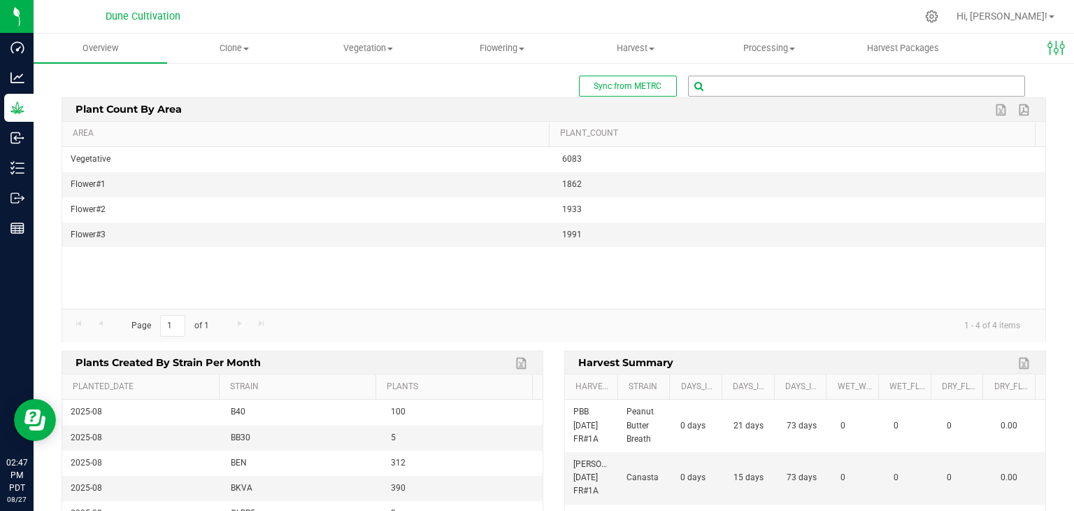
click at [782, 88] on input "text" at bounding box center [857, 86] width 336 height 20
type input "77154"
click at [748, 107] on span "1A4040200008856000077154 ( plant - Mother )" at bounding box center [781, 110] width 182 height 18
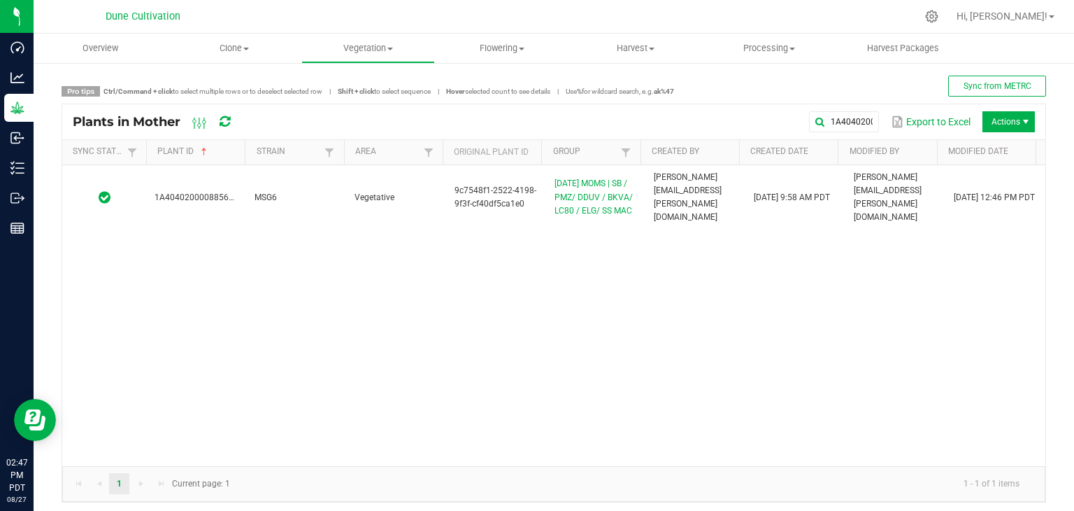
click at [568, 264] on div "1A4040200008856000077154 MSG6 Vegetative 9c7548f1-2522-4198-9f3f-cf40df5ca1e0 […" at bounding box center [553, 315] width 983 height 301
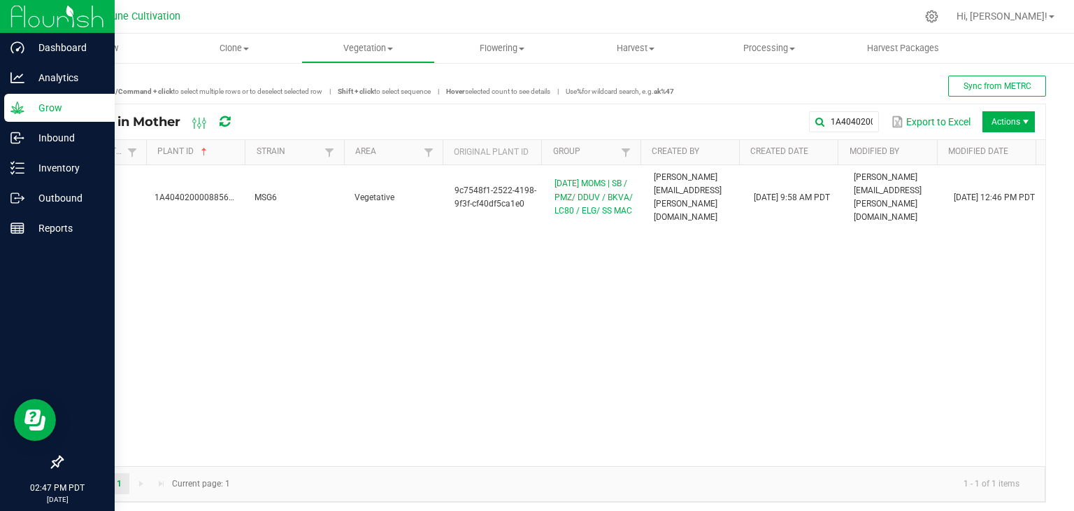
click at [43, 98] on div "Grow" at bounding box center [59, 108] width 111 height 28
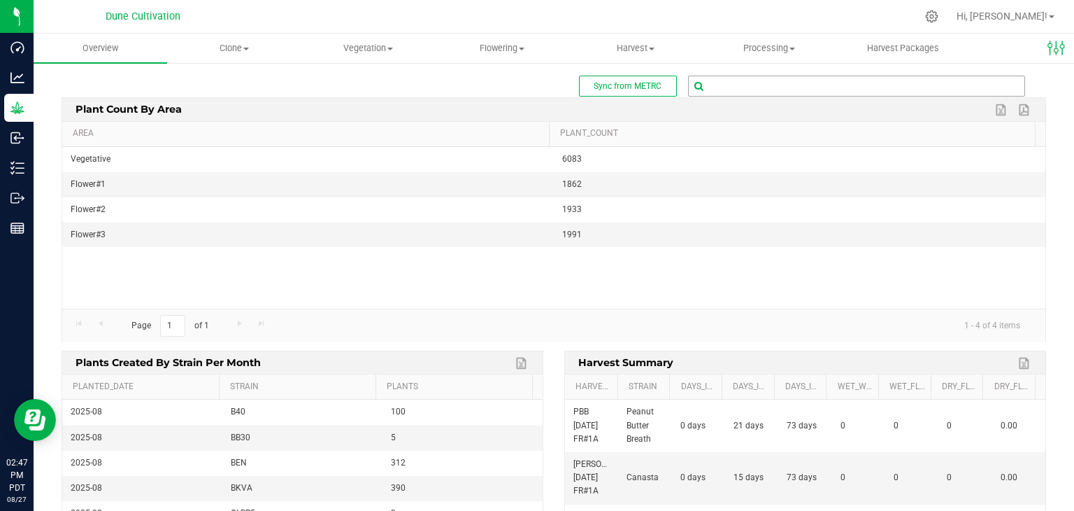
click at [753, 86] on input "text" at bounding box center [857, 86] width 336 height 20
type input "78635"
click at [784, 107] on span "1A4040200008856000078635 ( plant - Flowering )" at bounding box center [786, 110] width 192 height 18
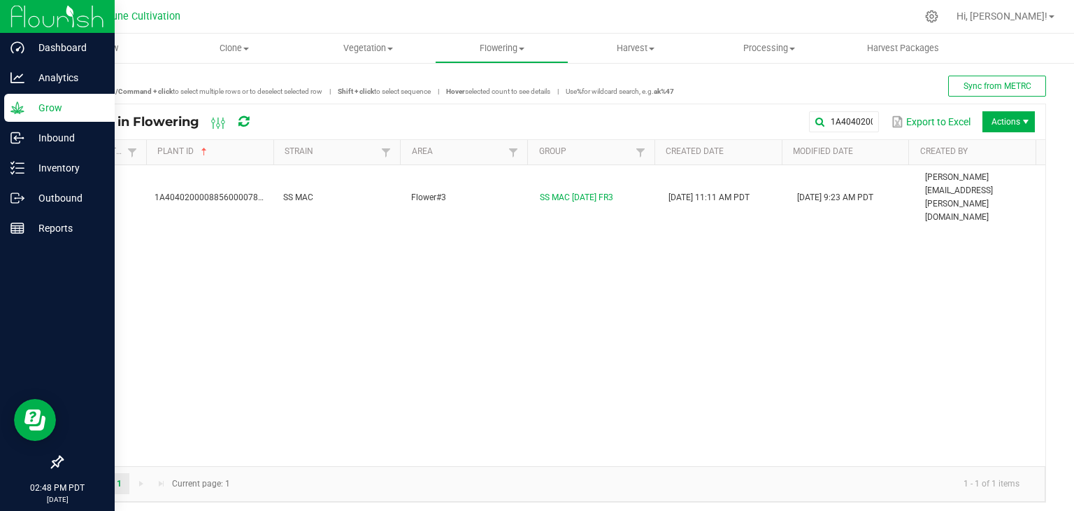
click at [72, 109] on p "Grow" at bounding box center [66, 107] width 84 height 17
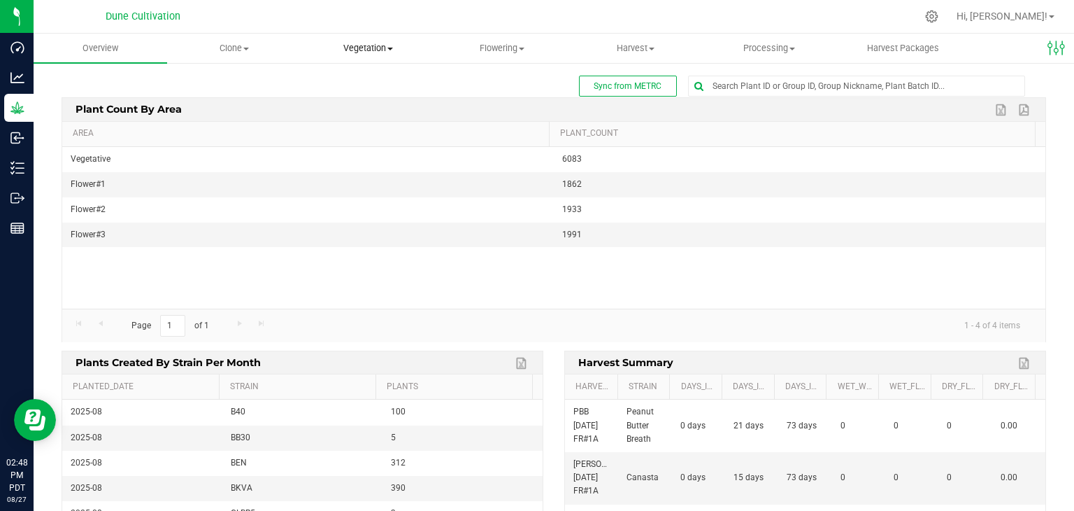
click at [367, 45] on span "Vegetation" at bounding box center [368, 48] width 132 height 13
click at [485, 51] on span "Flowering" at bounding box center [502, 48] width 132 height 13
click at [481, 97] on span "Flowering groups" at bounding box center [493, 101] width 116 height 12
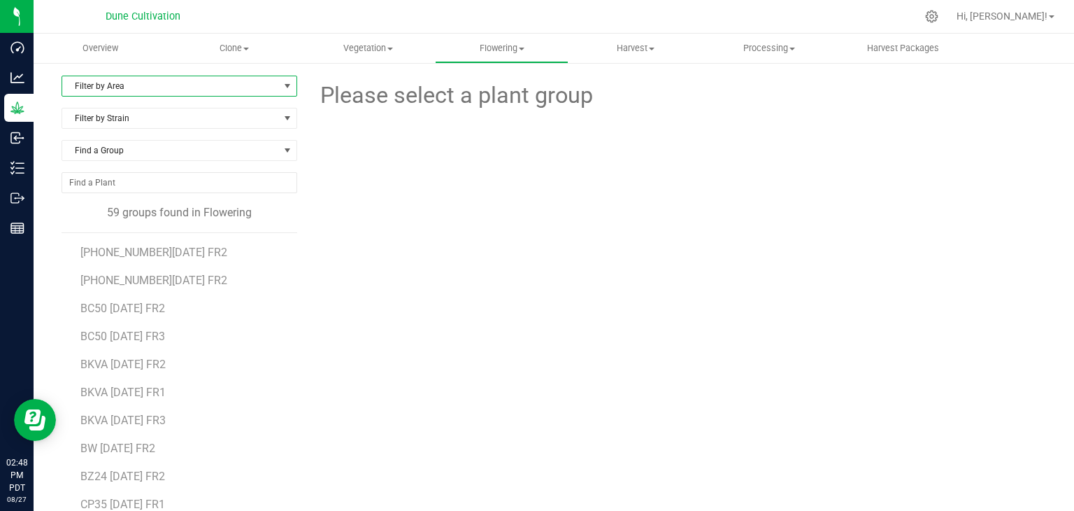
click at [198, 90] on span "Filter by Area" at bounding box center [170, 86] width 217 height 20
click at [126, 166] on li "Flower#3" at bounding box center [178, 172] width 232 height 21
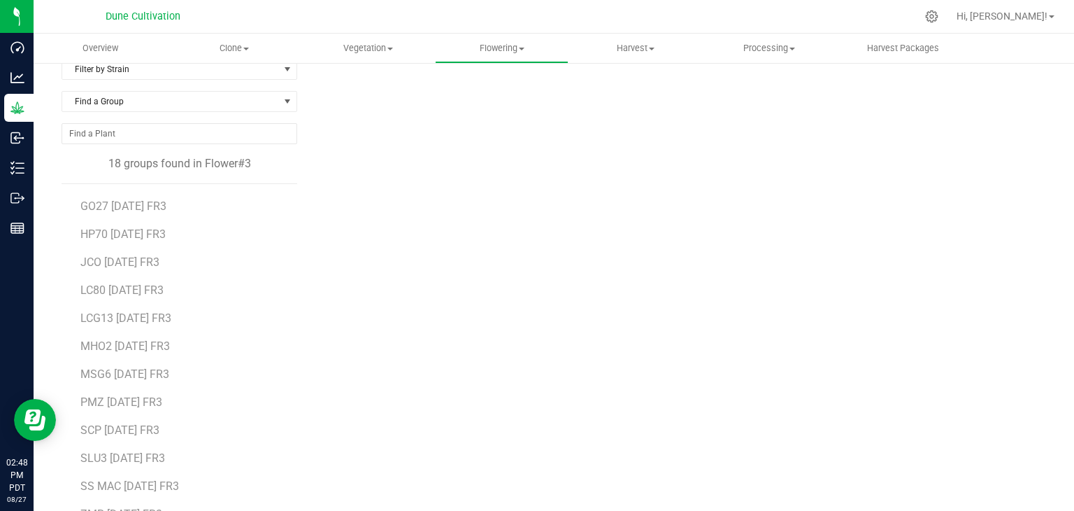
scroll to position [85, 0]
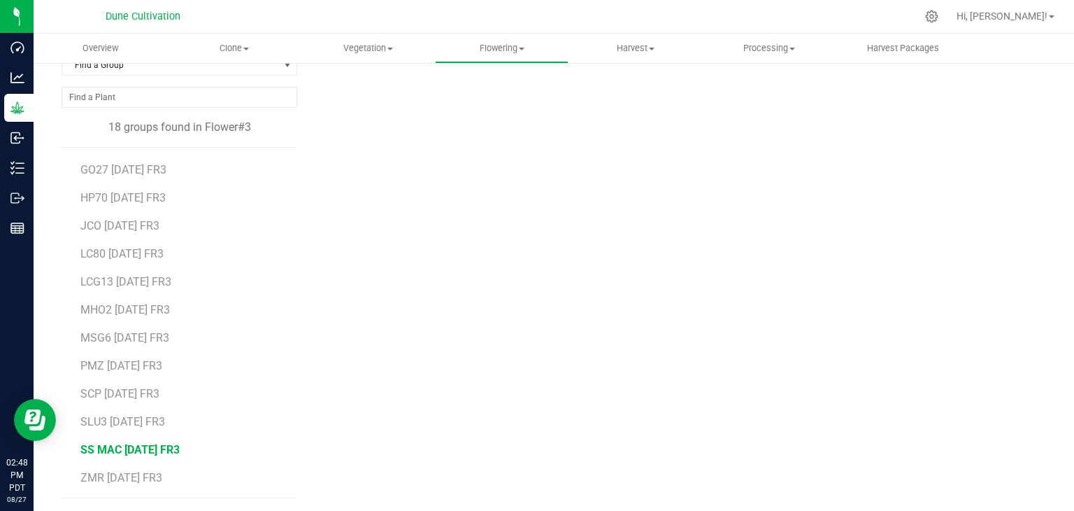
click at [129, 449] on span "SS MAC [DATE] FR3" at bounding box center [129, 449] width 99 height 13
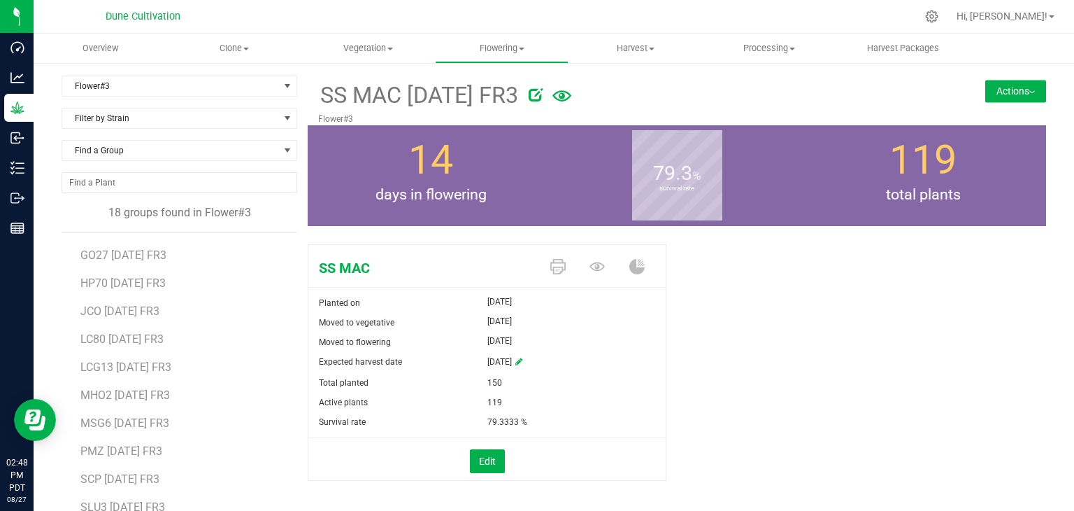
drag, startPoint x: 995, startPoint y: 88, endPoint x: 988, endPoint y: 93, distance: 8.0
click at [995, 88] on button "Actions" at bounding box center [1015, 91] width 61 height 22
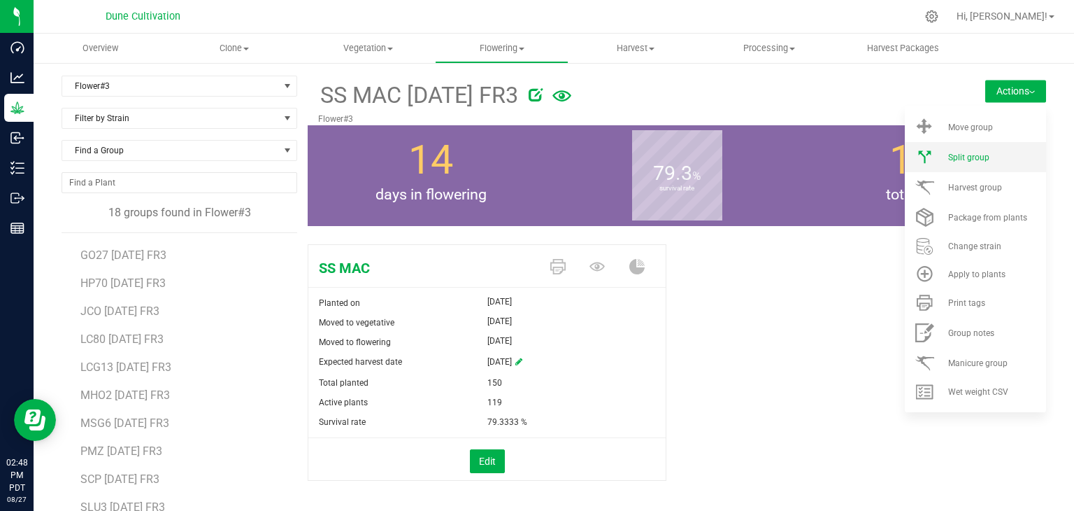
click at [957, 157] on span "Split group" at bounding box center [968, 157] width 41 height 10
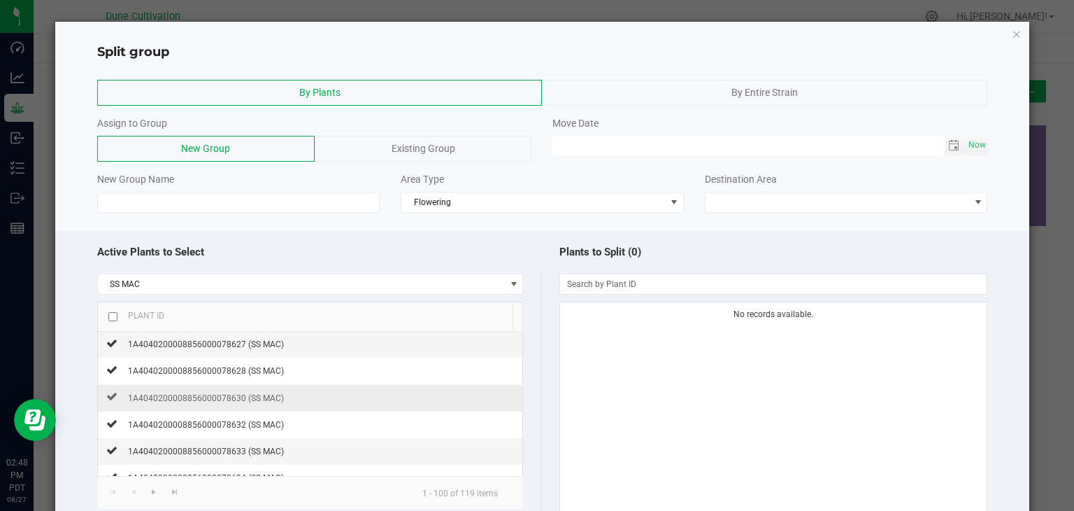
scroll to position [105, 0]
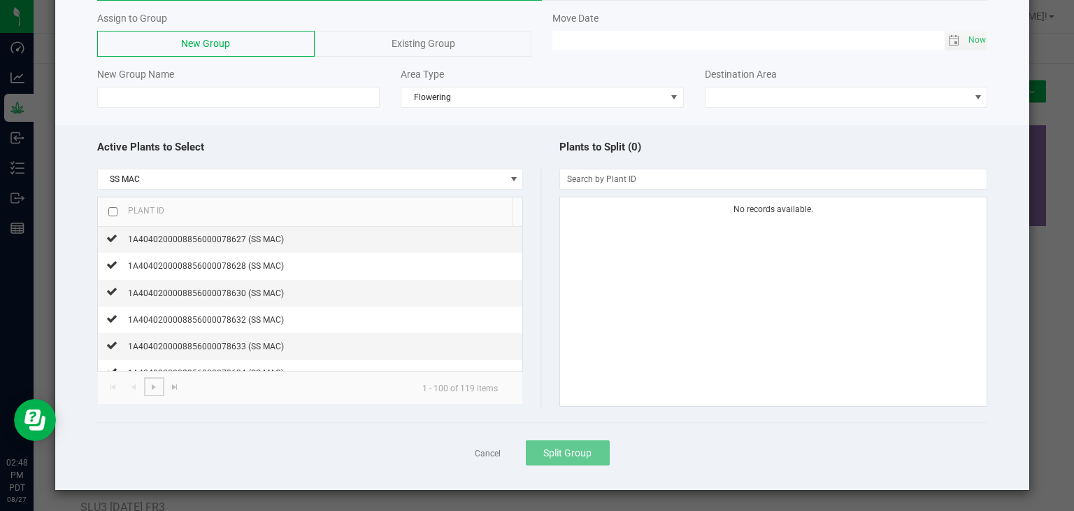
click at [153, 385] on span "Go to the next page" at bounding box center [153, 386] width 11 height 11
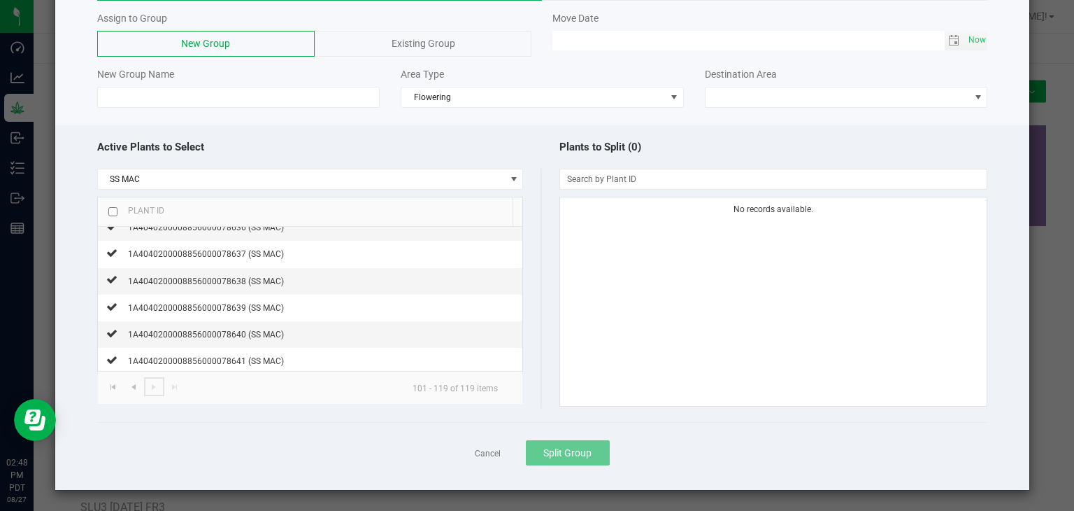
scroll to position [0, 0]
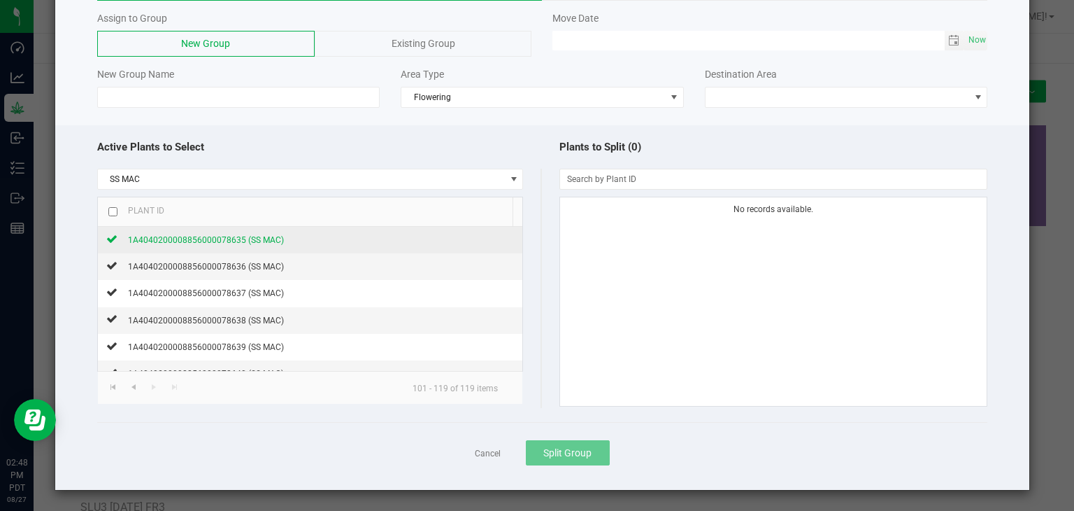
click at [210, 245] on div "1A4040200008856000078635 (SS MAC)" at bounding box center [201, 239] width 166 height 15
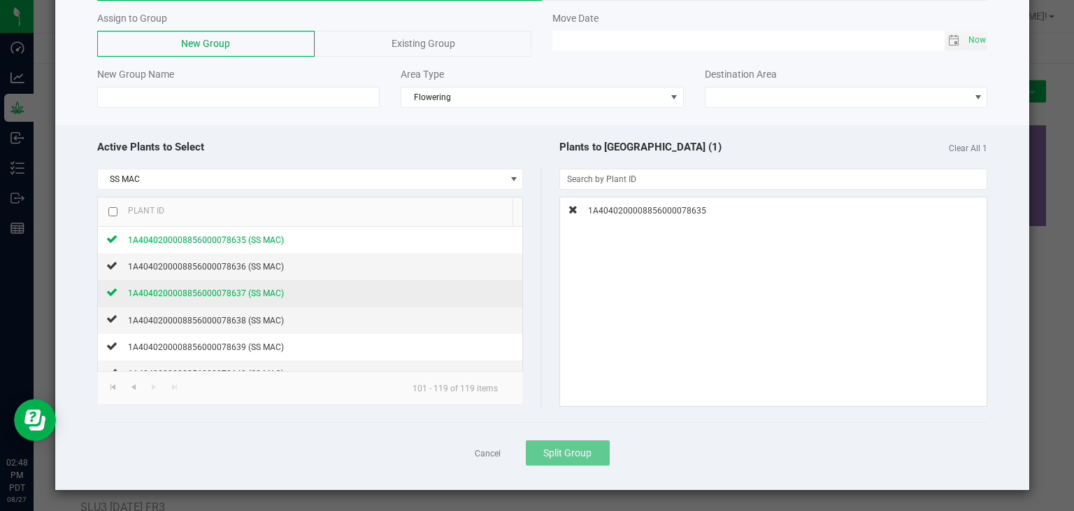
click at [221, 285] on div "1A4040200008856000078637 (SS MAC)" at bounding box center [201, 292] width 166 height 15
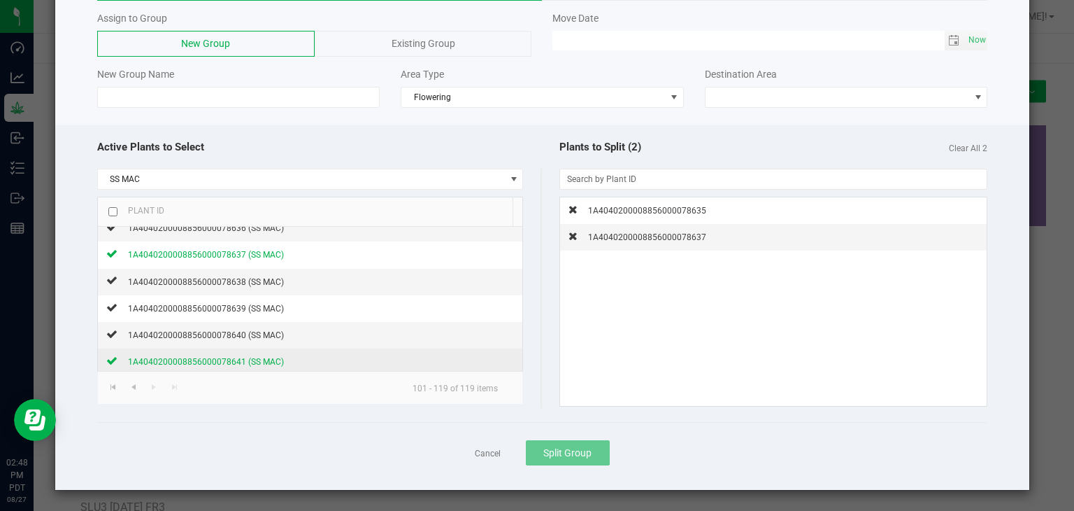
scroll to position [70, 0]
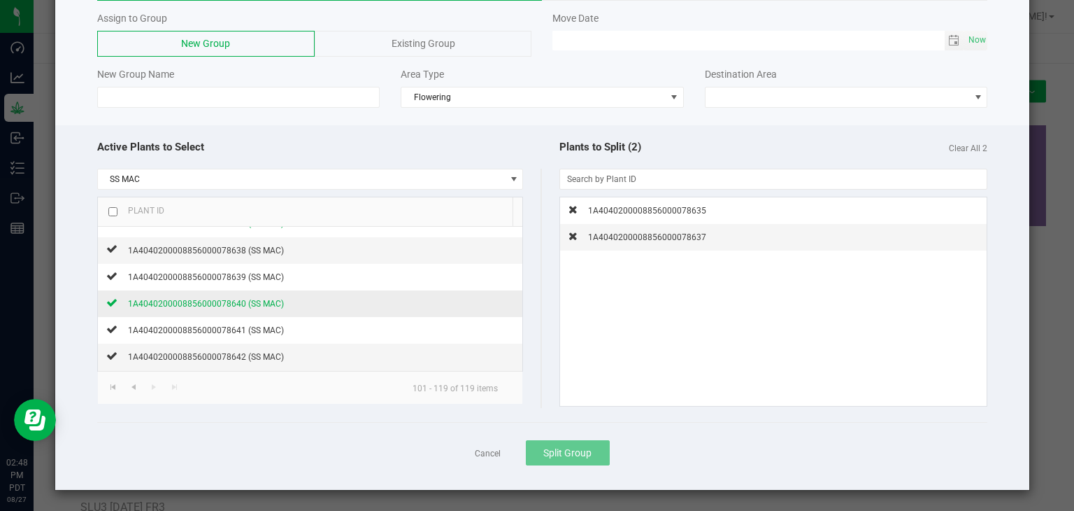
click at [201, 299] on span "1A4040200008856000078640 (SS MAC)" at bounding box center [206, 304] width 156 height 10
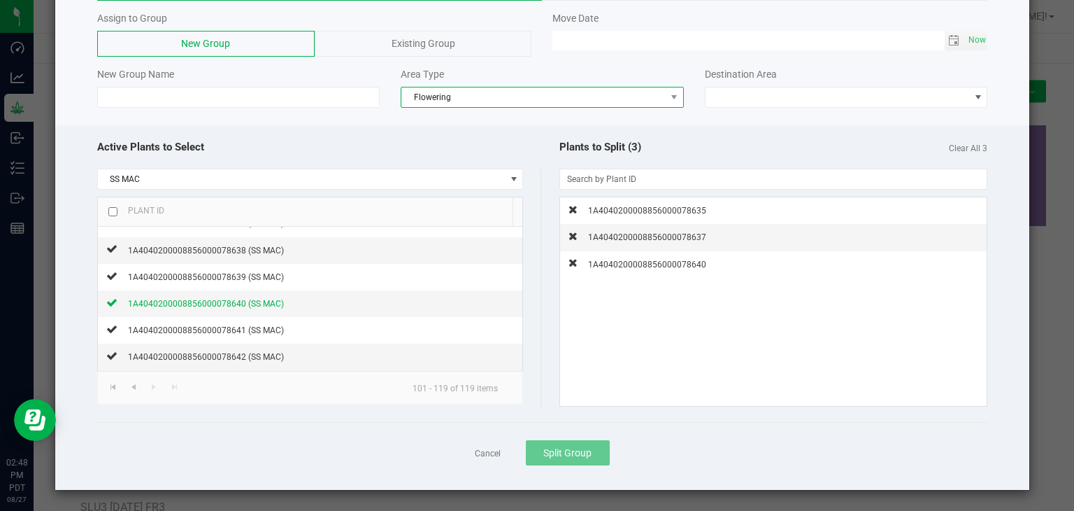
click at [497, 97] on span "Flowering" at bounding box center [533, 97] width 264 height 20
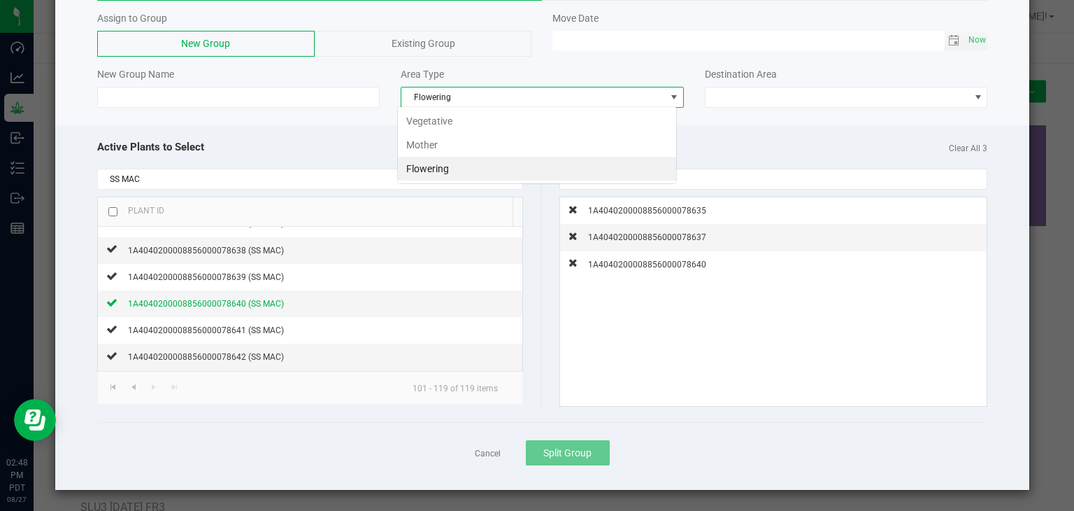
scroll to position [20, 280]
click at [460, 151] on li "Mother" at bounding box center [537, 145] width 278 height 24
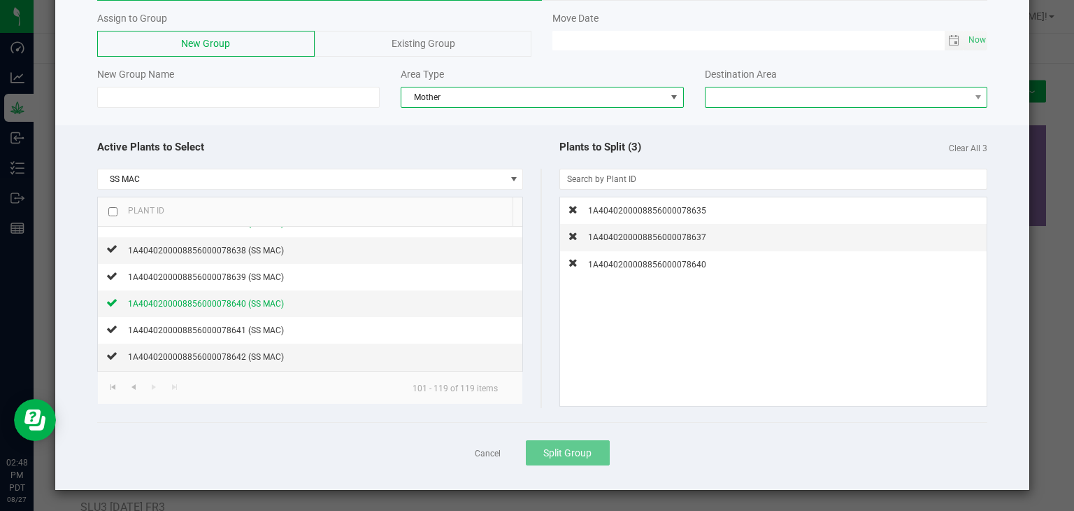
click at [757, 94] on span at bounding box center [838, 97] width 264 height 20
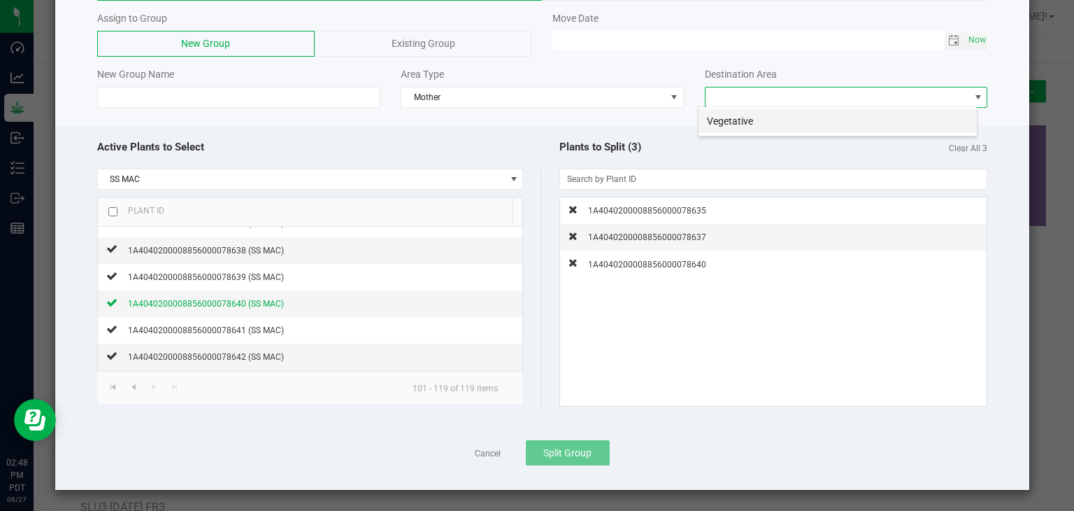
click at [737, 127] on li "Vegetative" at bounding box center [838, 121] width 278 height 24
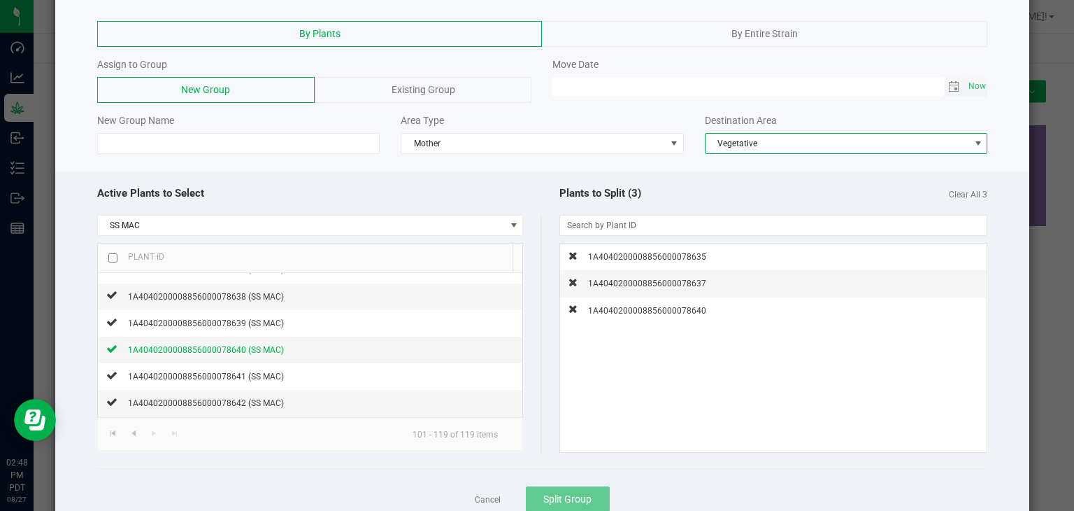
scroll to position [35, 0]
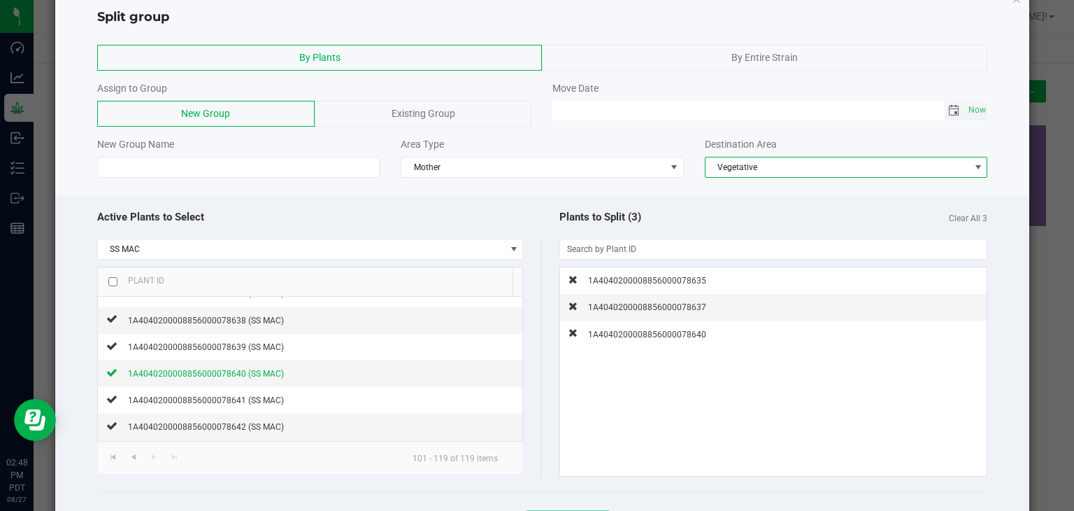
click at [948, 108] on span "Toggle calendar" at bounding box center [953, 110] width 11 height 11
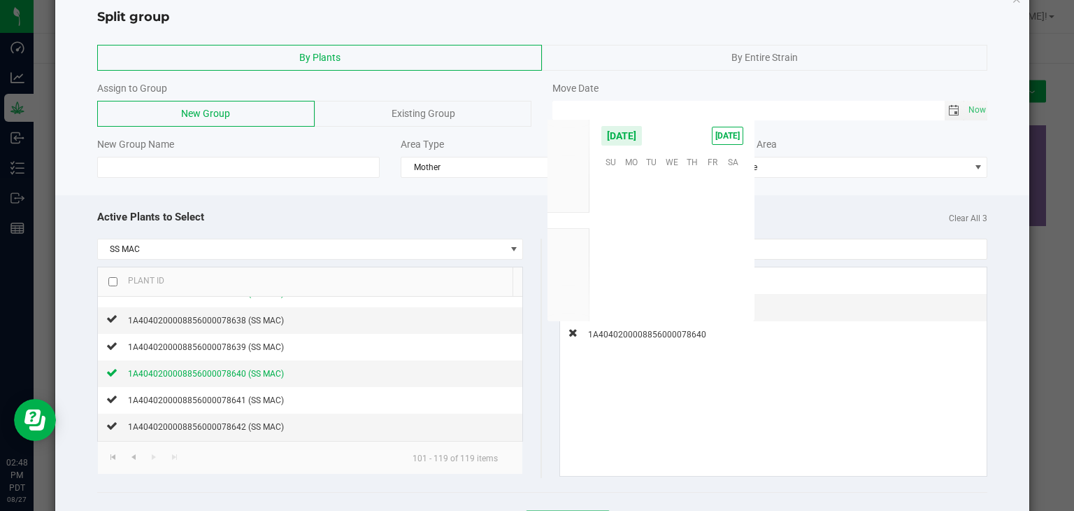
scroll to position [226717, 0]
click at [720, 224] on span "15" at bounding box center [713, 226] width 20 height 22
type input "[DATE] 12:00 AM"
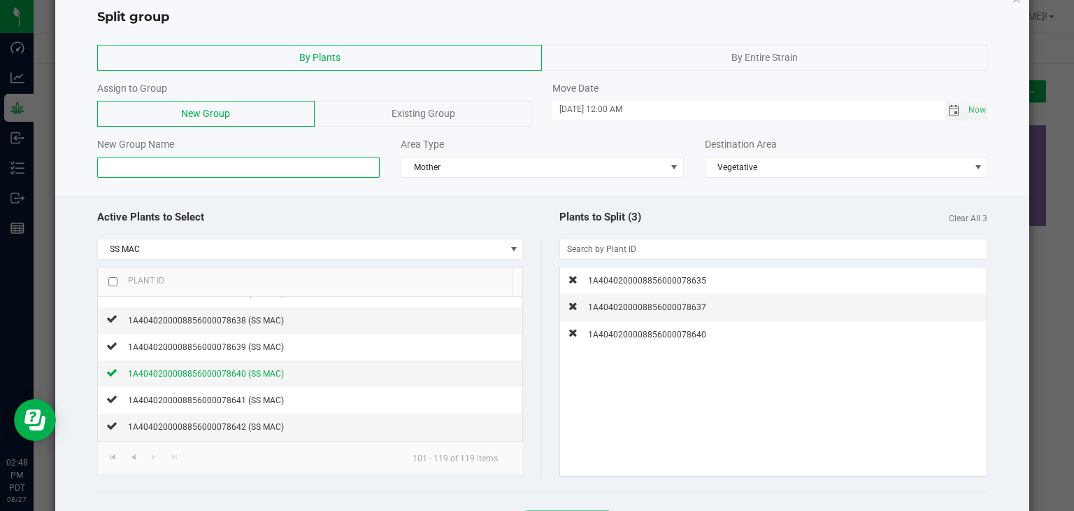
click at [259, 159] on input at bounding box center [238, 167] width 283 height 21
click at [418, 115] on span "Existing Group" at bounding box center [424, 113] width 64 height 11
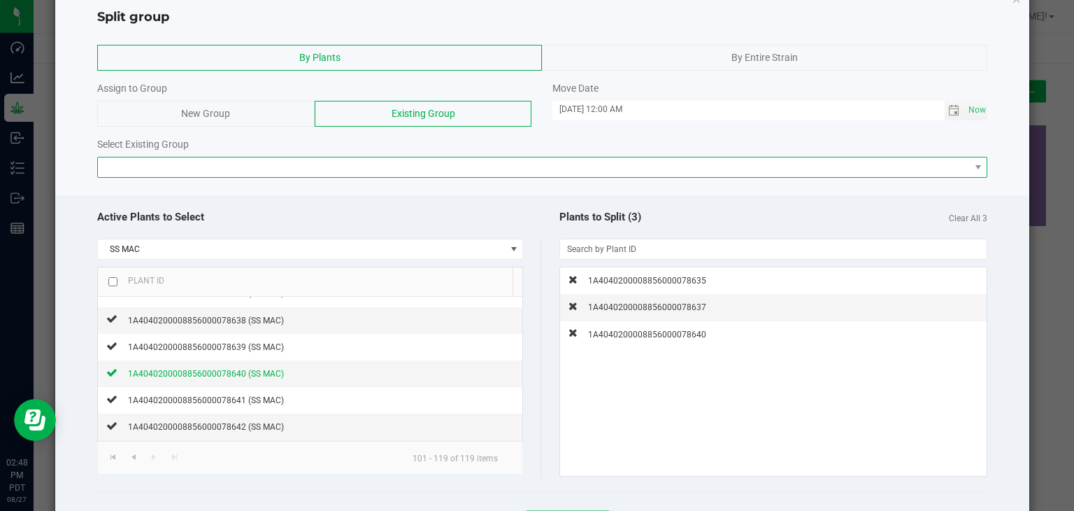
click at [284, 171] on span at bounding box center [534, 167] width 872 height 20
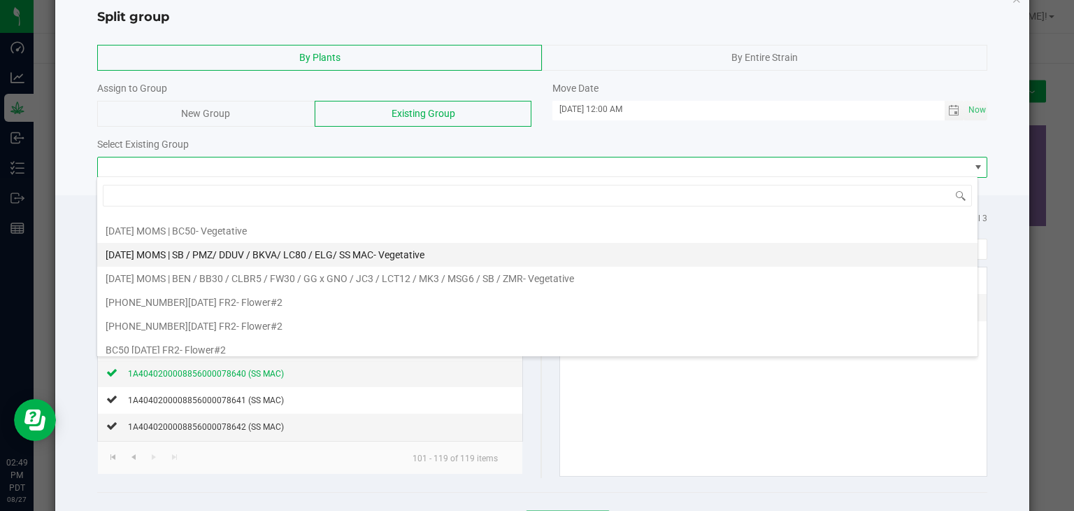
scroll to position [280, 0]
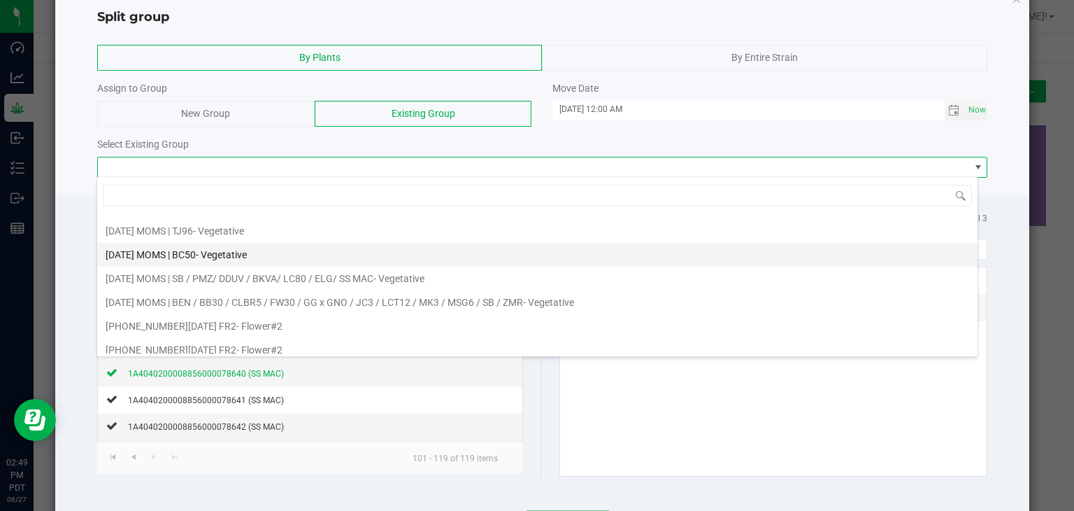
click at [217, 251] on span "- Vegetative" at bounding box center [221, 254] width 51 height 11
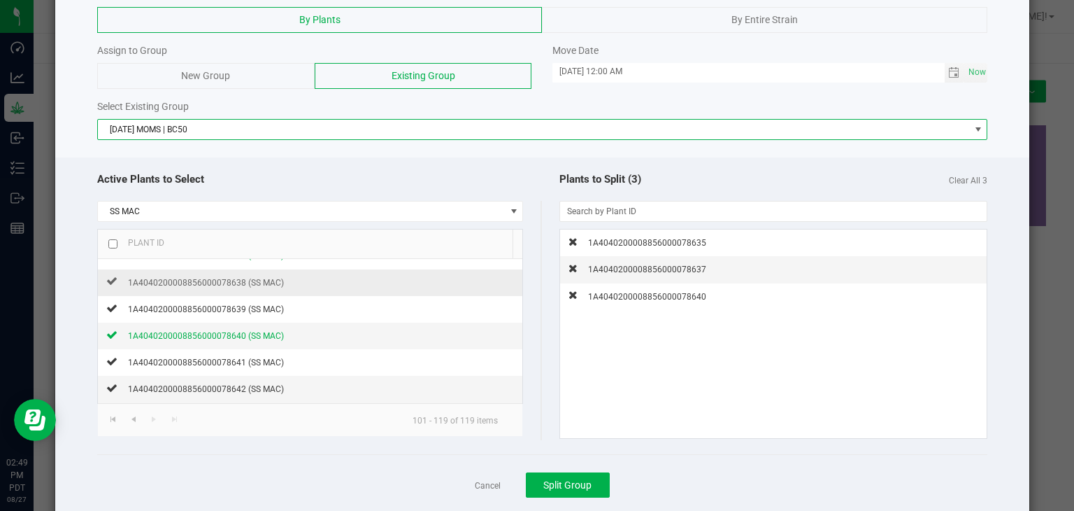
scroll to position [104, 0]
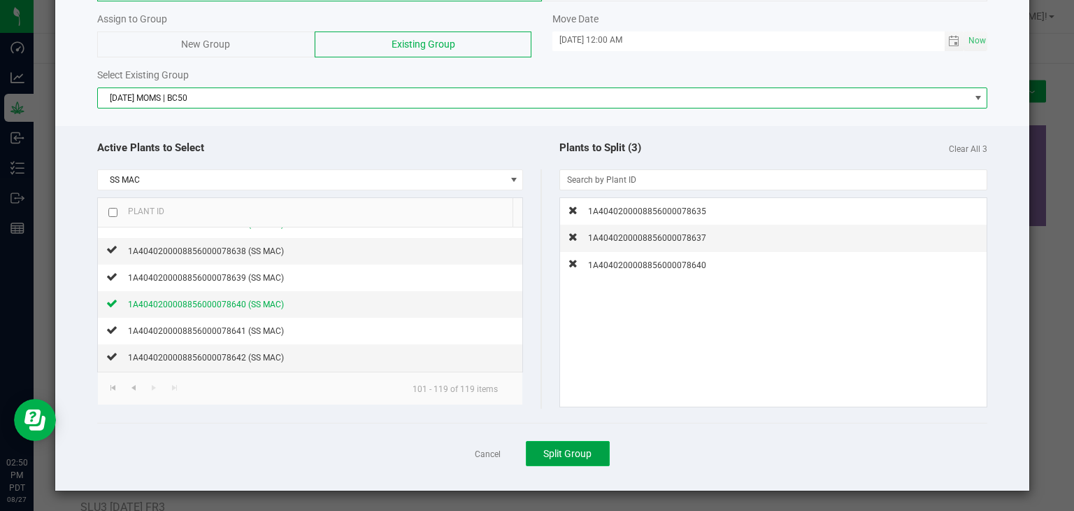
click at [565, 460] on button "Split Group" at bounding box center [568, 453] width 84 height 25
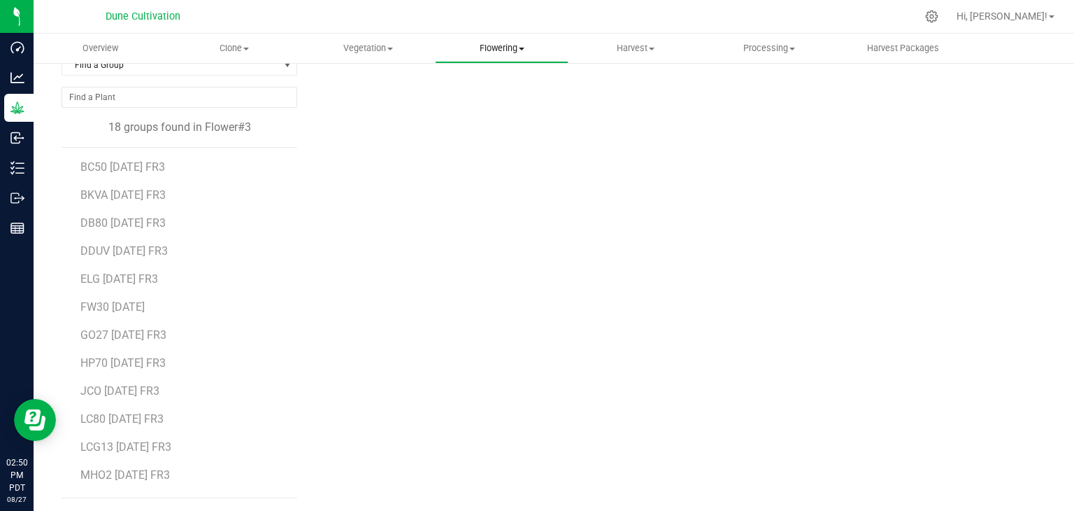
click at [506, 46] on span "Flowering" at bounding box center [502, 48] width 132 height 13
click at [373, 54] on span "Vegetation" at bounding box center [368, 48] width 132 height 13
click at [374, 87] on span "Veg groups" at bounding box center [345, 84] width 89 height 12
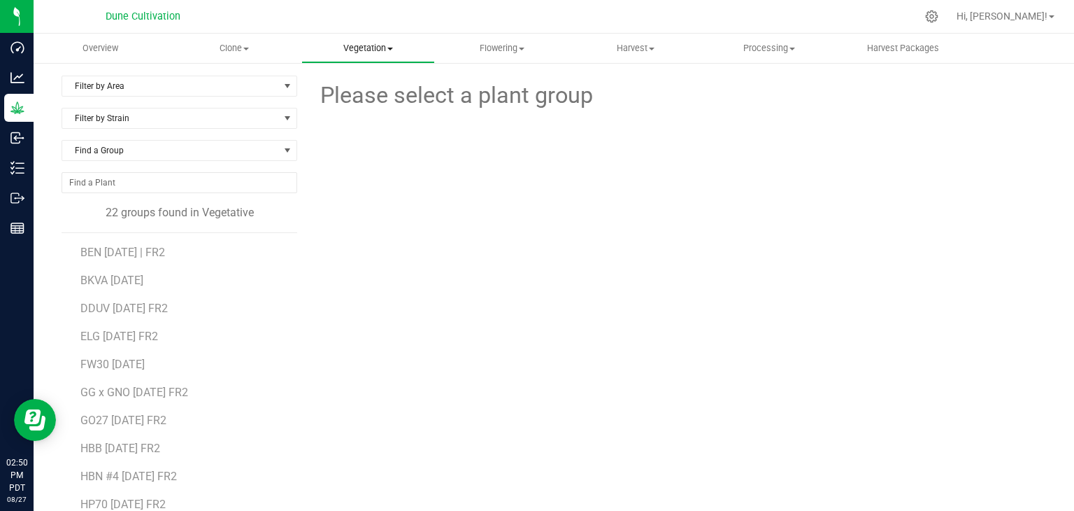
click at [373, 43] on span "Vegetation" at bounding box center [368, 48] width 132 height 13
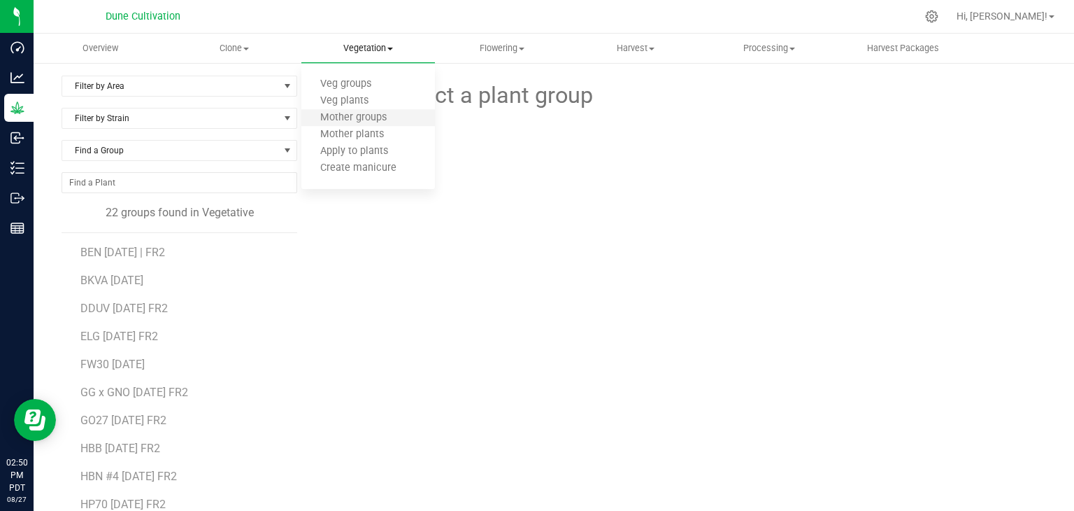
click at [375, 124] on li "Mother groups" at bounding box center [368, 118] width 134 height 17
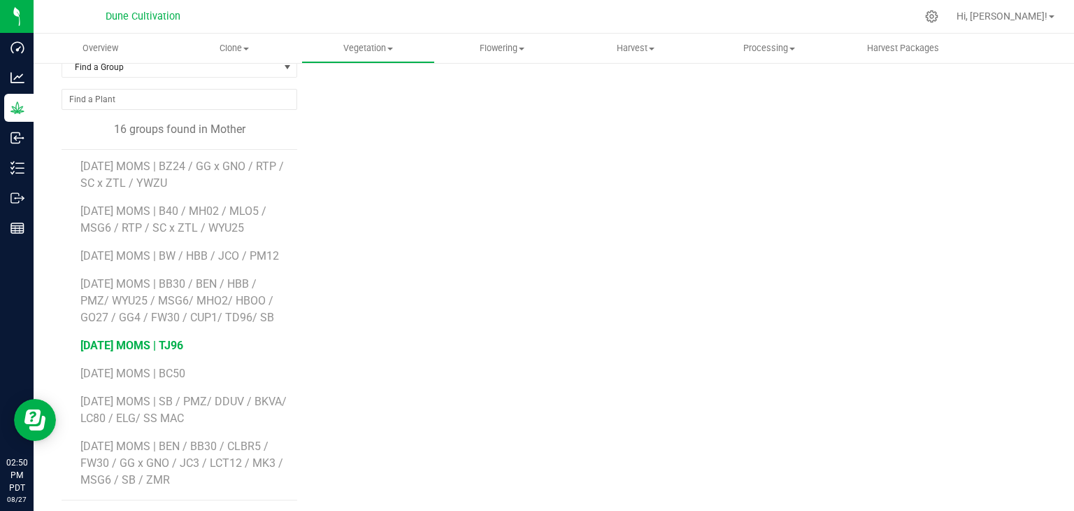
scroll to position [85, 0]
click at [177, 372] on span "[DATE] MOMS | BC50" at bounding box center [132, 370] width 105 height 13
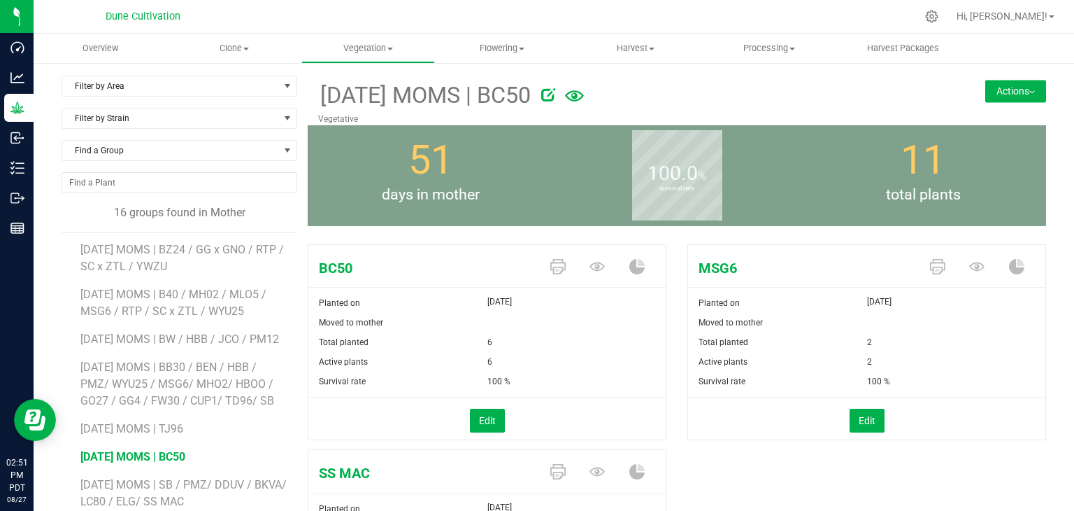
click at [555, 94] on icon at bounding box center [548, 94] width 14 height 14
drag, startPoint x: 448, startPoint y: 83, endPoint x: 453, endPoint y: 90, distance: 8.2
click at [450, 87] on div "[DATE] MOMS | BC50" at bounding box center [573, 95] width 510 height 34
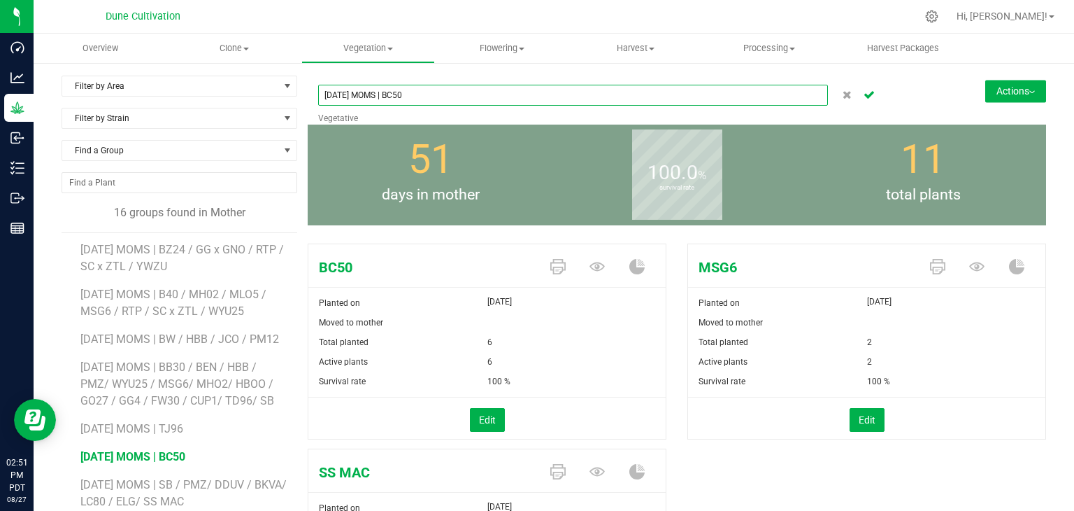
click at [456, 97] on input "[DATE] MOMS | BC50" at bounding box center [573, 95] width 510 height 21
type input "[DATE] MOMS | BC50 / MSG6 / SS MAC"
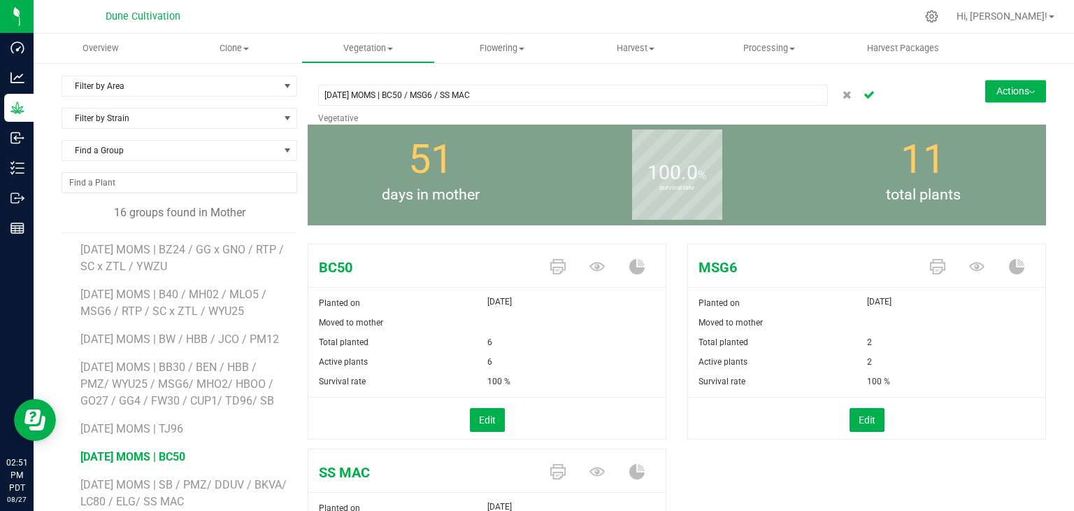
click at [864, 94] on icon "Cancel button" at bounding box center [869, 94] width 11 height 8
